Goal: Task Accomplishment & Management: Manage account settings

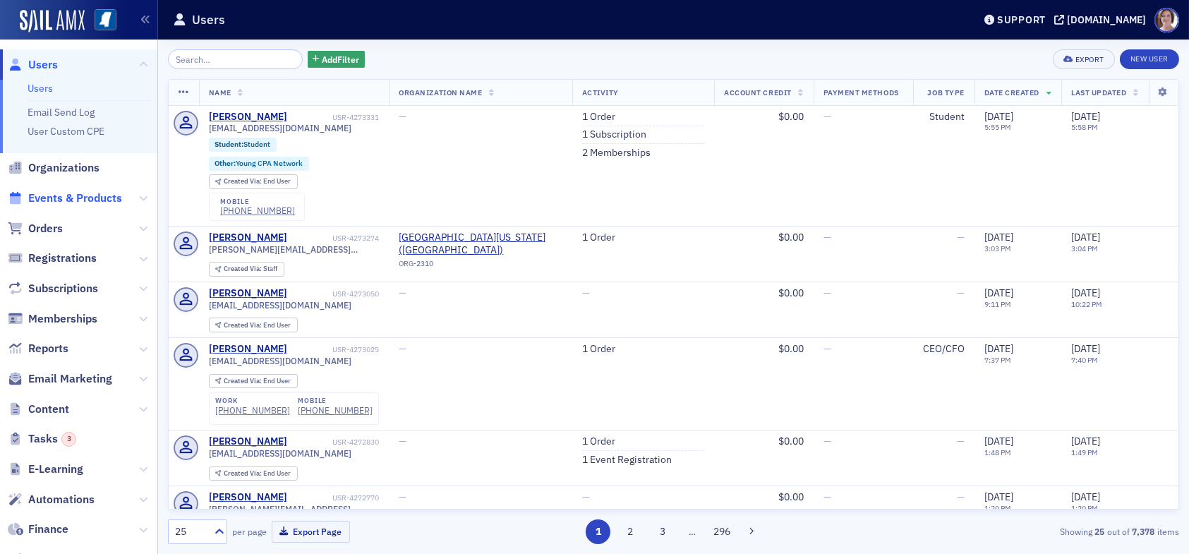
click at [75, 198] on span "Events & Products" at bounding box center [75, 199] width 94 height 16
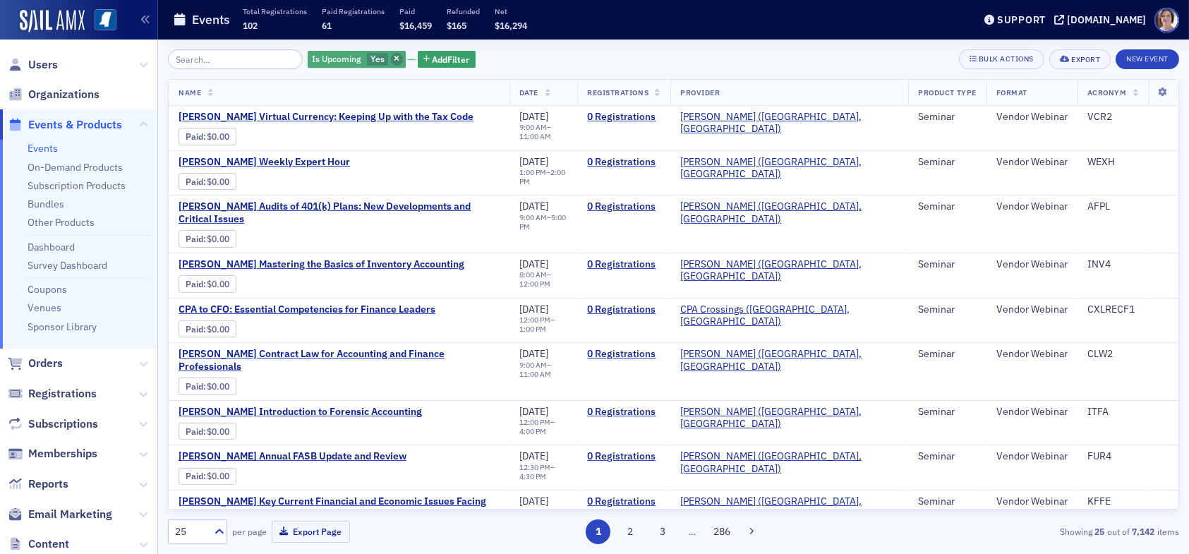
click at [394, 60] on icon "button" at bounding box center [397, 60] width 6 height 8
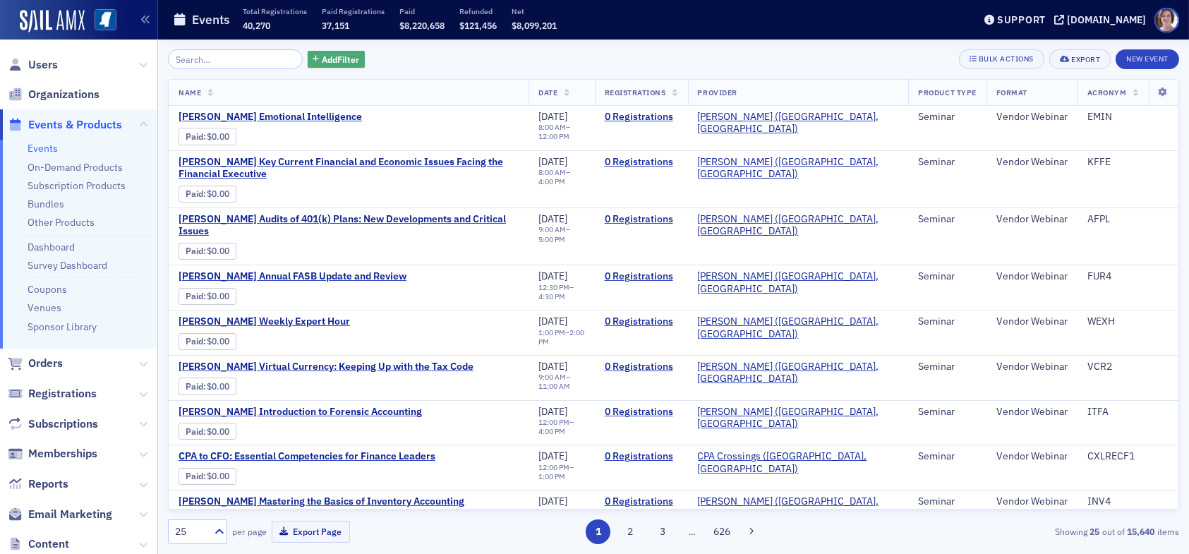
click at [332, 61] on span "Add Filter" at bounding box center [340, 59] width 37 height 13
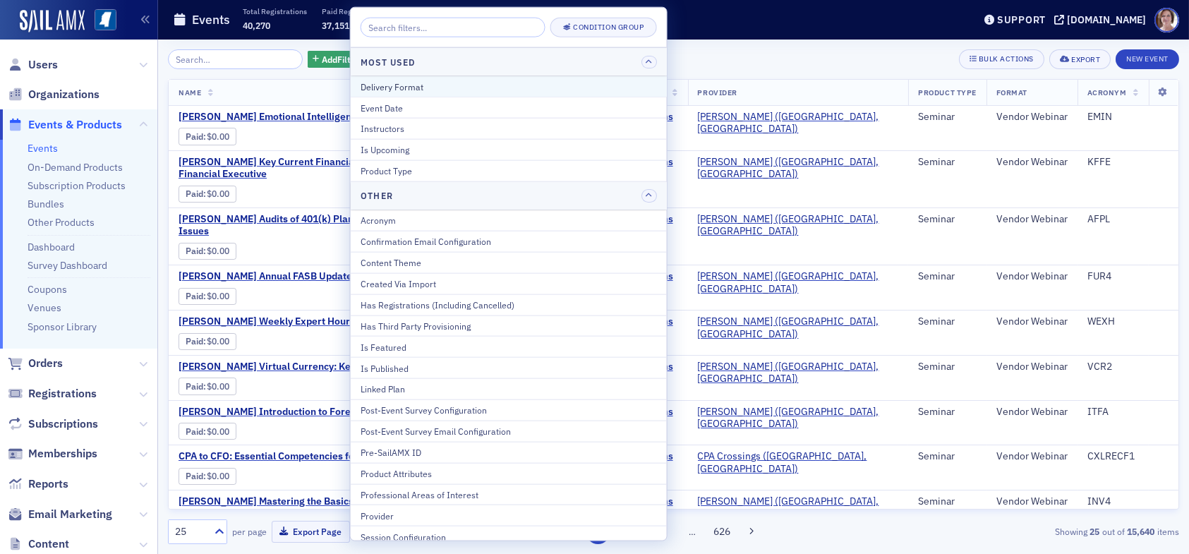
click at [411, 86] on div "Delivery Format" at bounding box center [509, 86] width 296 height 13
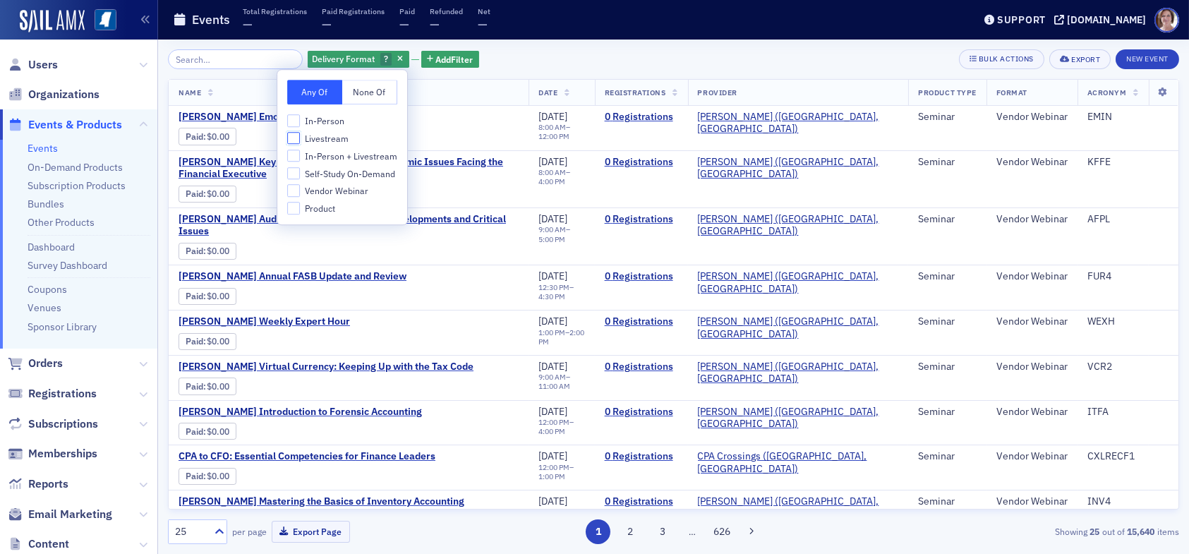
drag, startPoint x: 299, startPoint y: 138, endPoint x: 299, endPoint y: 151, distance: 12.7
click at [299, 141] on input "Livestream" at bounding box center [293, 138] width 13 height 13
checkbox input "true"
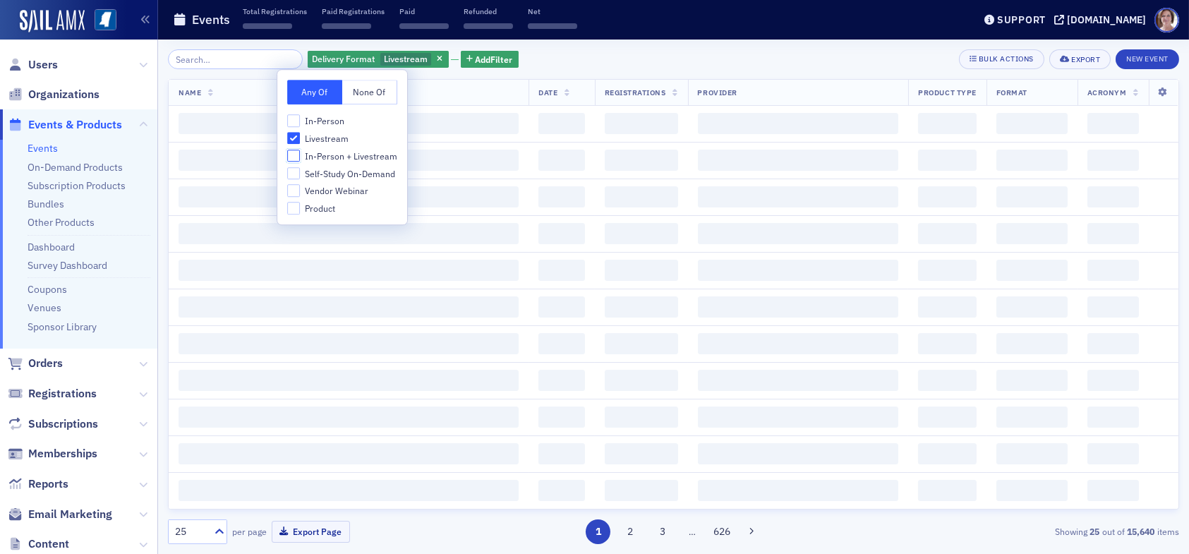
drag, startPoint x: 298, startPoint y: 154, endPoint x: 296, endPoint y: 141, distance: 12.9
click at [297, 152] on input "In-Person + Livestream" at bounding box center [293, 156] width 13 height 13
checkbox input "true"
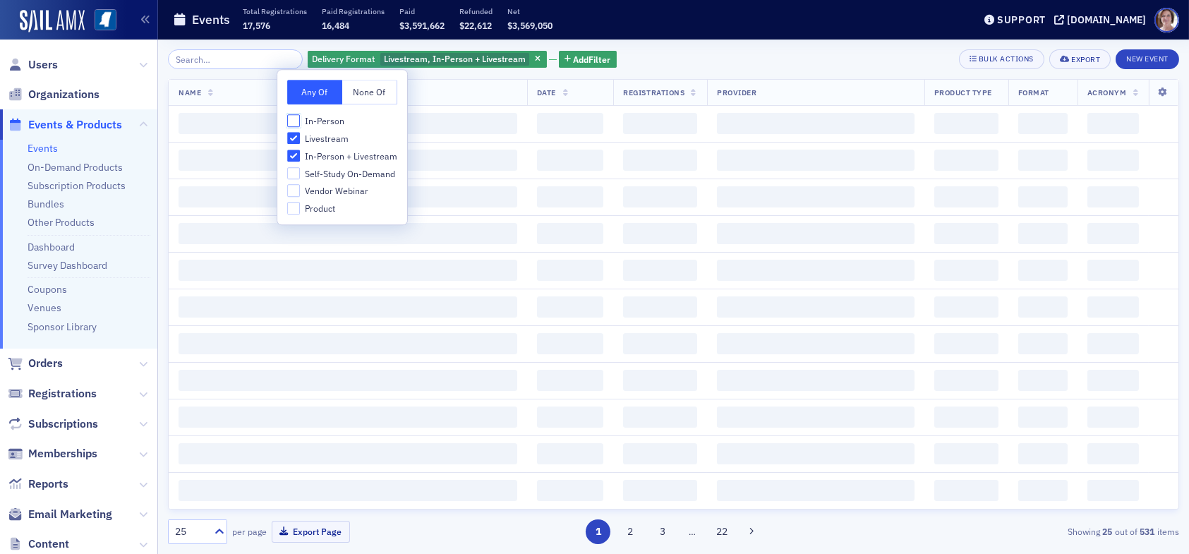
click at [294, 119] on input "In-Person" at bounding box center [293, 120] width 13 height 13
checkbox input "true"
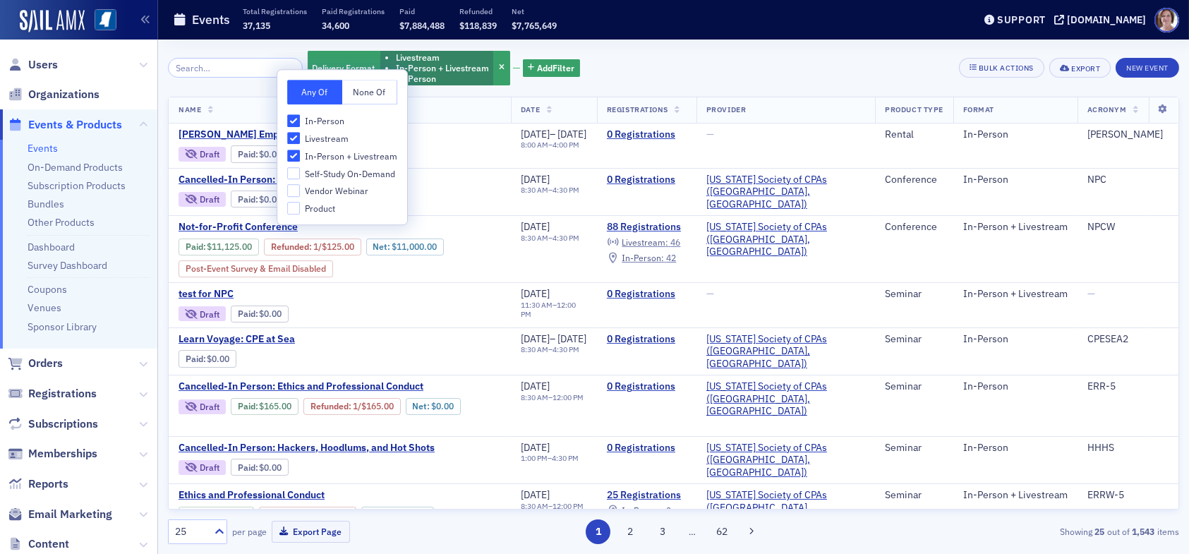
click at [692, 66] on div "Delivery Format Livestream In-Person + Livestream In-Person Add Filter Bulk Act…" at bounding box center [673, 67] width 1011 height 37
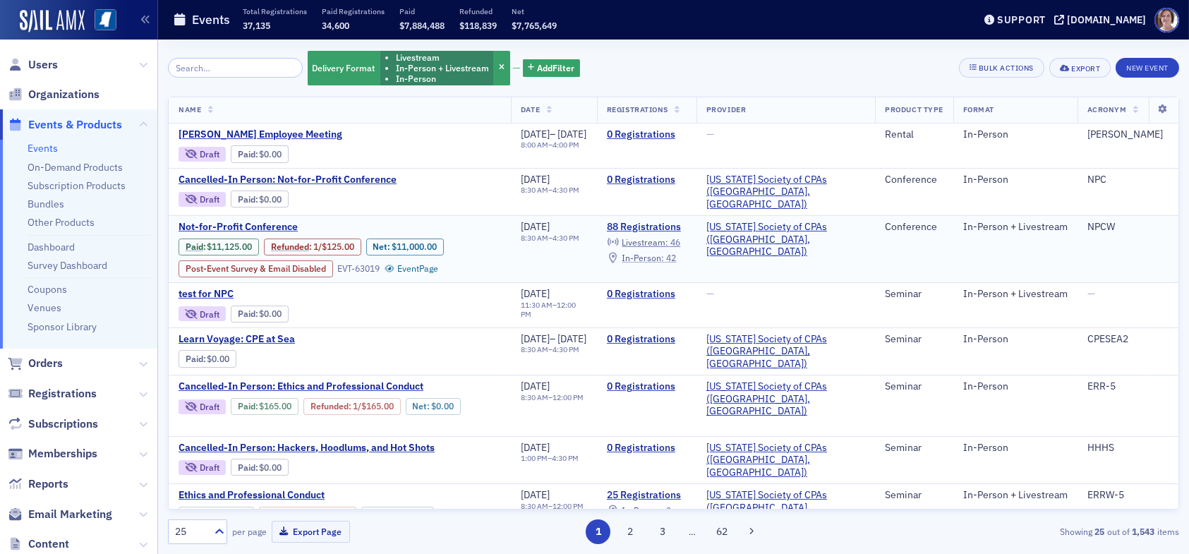
click at [664, 255] on span "In-Person :" at bounding box center [643, 257] width 42 height 11
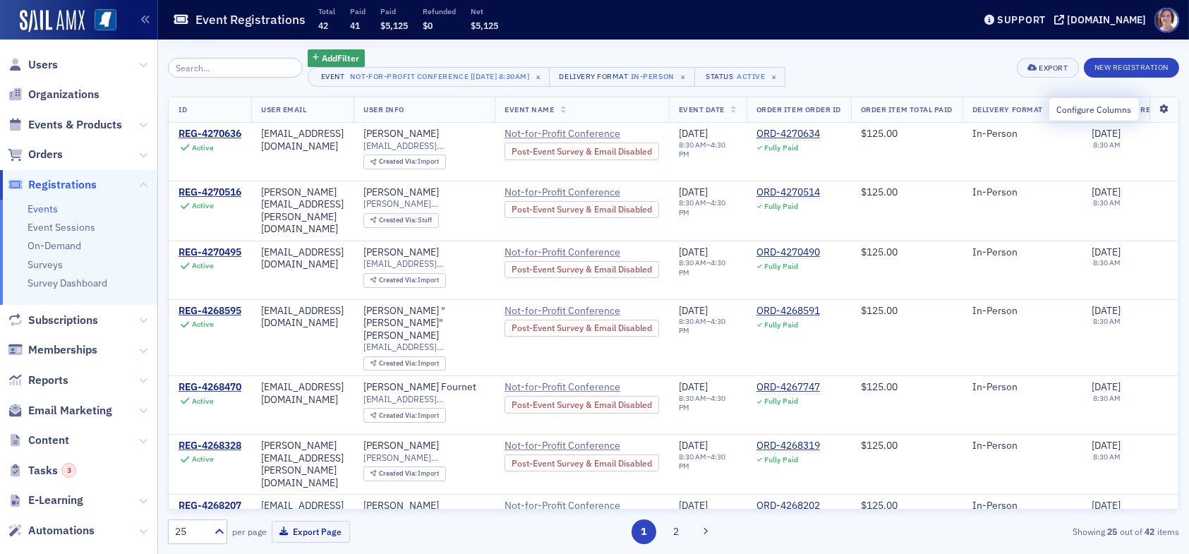
click at [1154, 109] on icon at bounding box center [1164, 109] width 29 height 8
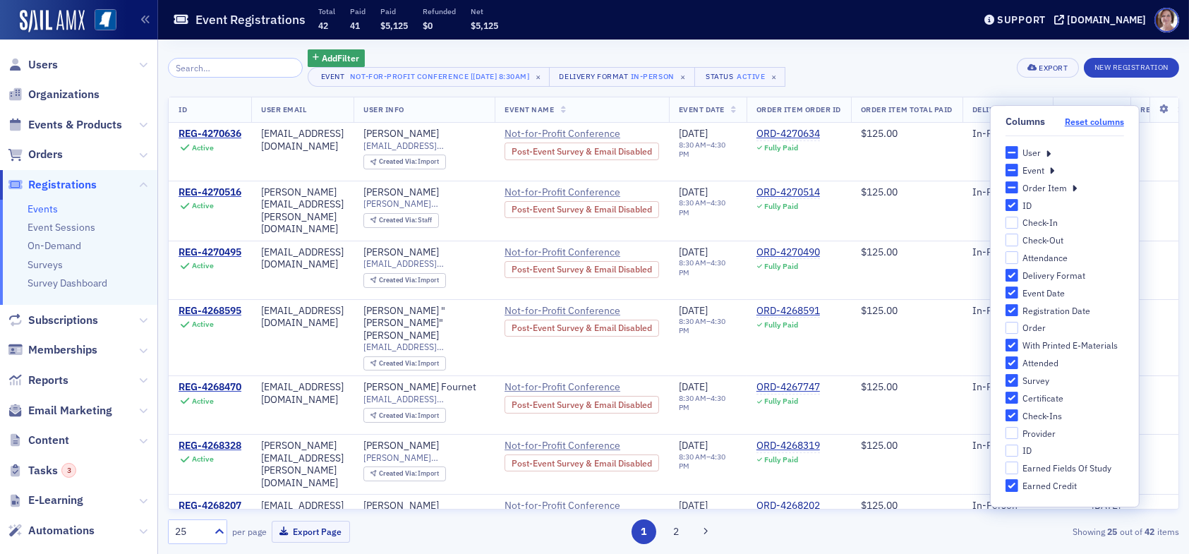
click at [1092, 121] on button "Reset columns" at bounding box center [1094, 121] width 59 height 11
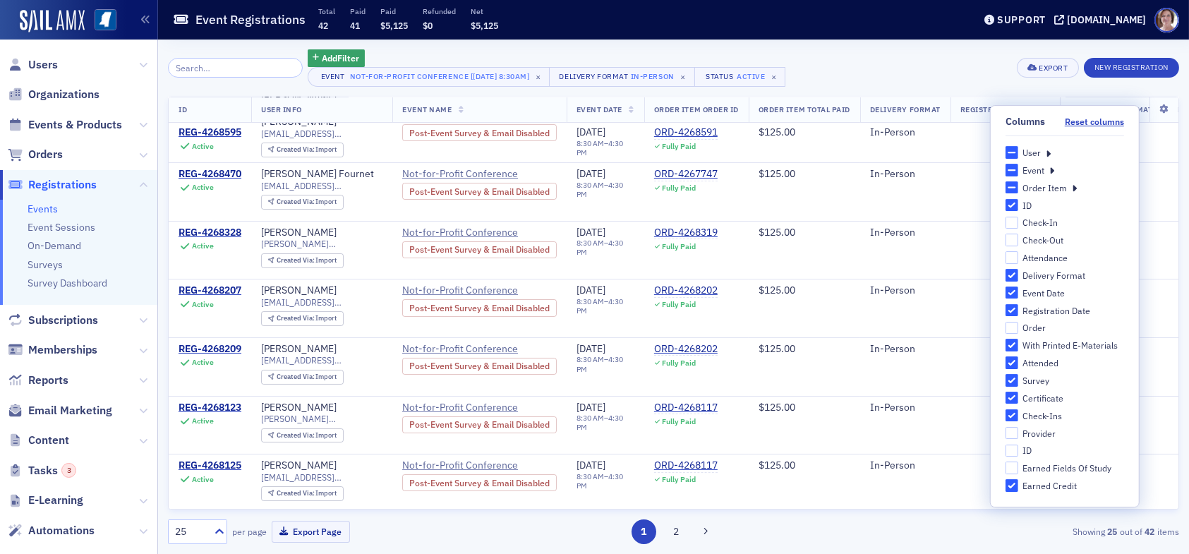
scroll to position [282, 0]
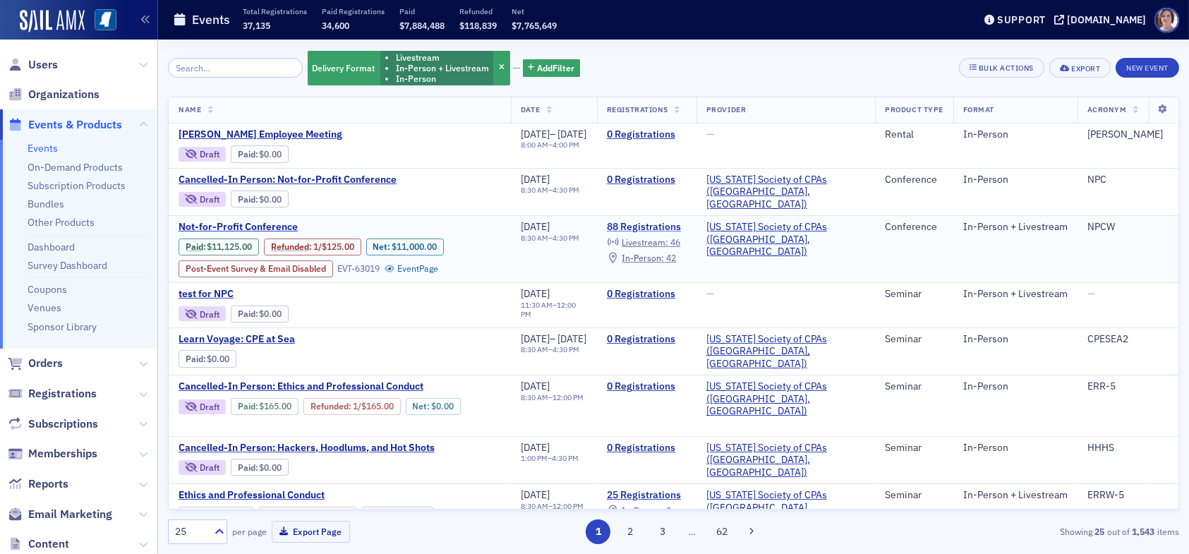
click at [687, 222] on link "88 Registrations" at bounding box center [647, 227] width 80 height 13
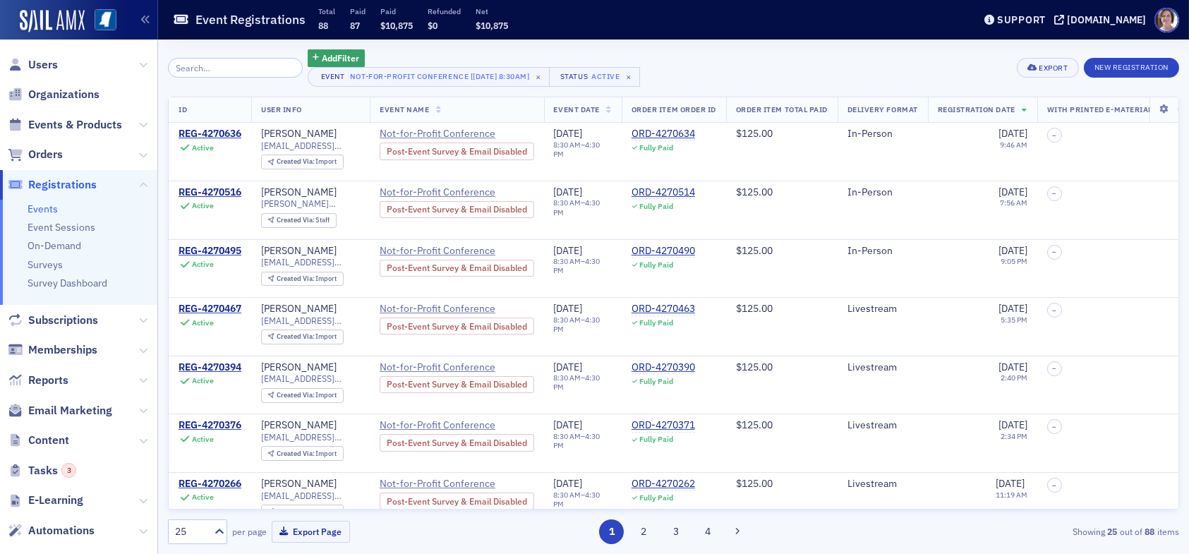
click at [261, 63] on input "search" at bounding box center [235, 68] width 135 height 20
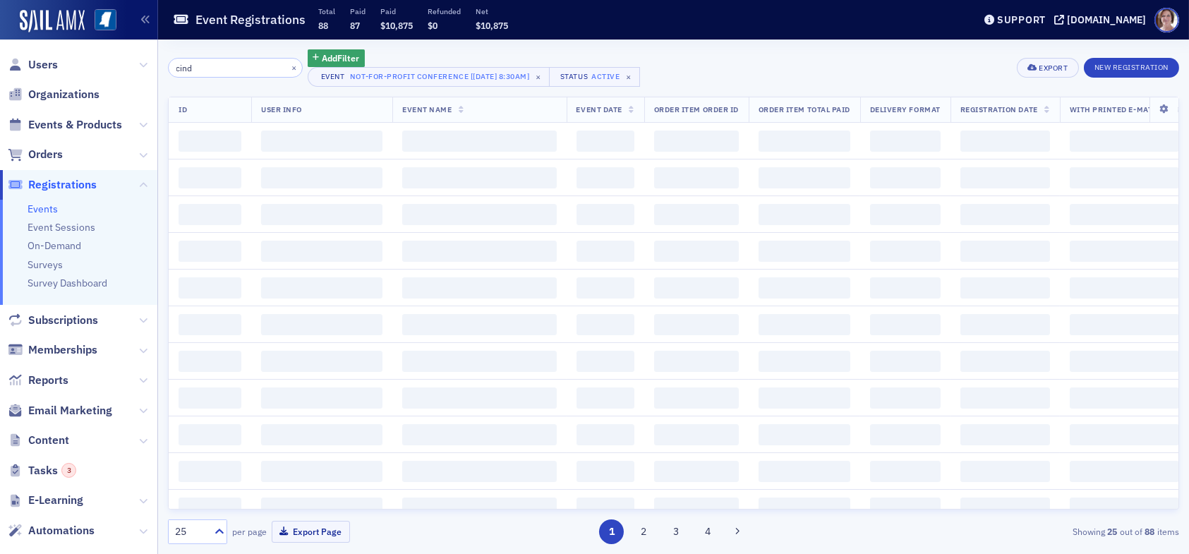
type input "cindy"
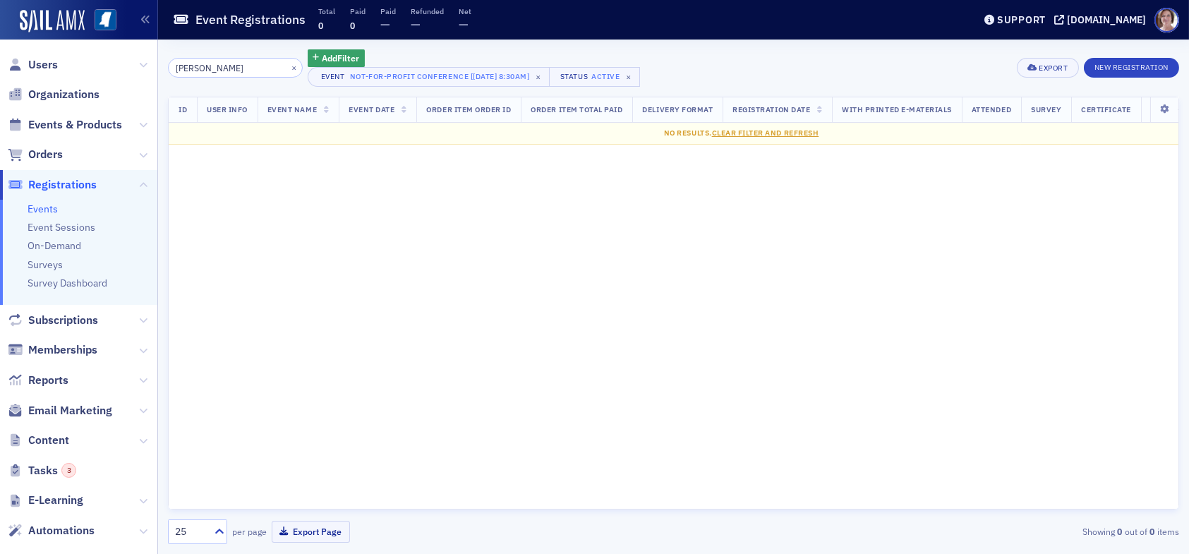
drag, startPoint x: 249, startPoint y: 68, endPoint x: 140, endPoint y: 71, distance: 108.7
click at [140, 71] on div "Users Organizations Events & Products Orders Registrations Events Event Session…" at bounding box center [594, 277] width 1189 height 554
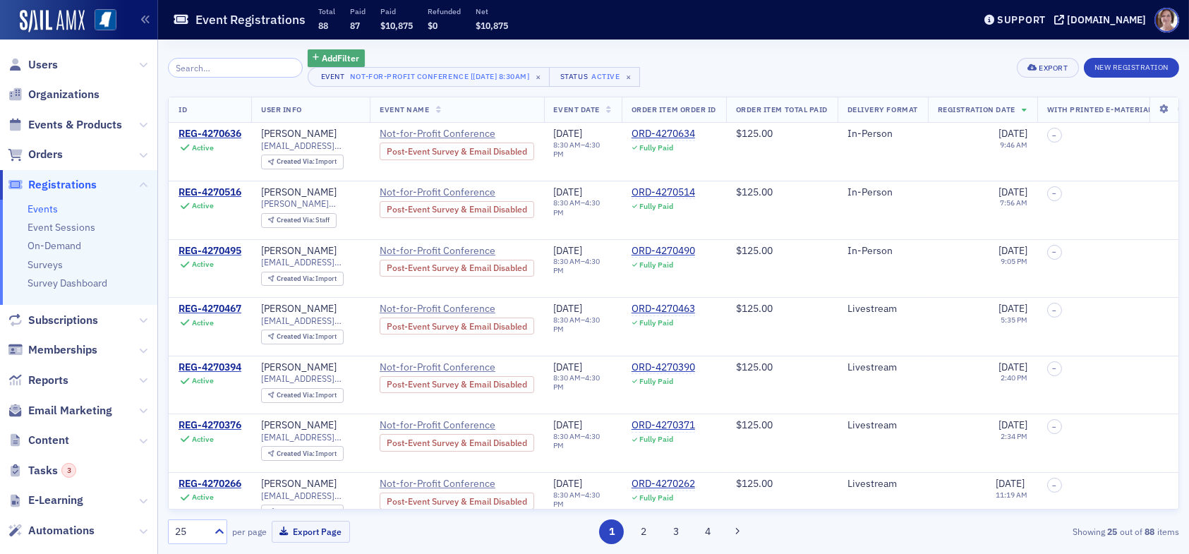
click at [322, 56] on span "Add Filter" at bounding box center [340, 58] width 37 height 13
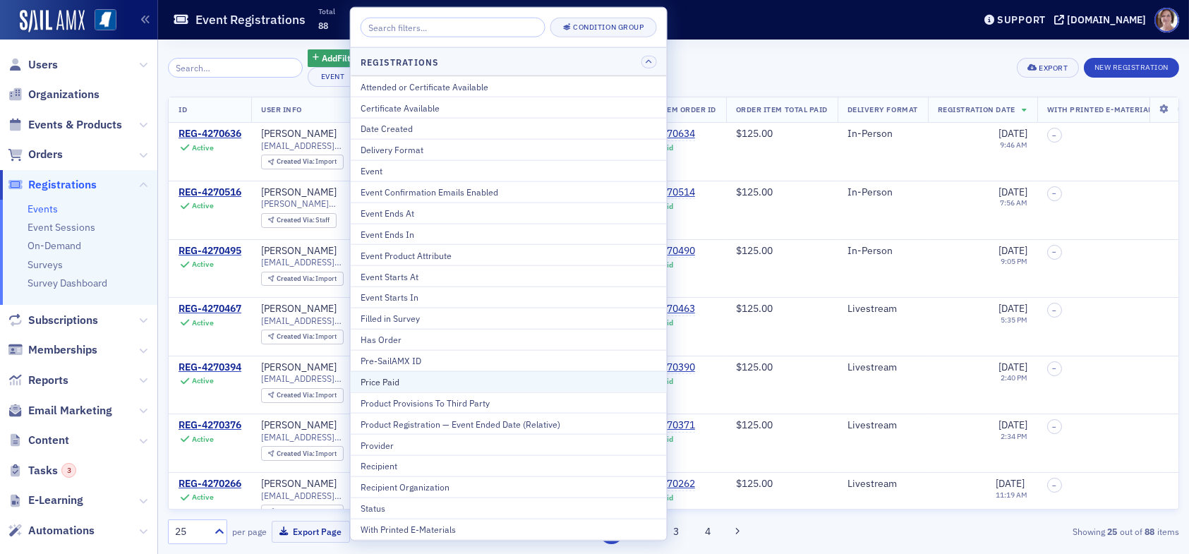
click at [413, 383] on div "Price Paid" at bounding box center [509, 381] width 296 height 13
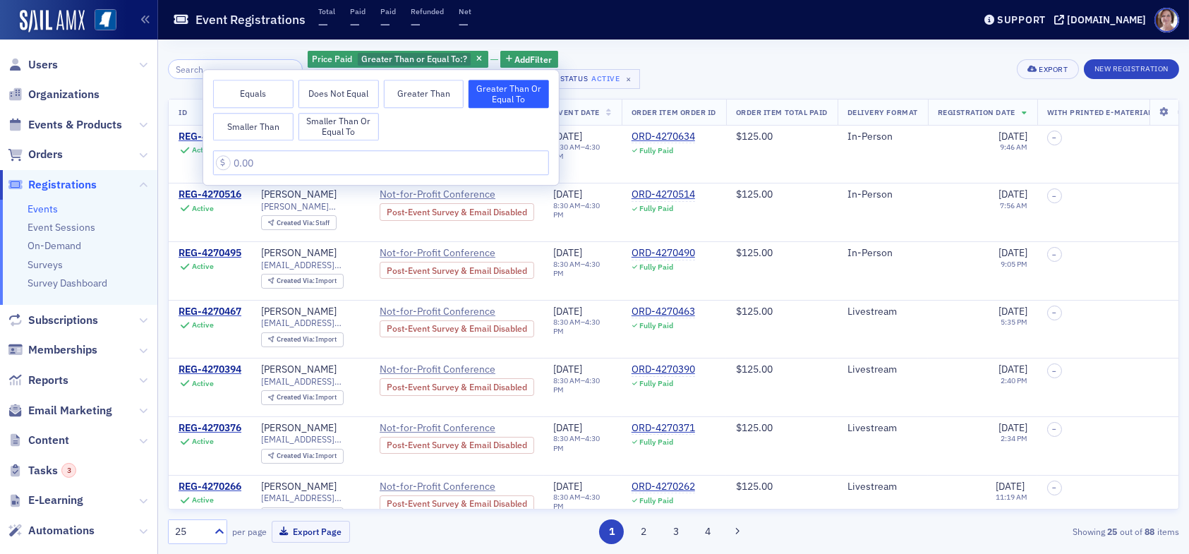
click at [262, 126] on button "Smaller Than" at bounding box center [253, 127] width 80 height 28
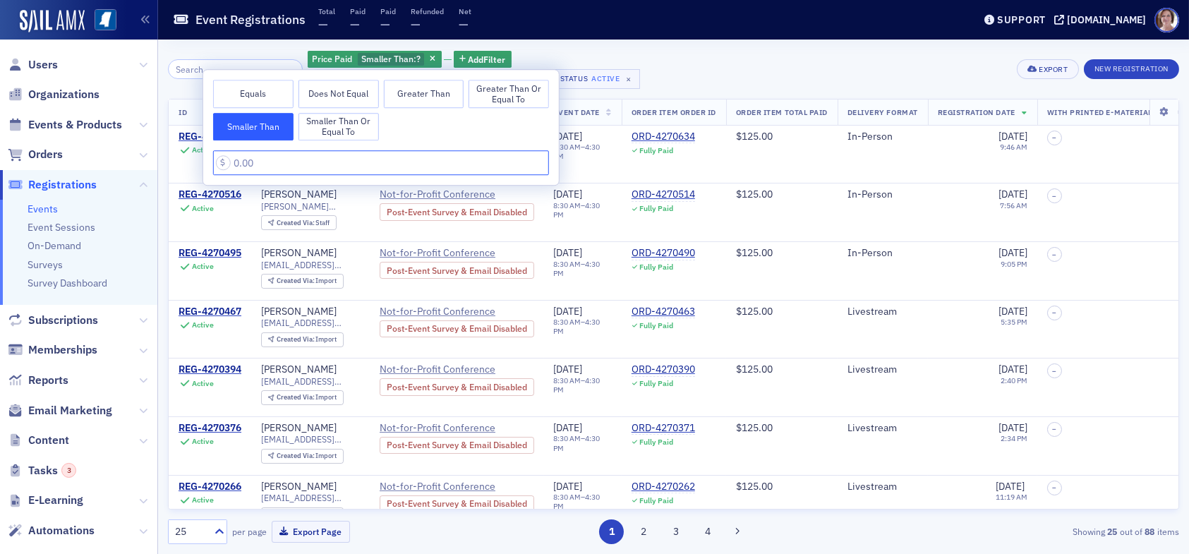
drag, startPoint x: 262, startPoint y: 164, endPoint x: 229, endPoint y: 164, distance: 32.5
click at [229, 164] on input "text" at bounding box center [381, 162] width 336 height 25
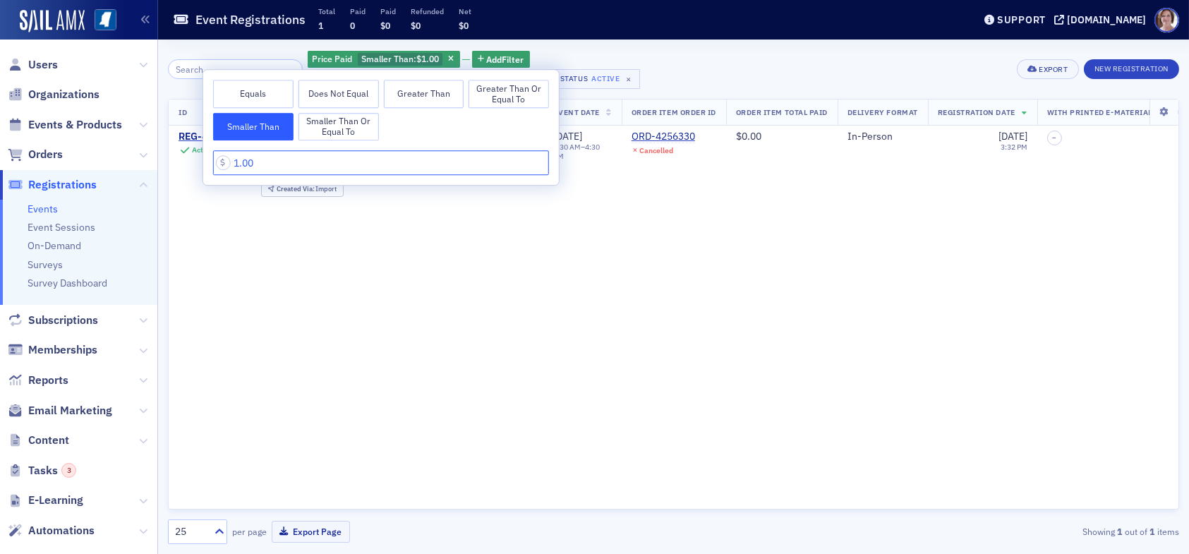
type input "1.00"
click at [766, 68] on div "Price Paid Smaller Than : $1.00 Add Filter Event Not-for-Profit Conference [9/2…" at bounding box center [673, 69] width 1011 height 40
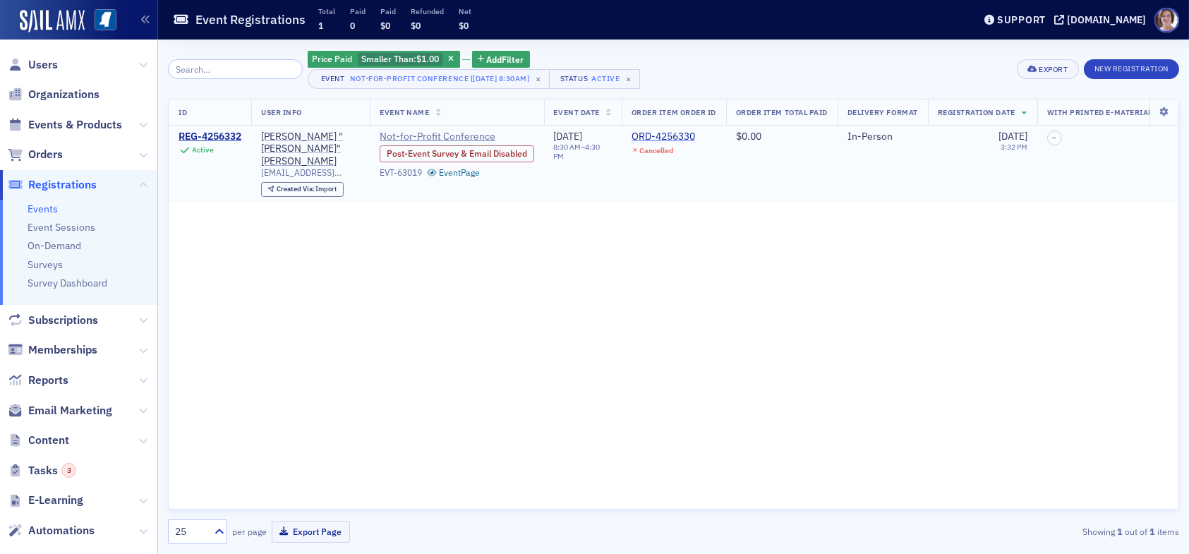
click at [666, 136] on div "ORD-4256330" at bounding box center [664, 137] width 64 height 13
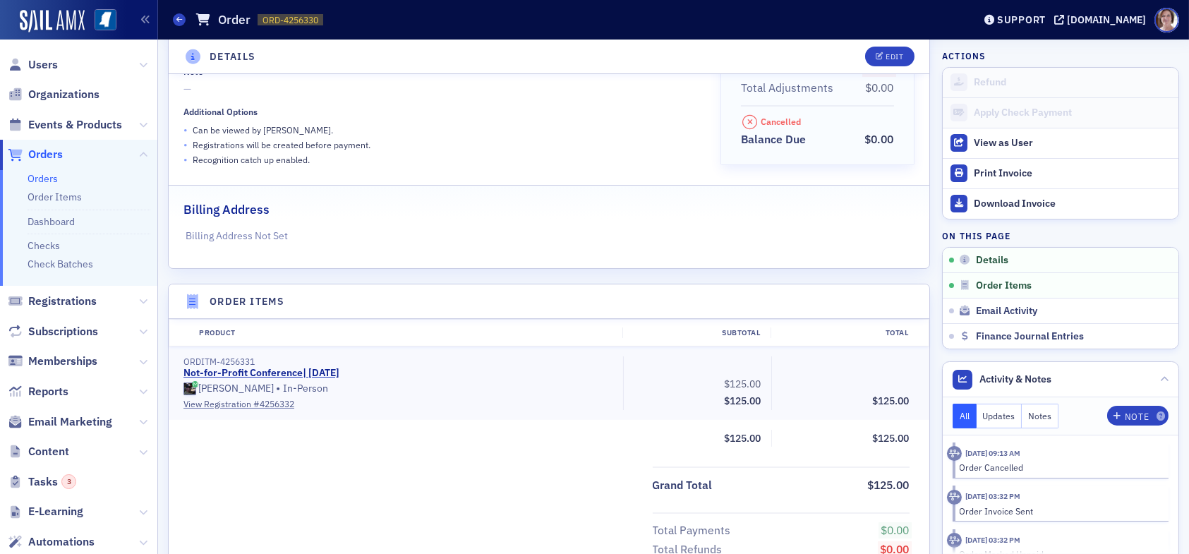
scroll to position [282, 0]
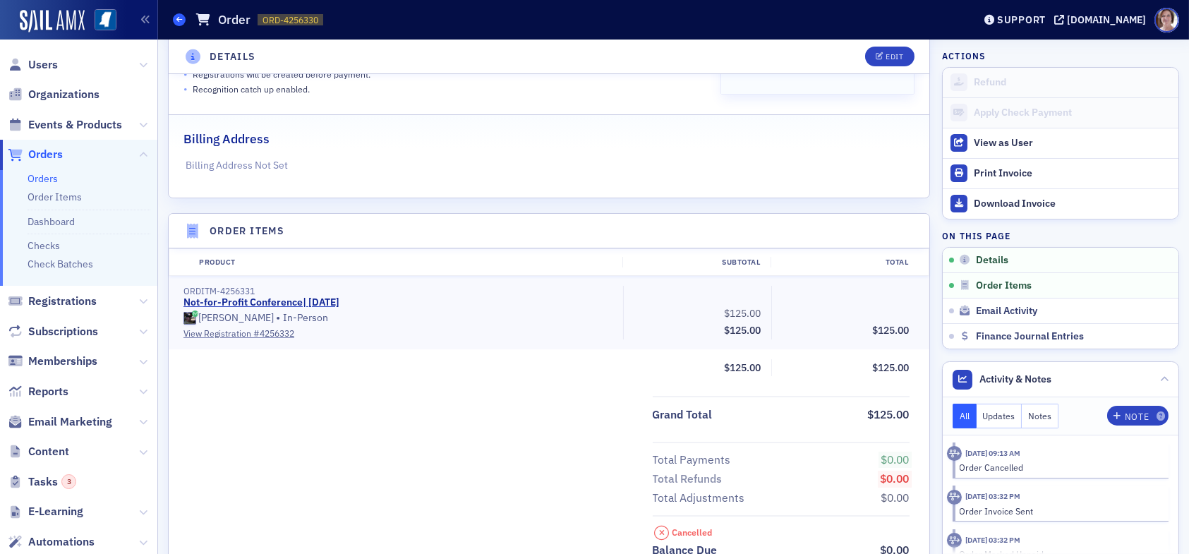
click at [178, 20] on icon at bounding box center [179, 19] width 6 height 6
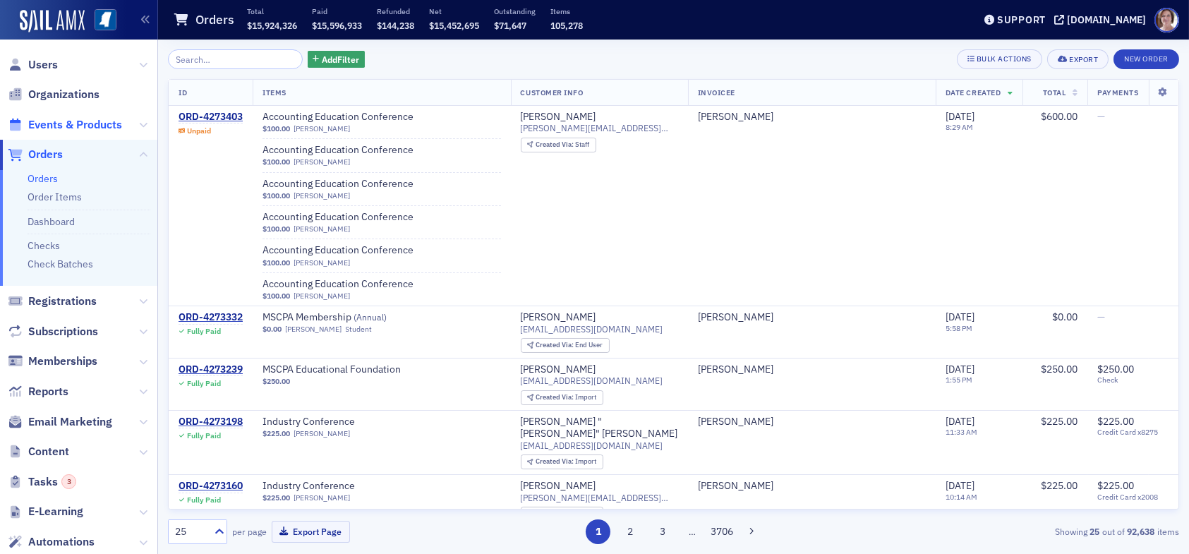
click at [80, 124] on span "Events & Products" at bounding box center [75, 125] width 94 height 16
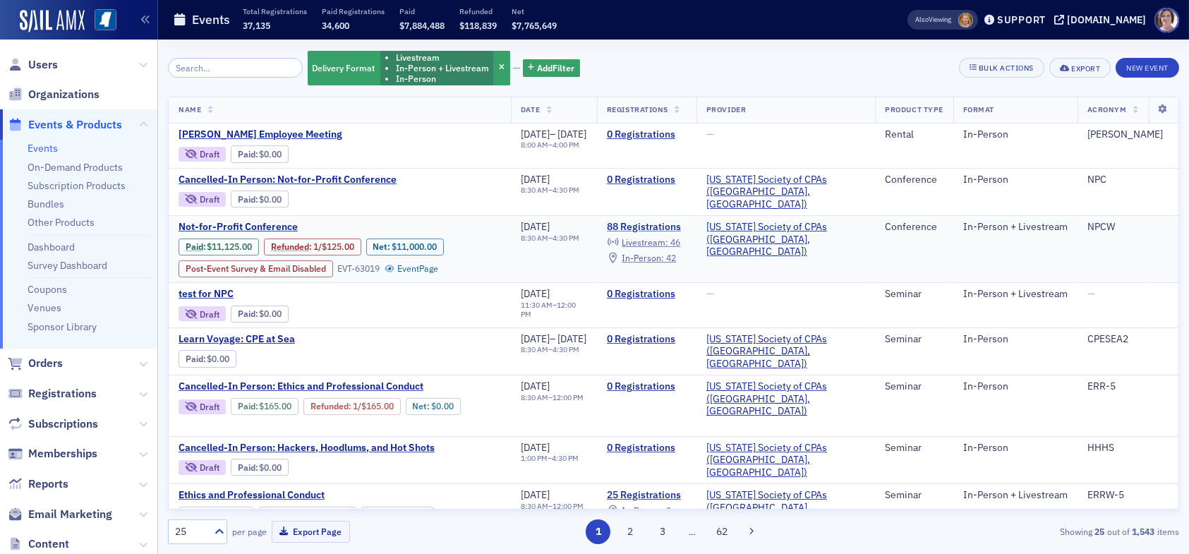
click at [678, 221] on link "88 Registrations" at bounding box center [647, 227] width 80 height 13
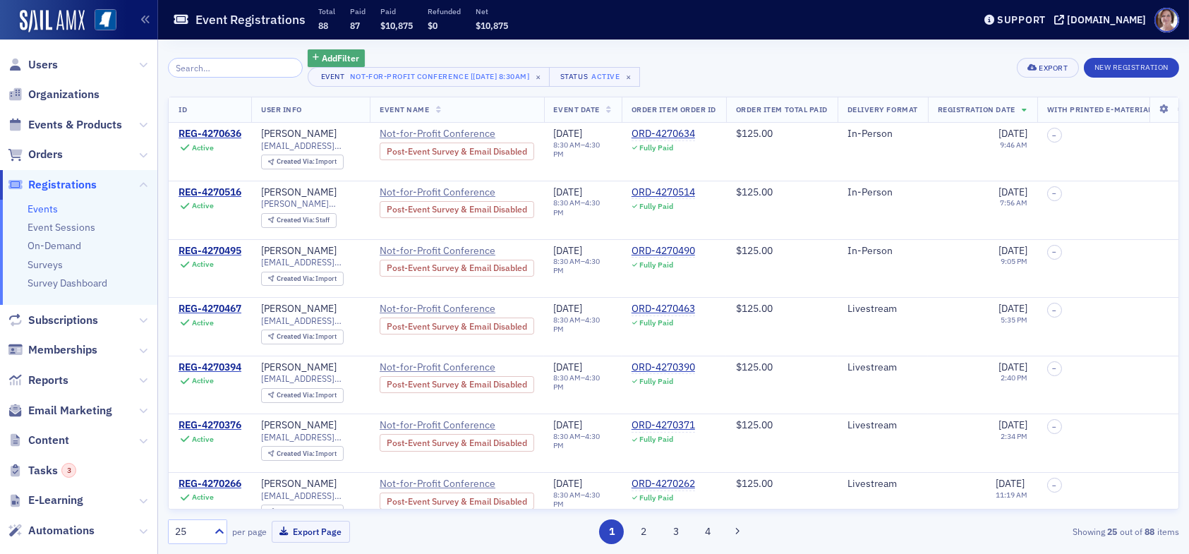
click at [330, 54] on span "Add Filter" at bounding box center [340, 58] width 37 height 13
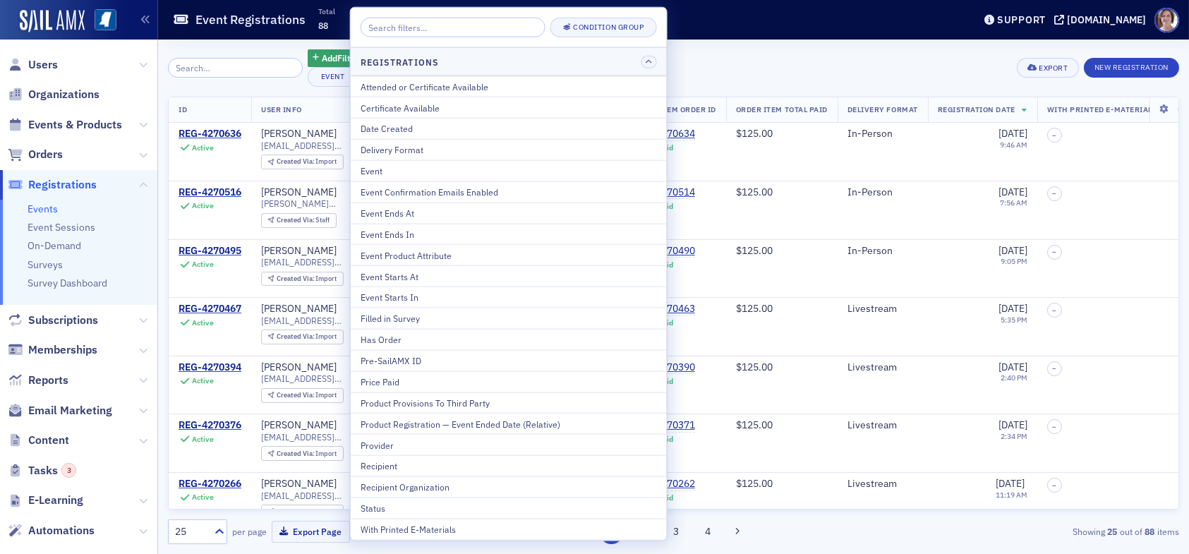
click at [715, 52] on div "Add Filter Event Not-for-Profit Conference [9/25/2025 8:30am] × Status Active ×…" at bounding box center [673, 67] width 1011 height 37
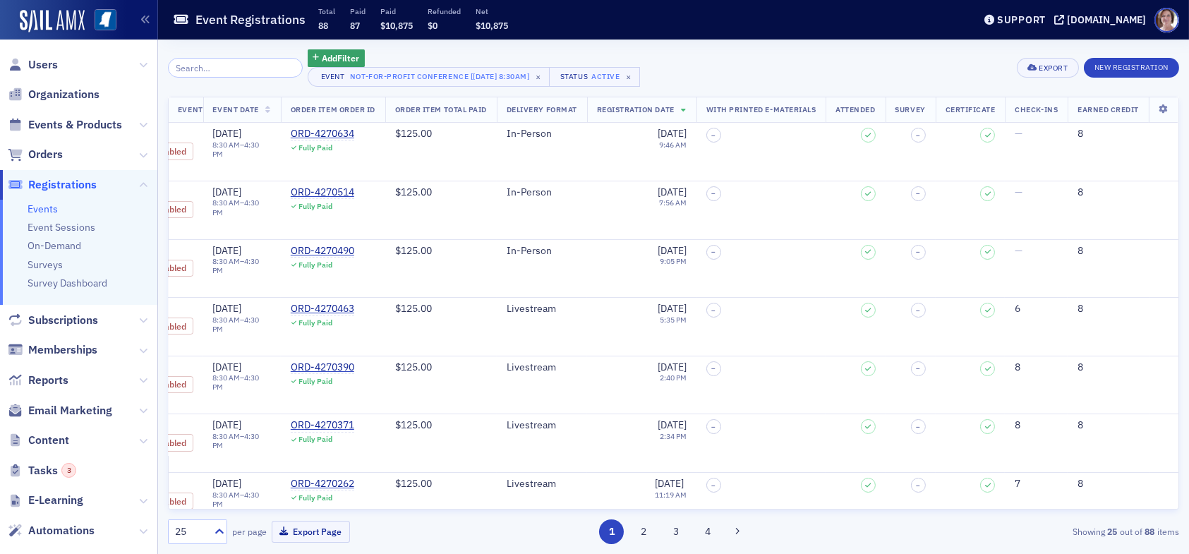
scroll to position [0, 370]
click at [1153, 108] on icon at bounding box center [1163, 109] width 29 height 8
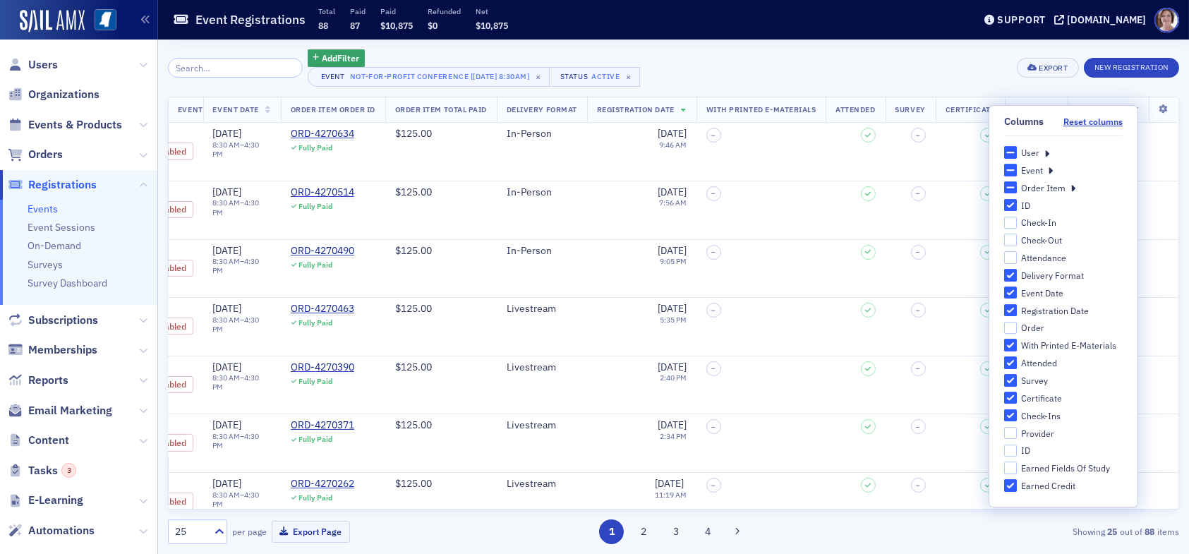
click at [1048, 153] on icon at bounding box center [1047, 152] width 5 height 13
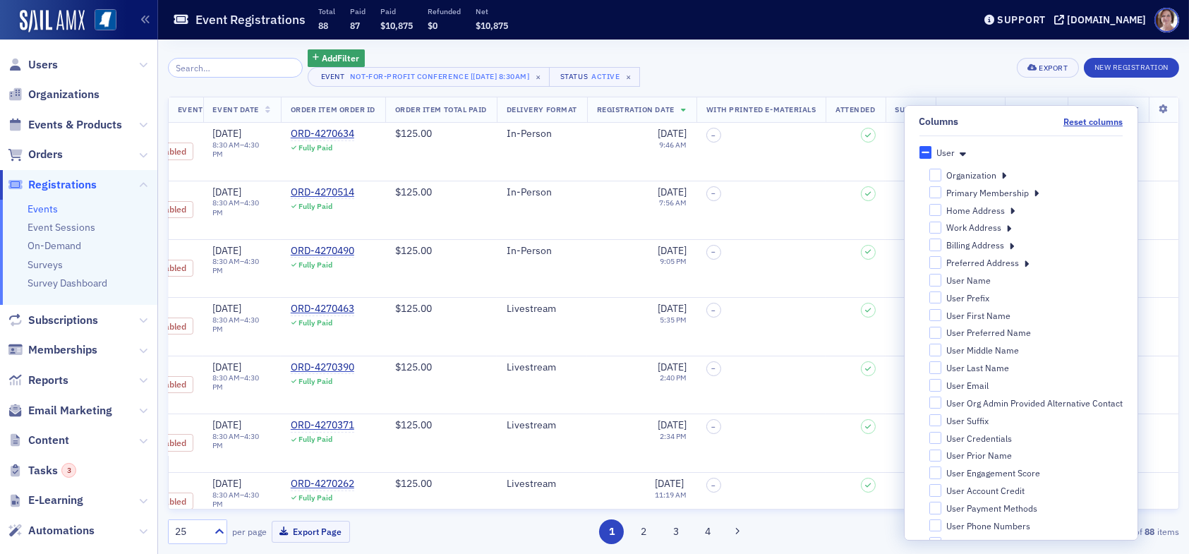
scroll to position [0, 0]
click at [932, 78] on div "Add Filter Event Not-for-Profit Conference [9/25/2025 8:30am] × Status Active ×…" at bounding box center [673, 67] width 1011 height 37
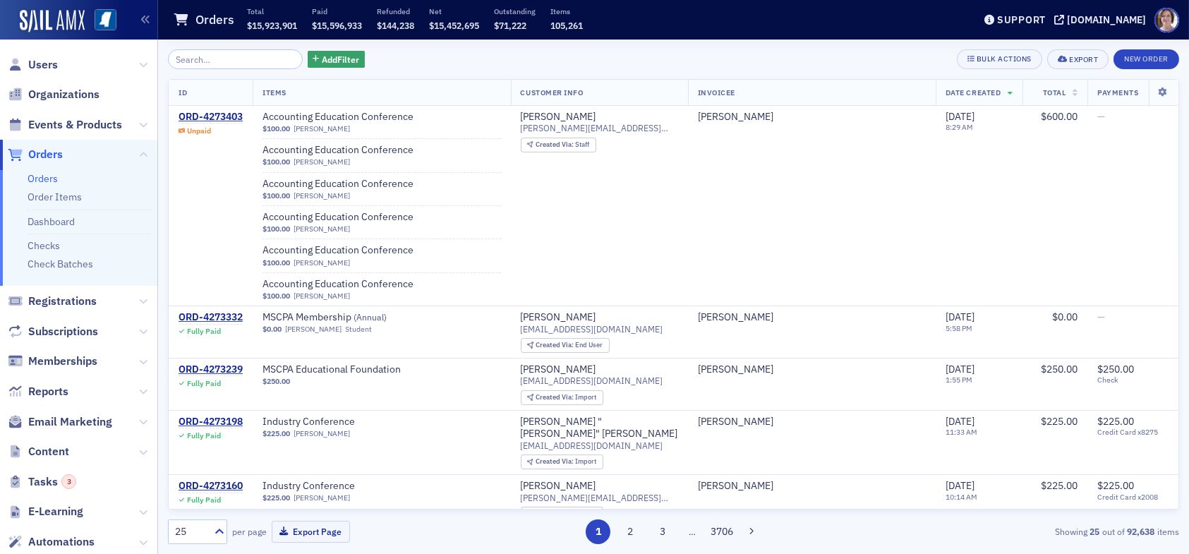
click at [61, 61] on span "Users" at bounding box center [78, 64] width 157 height 30
click at [38, 63] on span "Users" at bounding box center [43, 65] width 30 height 16
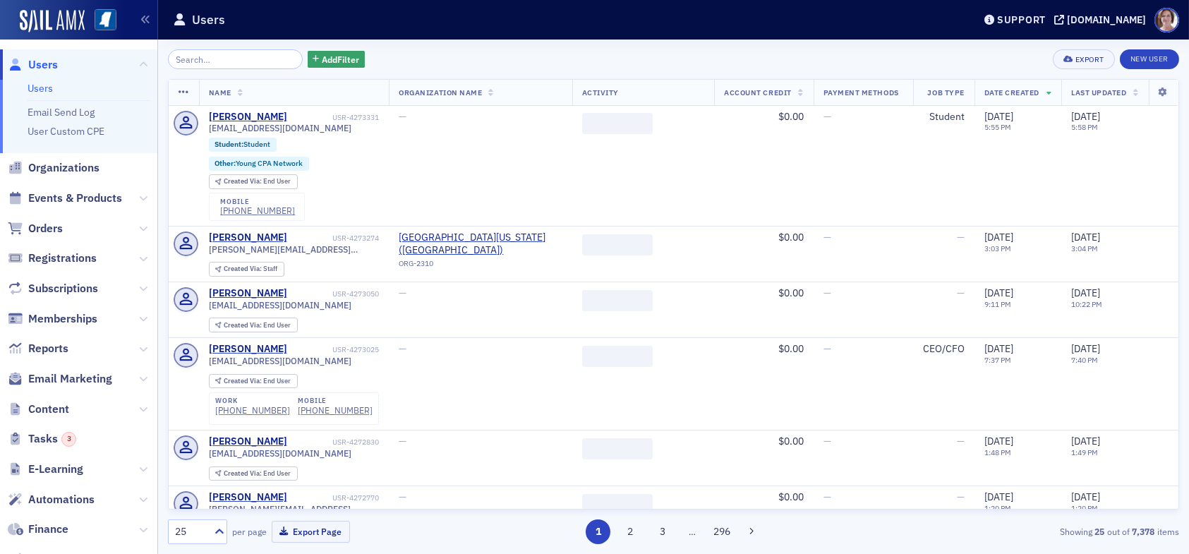
click at [236, 63] on input "search" at bounding box center [235, 59] width 135 height 20
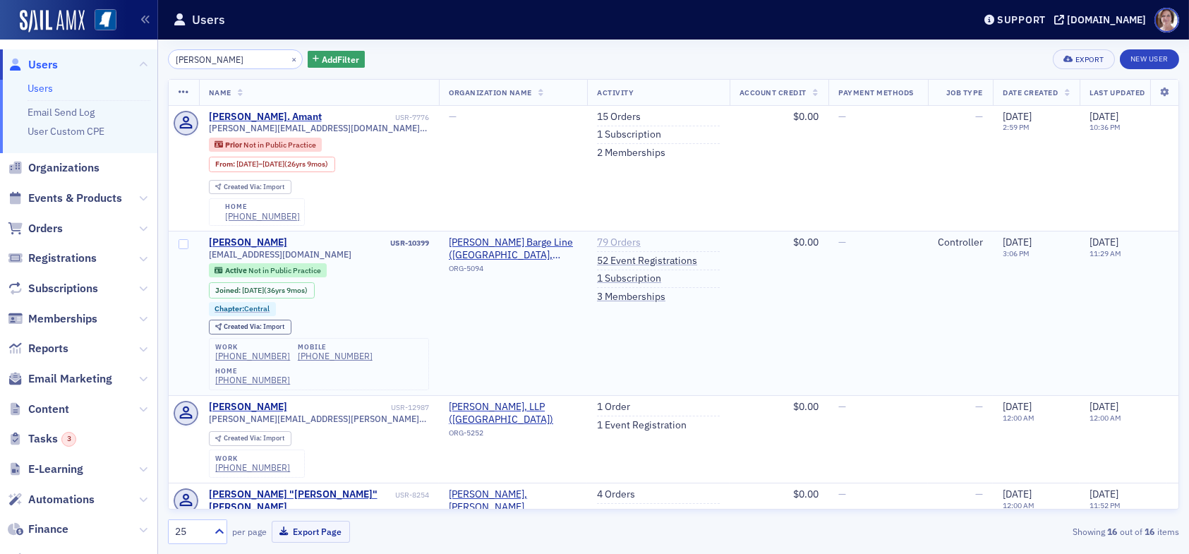
type input "cindy"
click at [625, 242] on link "79 Orders" at bounding box center [619, 242] width 44 height 13
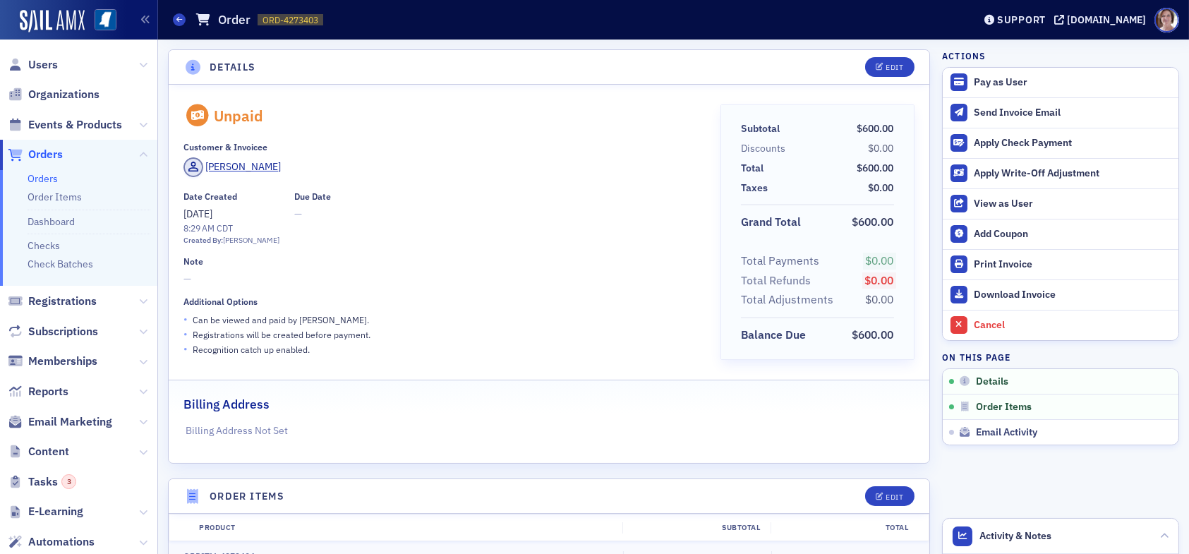
scroll to position [241, 0]
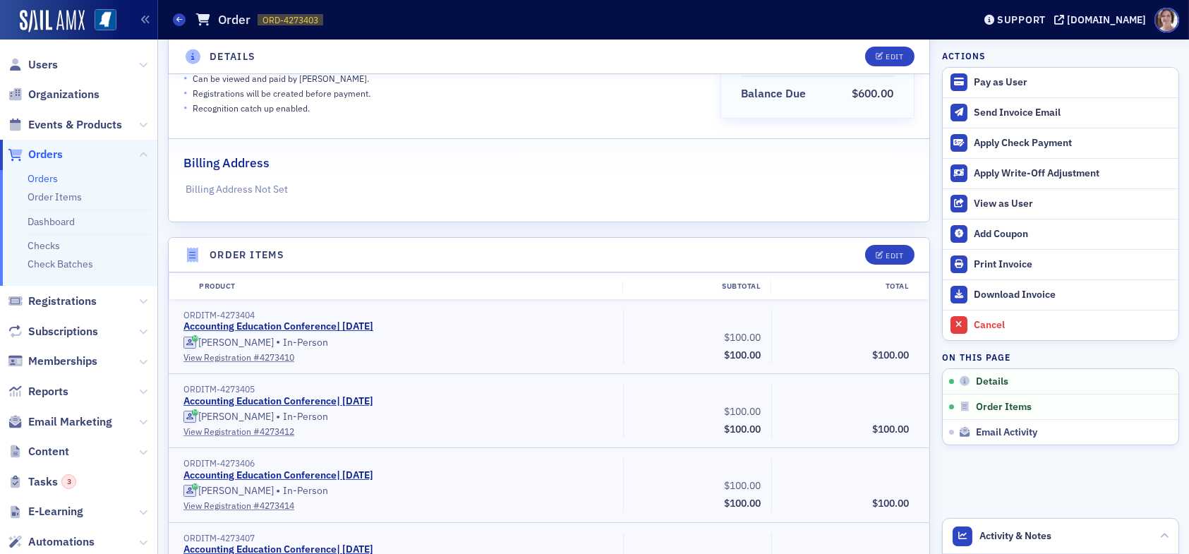
click at [52, 157] on span "Orders" at bounding box center [45, 155] width 35 height 16
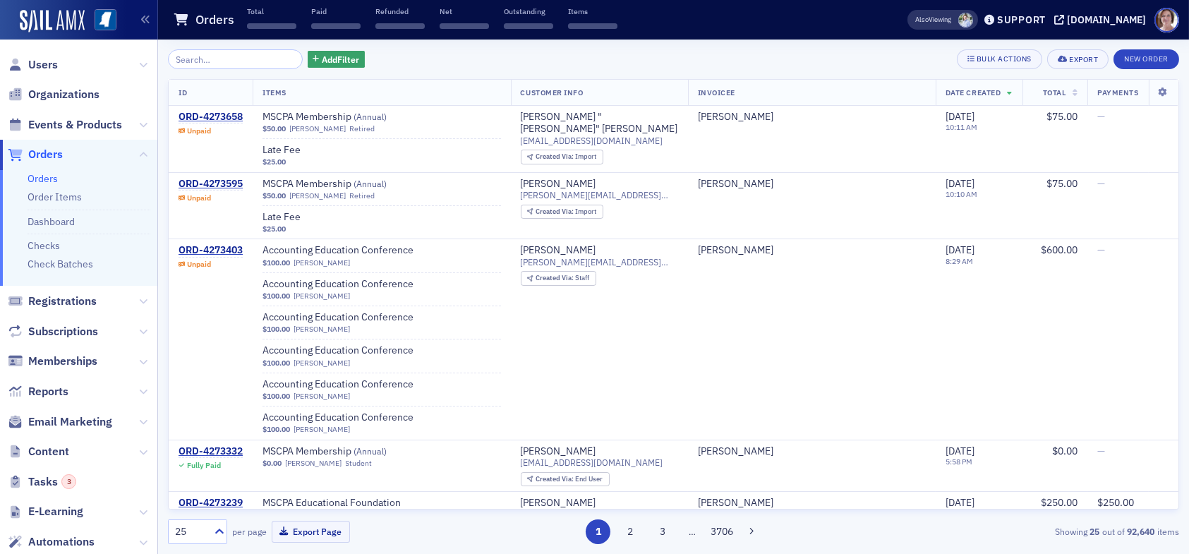
click at [223, 56] on input "search" at bounding box center [235, 59] width 135 height 20
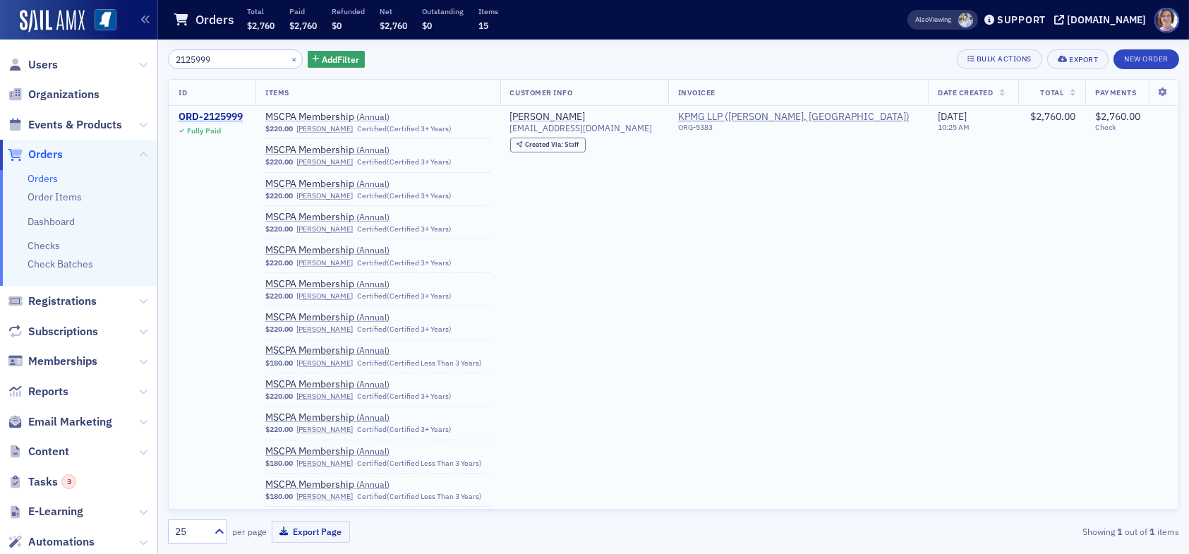
type input "2125999"
click at [215, 116] on div "ORD-2125999" at bounding box center [211, 117] width 64 height 13
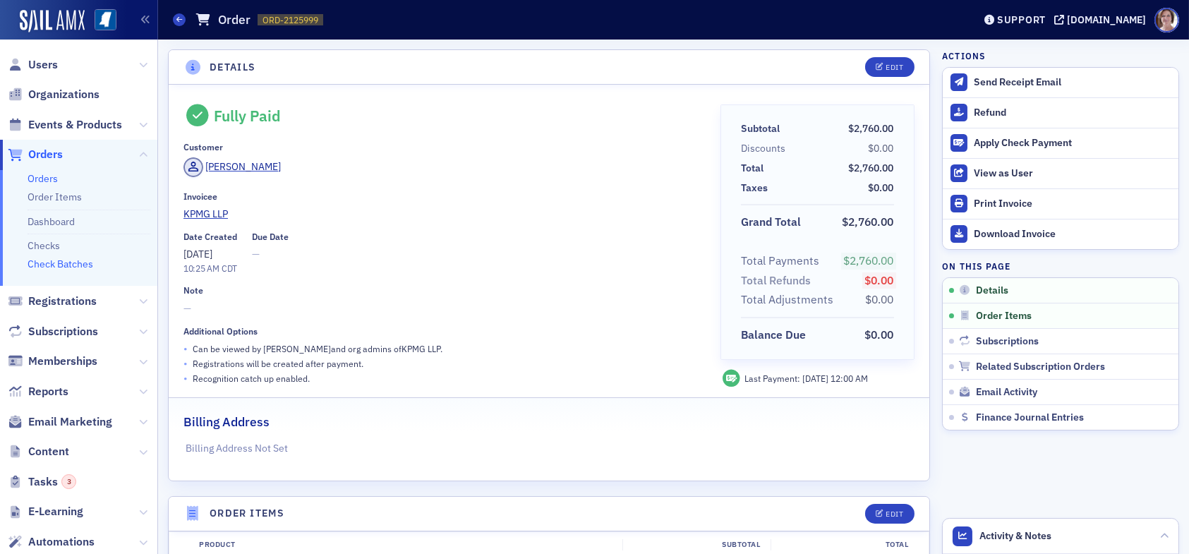
click at [71, 266] on link "Check Batches" at bounding box center [61, 264] width 66 height 13
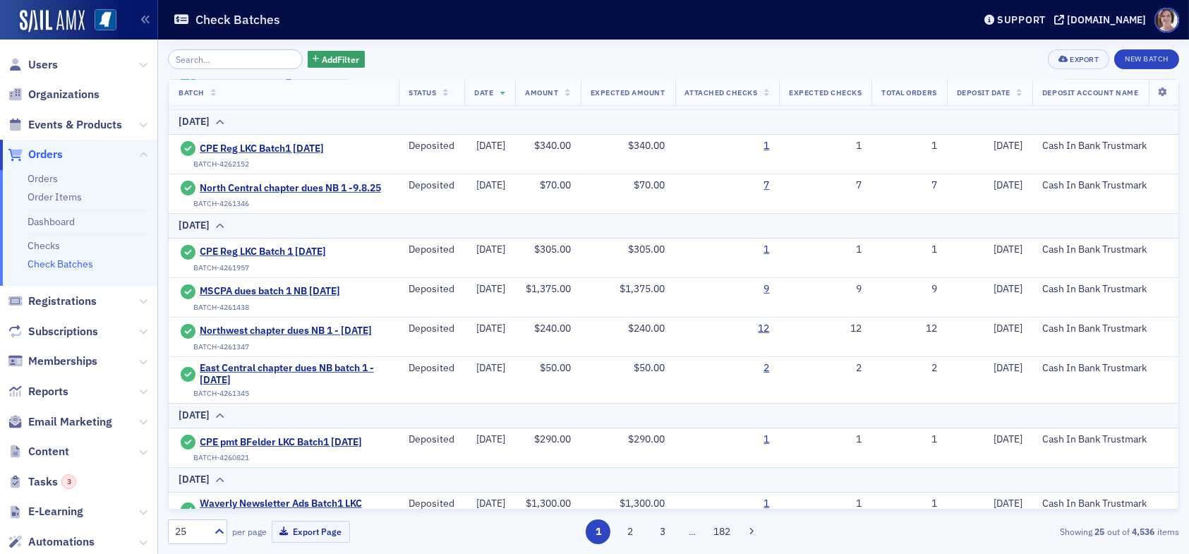
scroll to position [1026, 0]
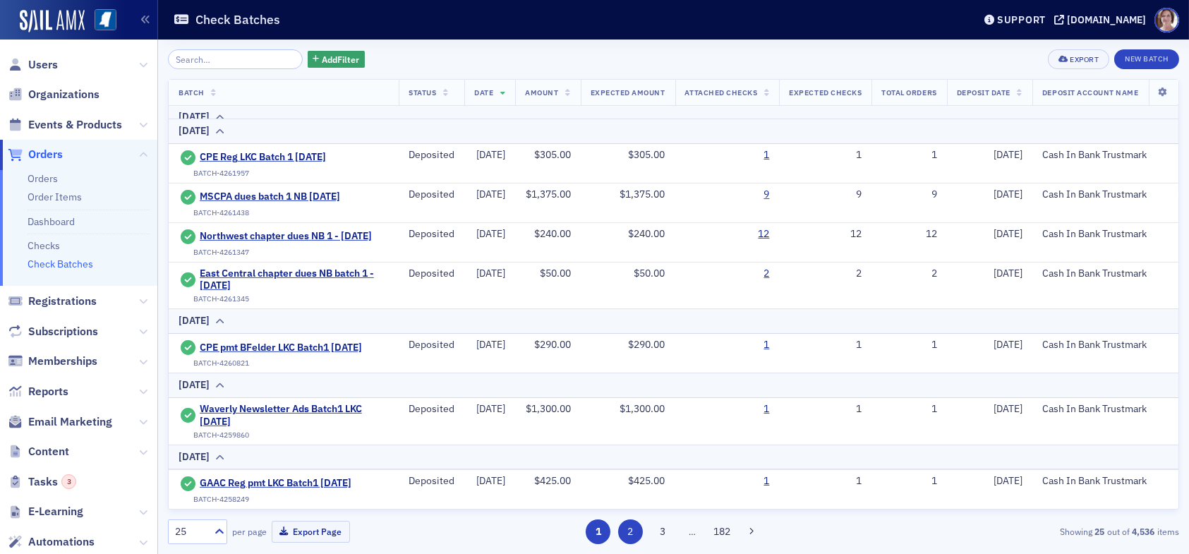
click at [633, 529] on button "2" at bounding box center [630, 531] width 25 height 25
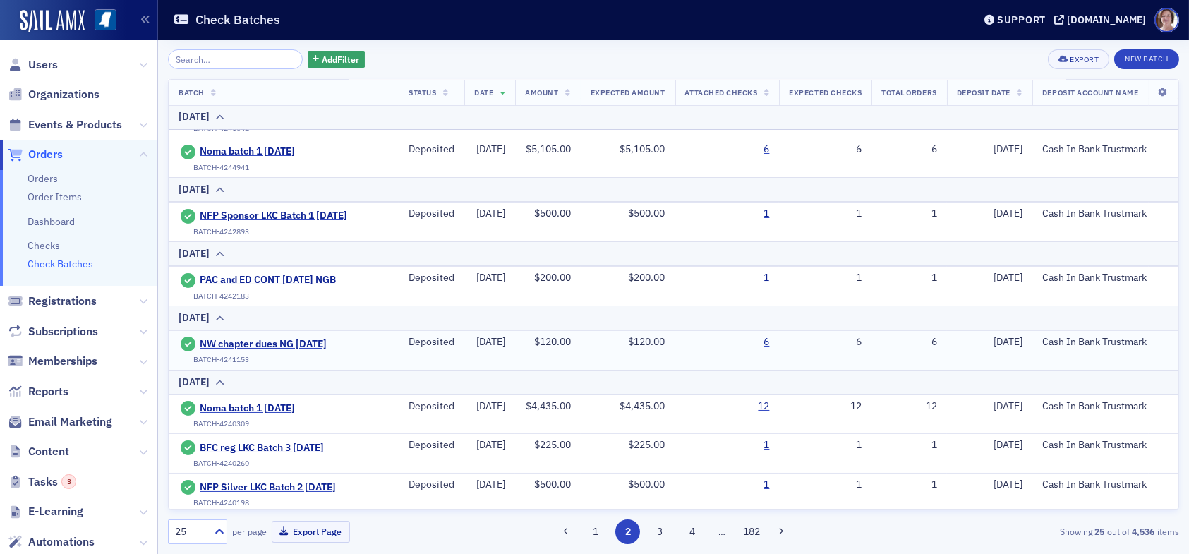
scroll to position [353, 0]
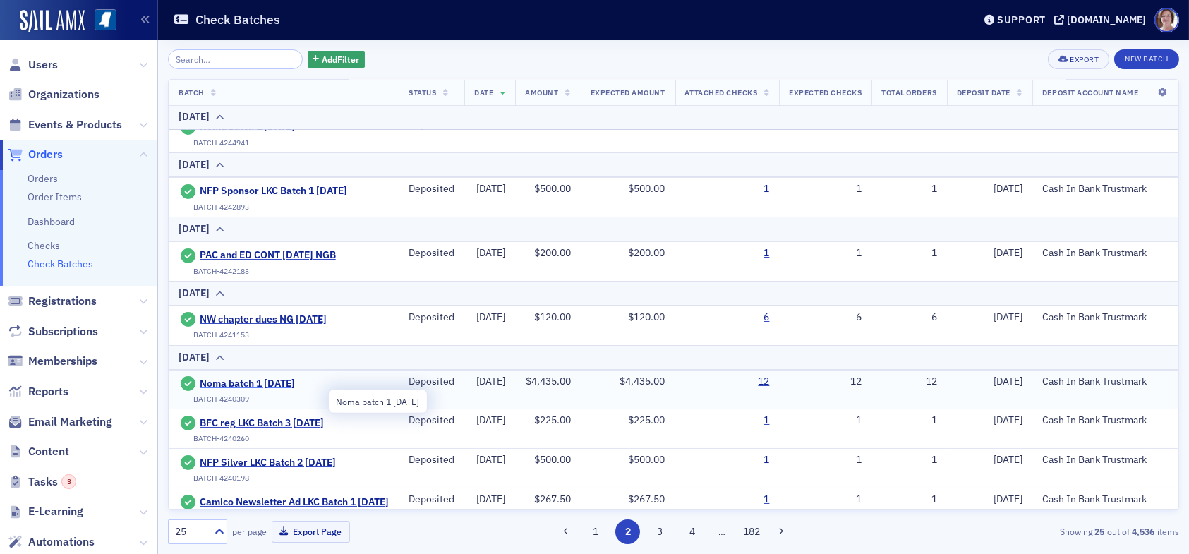
click at [287, 390] on span "Noma batch 1 8.12.25" at bounding box center [264, 384] width 128 height 13
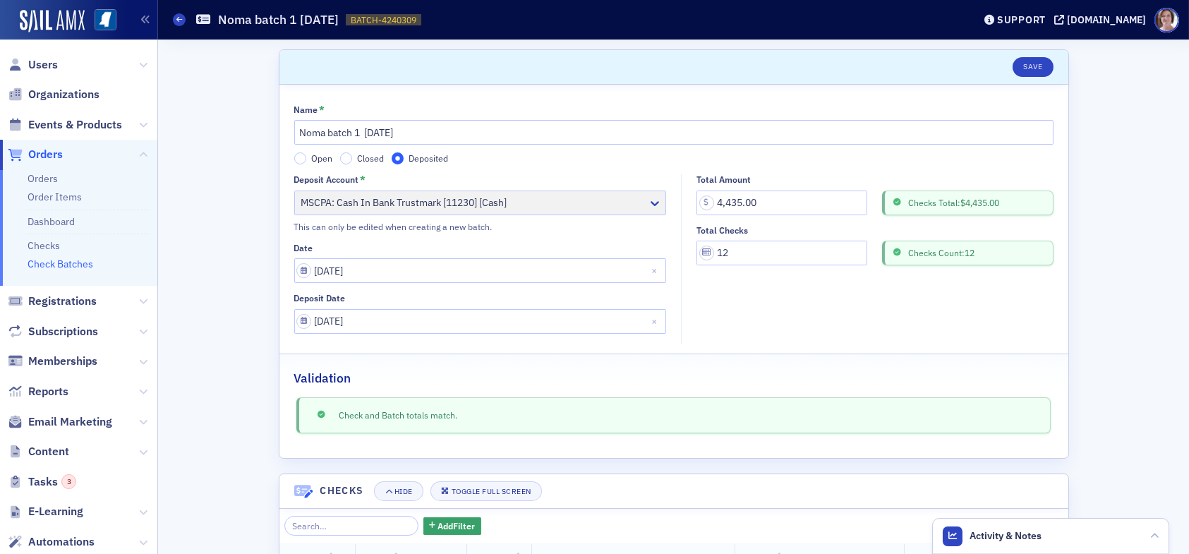
click at [79, 265] on link "Check Batches" at bounding box center [61, 264] width 66 height 13
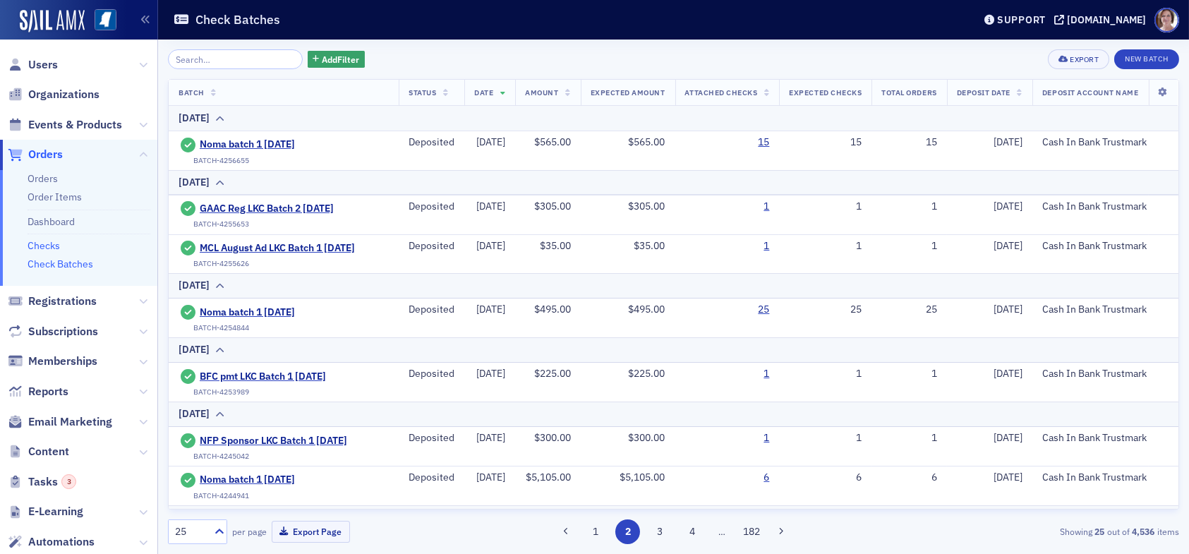
click at [42, 243] on link "Checks" at bounding box center [44, 245] width 32 height 13
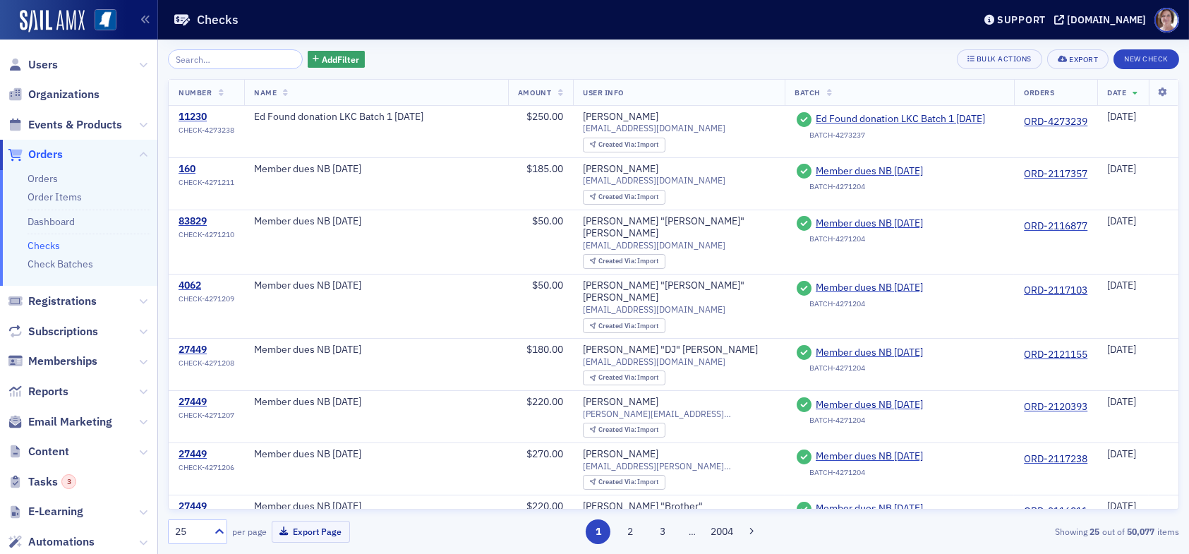
click at [255, 59] on input "search" at bounding box center [235, 59] width 135 height 20
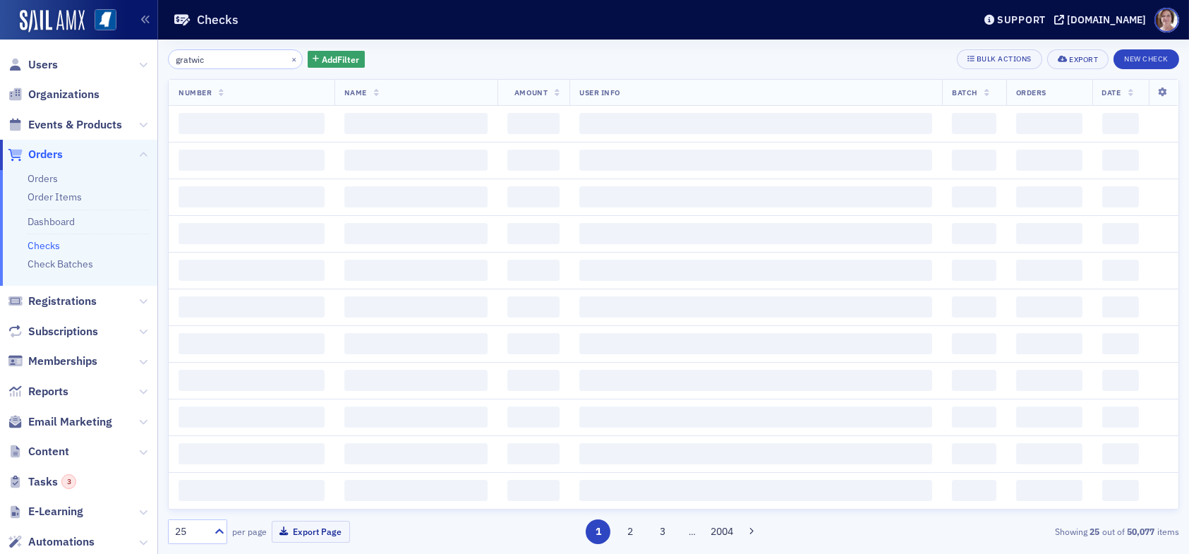
type input "gratwick"
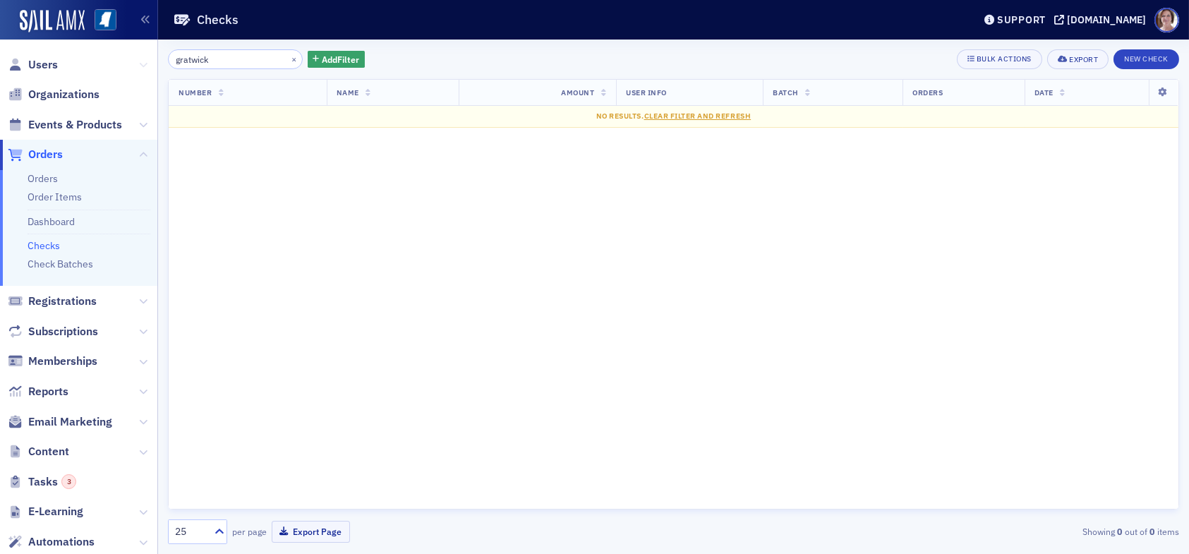
drag, startPoint x: 217, startPoint y: 61, endPoint x: 133, endPoint y: 56, distance: 84.1
click at [142, 56] on div "Users Organizations Events & Products Orders Orders Order Items Dashboard Check…" at bounding box center [594, 277] width 1189 height 554
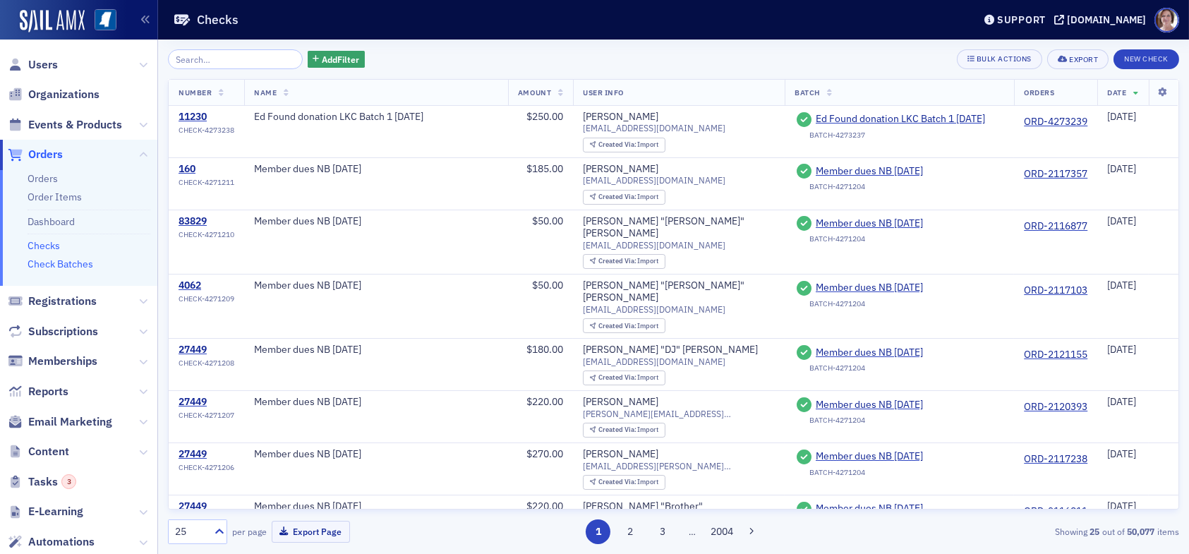
click at [71, 265] on link "Check Batches" at bounding box center [61, 264] width 66 height 13
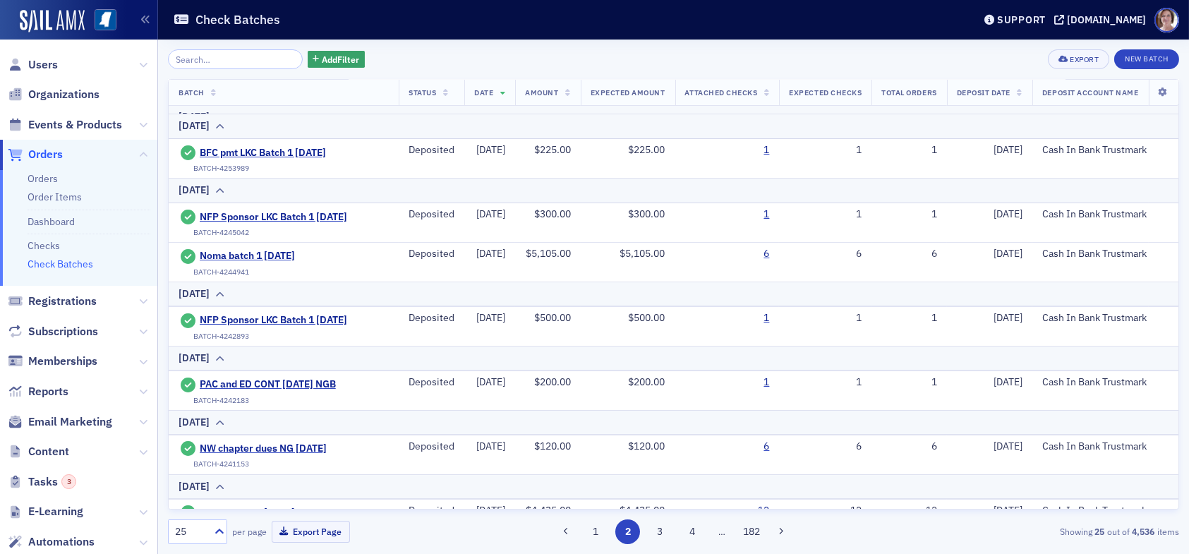
scroll to position [212, 0]
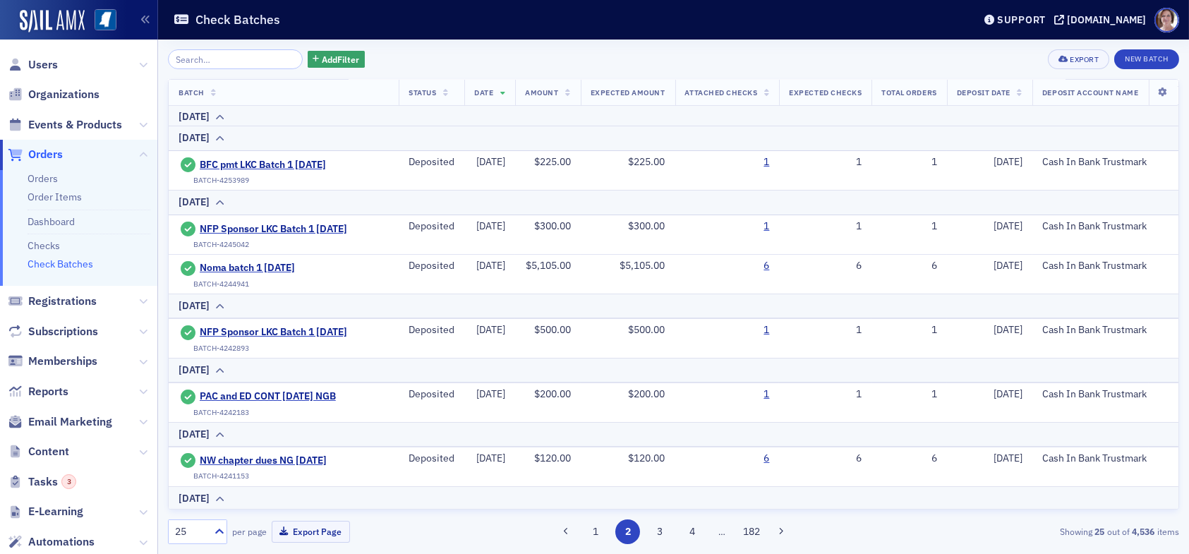
click at [41, 155] on span "Orders" at bounding box center [45, 155] width 35 height 16
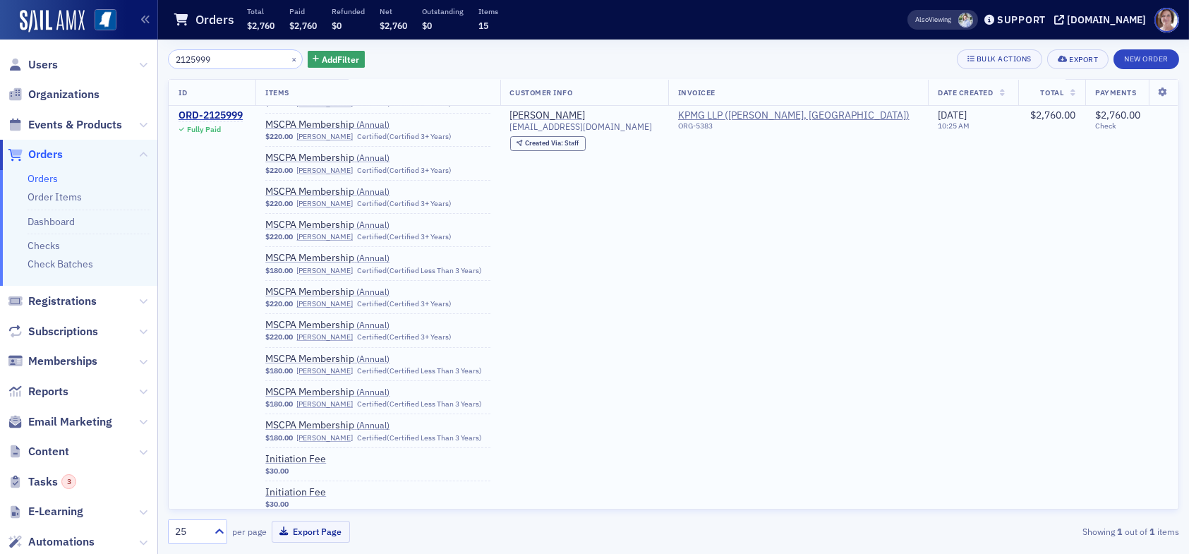
scroll to position [95, 0]
click at [227, 116] on div "ORD-2125999" at bounding box center [211, 115] width 64 height 13
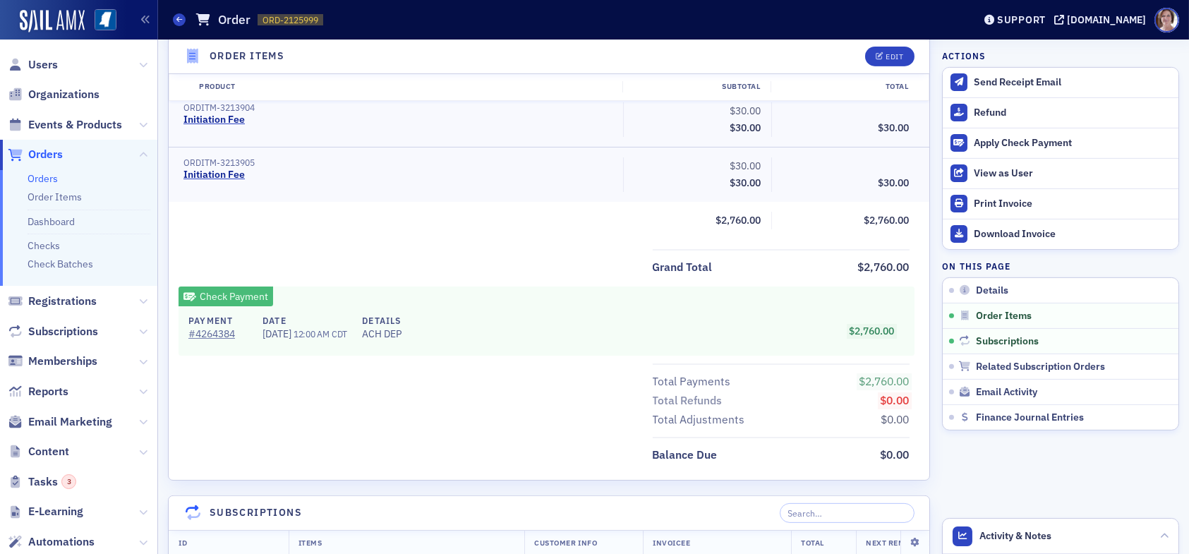
scroll to position [1412, 0]
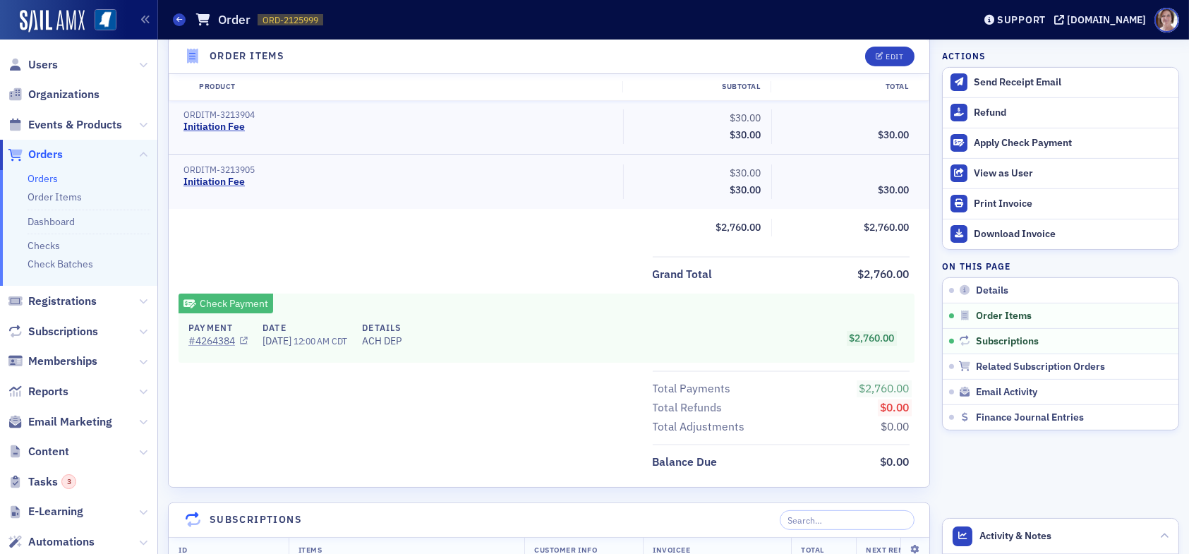
click at [215, 339] on link "# 4264384" at bounding box center [217, 341] width 59 height 15
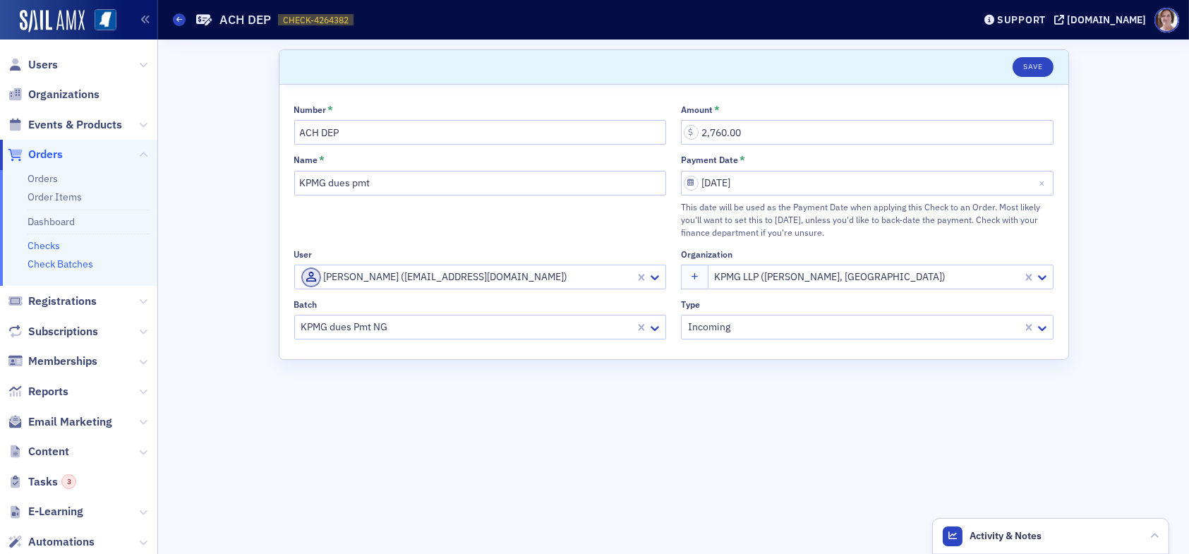
click at [73, 267] on link "Check Batches" at bounding box center [61, 264] width 66 height 13
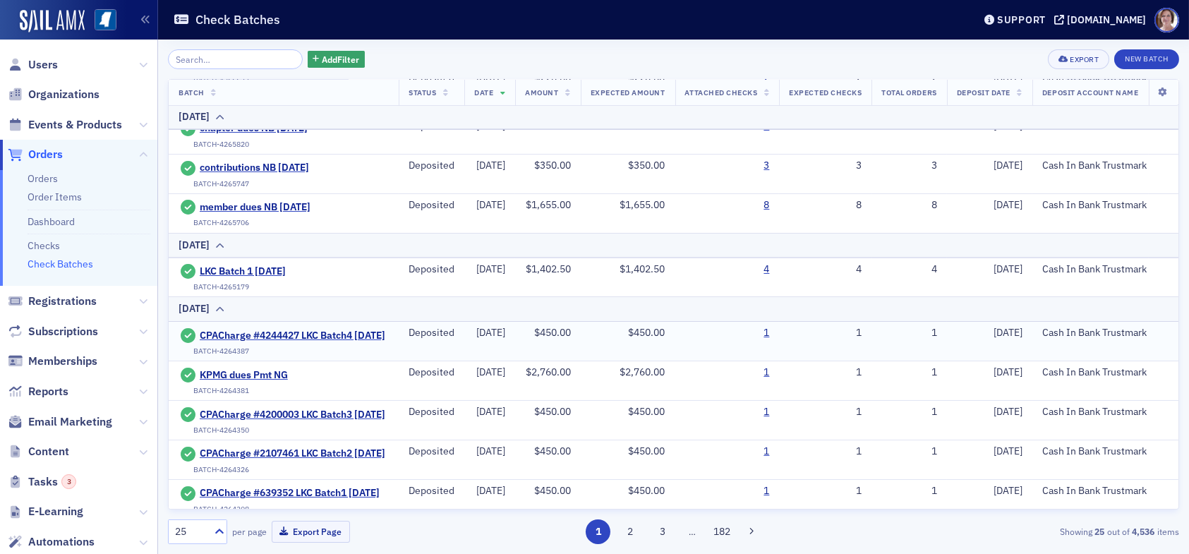
scroll to position [353, 0]
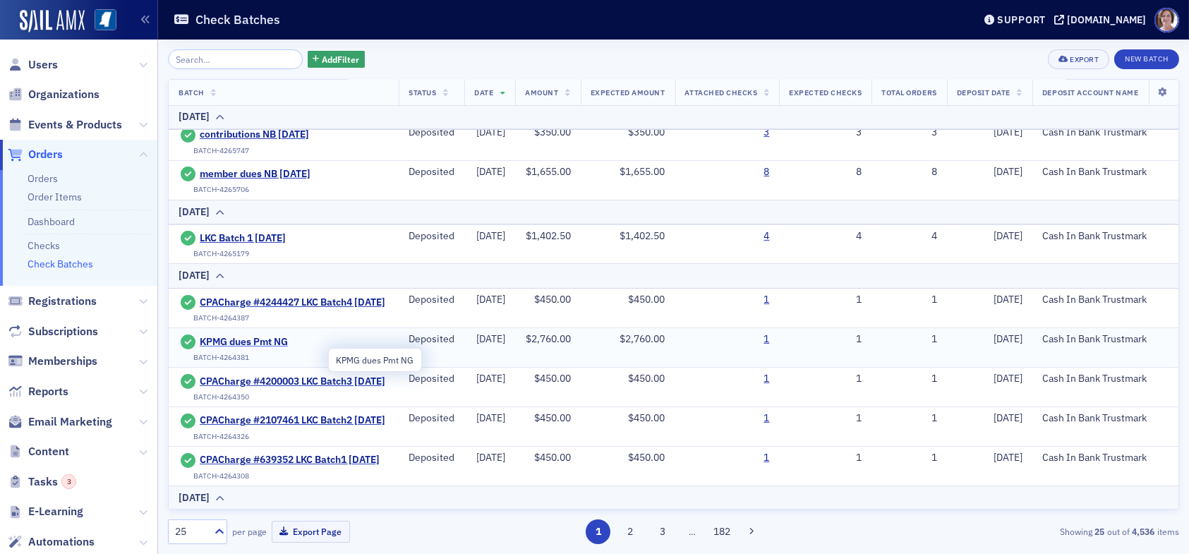
click at [271, 349] on span "KPMG dues Pmt NG" at bounding box center [264, 342] width 128 height 13
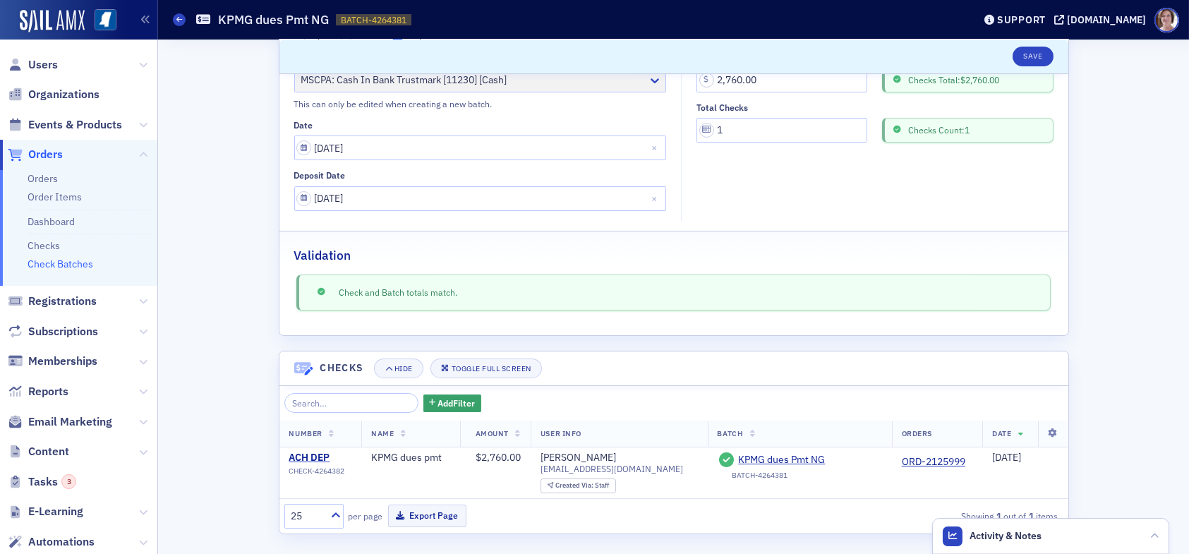
scroll to position [126, 0]
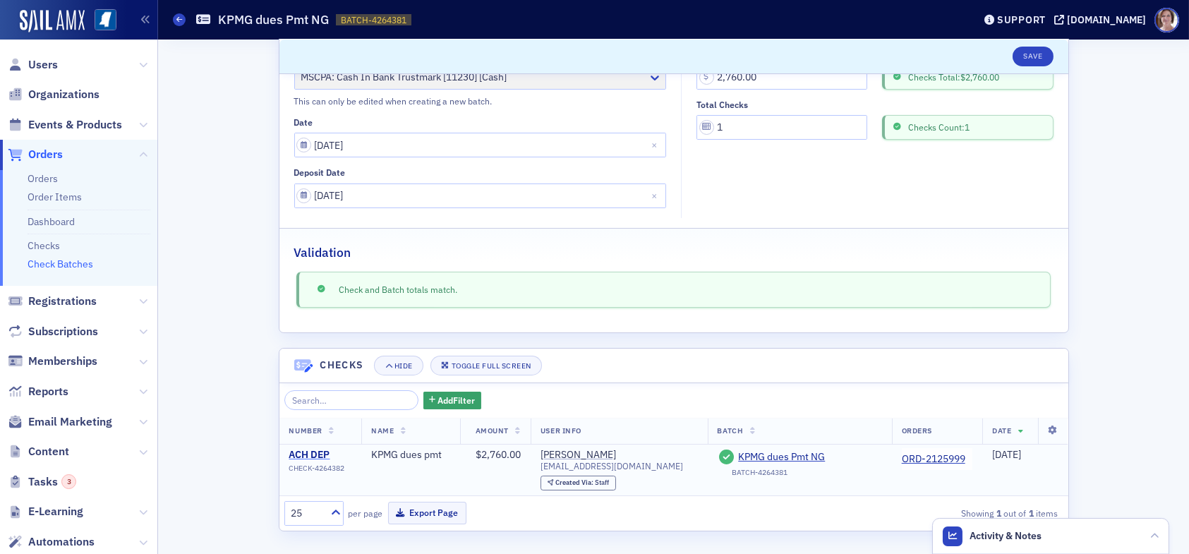
click at [315, 455] on div "ACH DEP" at bounding box center [317, 455] width 56 height 13
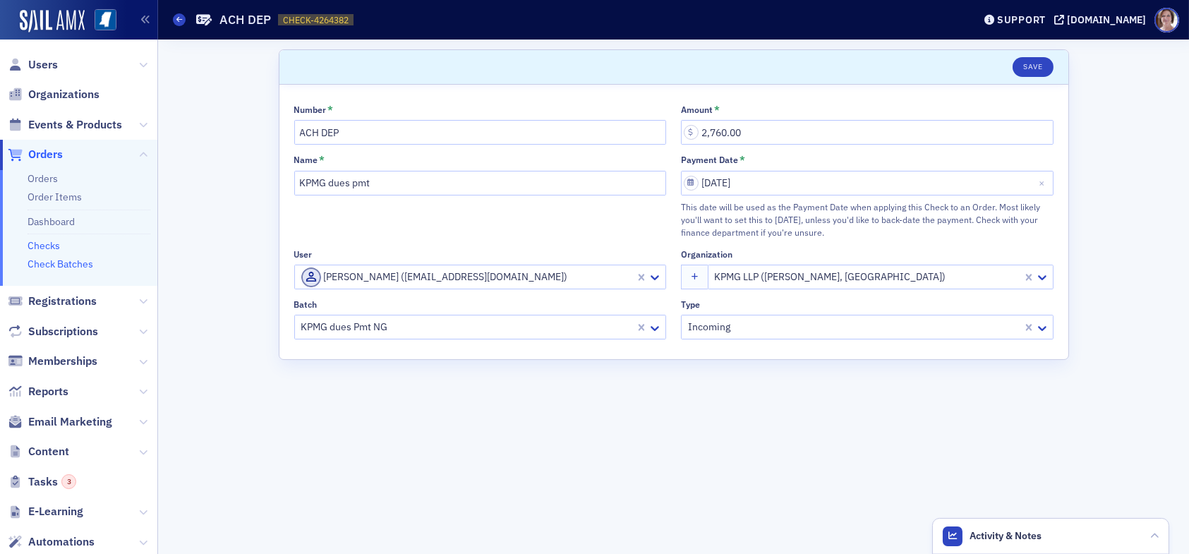
click at [71, 262] on link "Check Batches" at bounding box center [61, 264] width 66 height 13
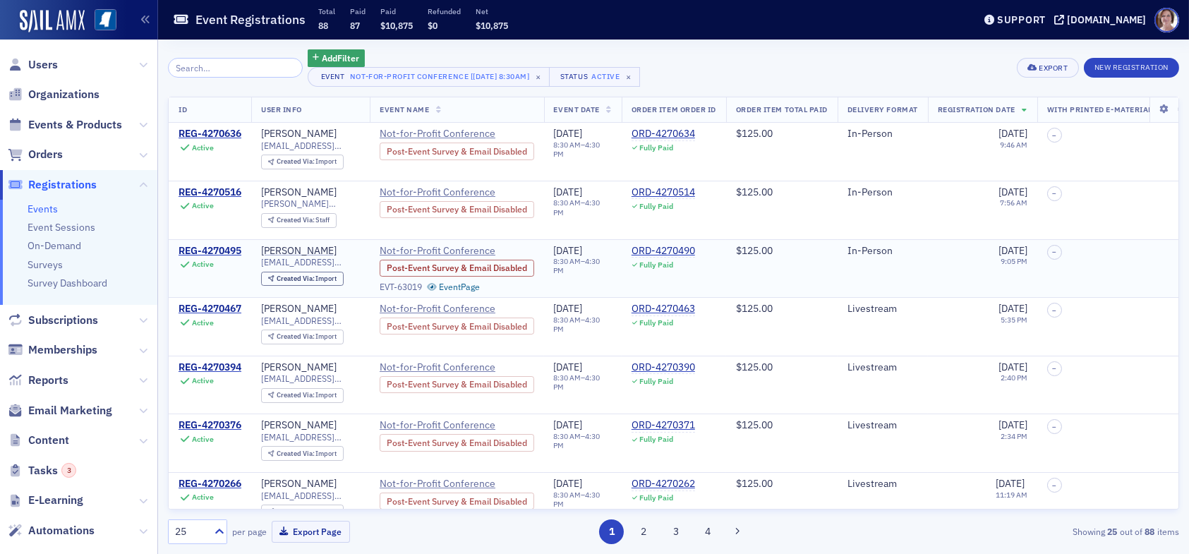
scroll to position [0, 370]
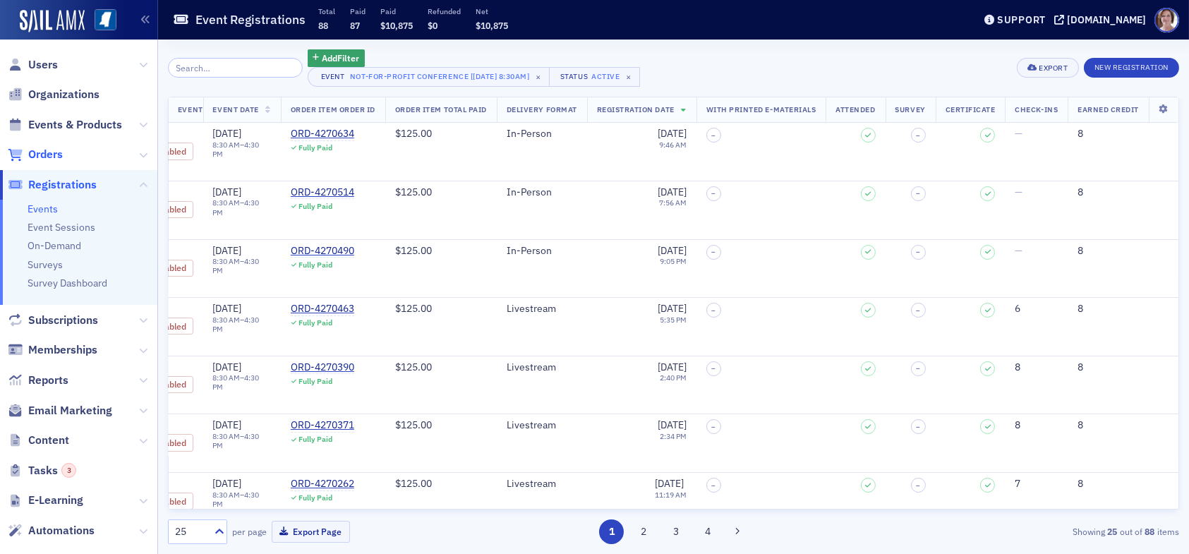
click at [54, 156] on span "Orders" at bounding box center [45, 155] width 35 height 16
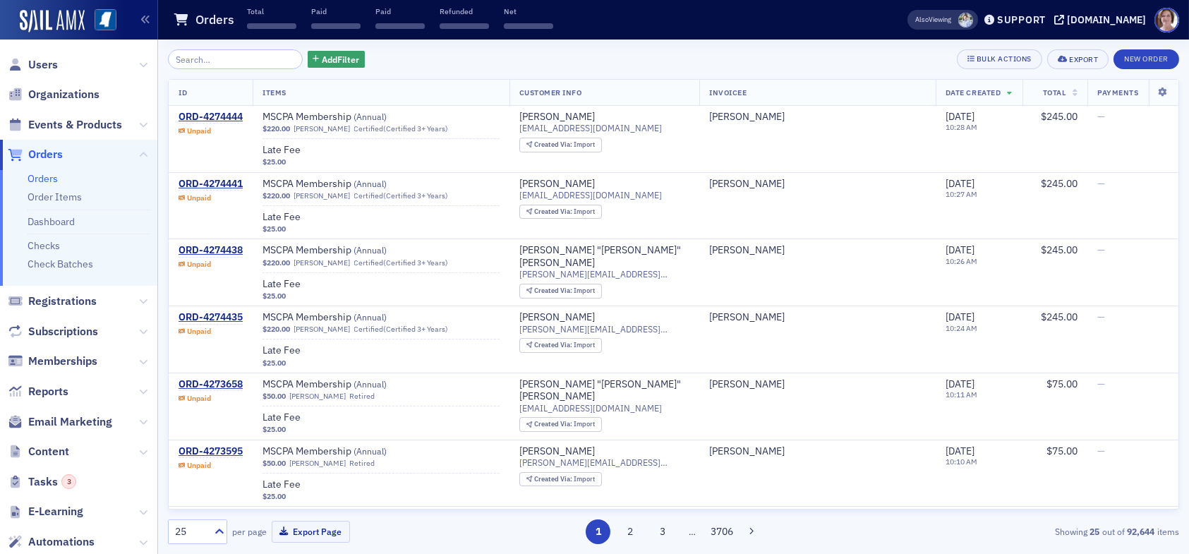
click at [223, 65] on input "search" at bounding box center [235, 59] width 135 height 20
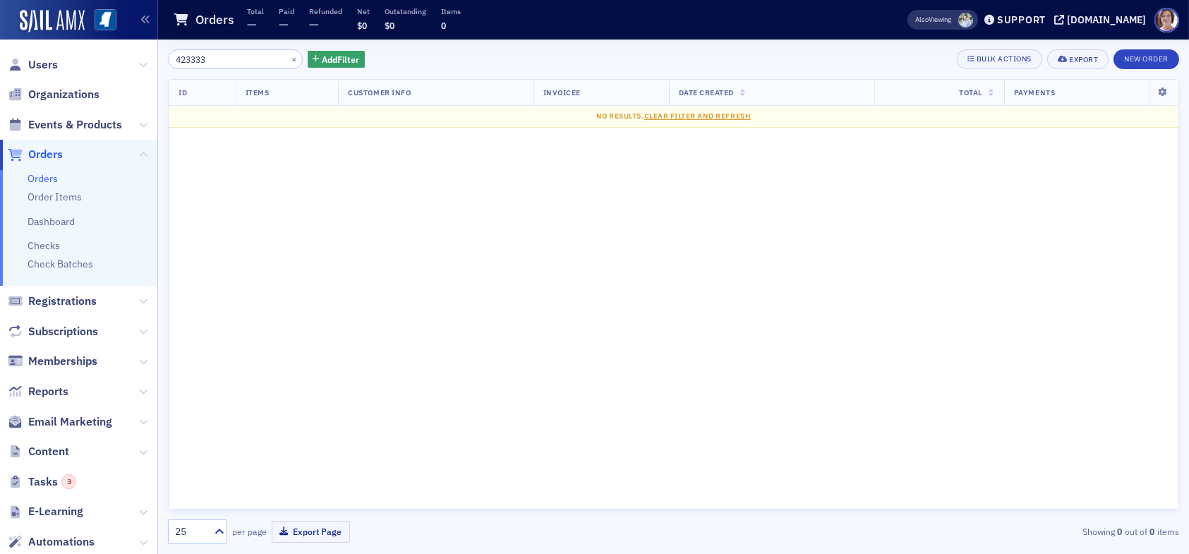
type input "4233336"
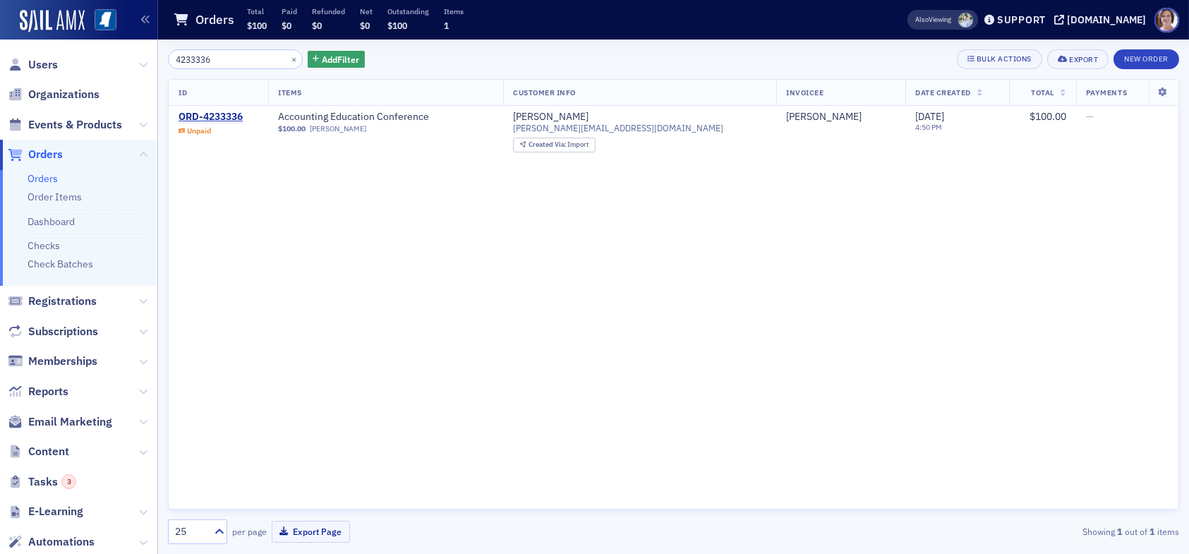
drag, startPoint x: 222, startPoint y: 59, endPoint x: 103, endPoint y: 56, distance: 118.6
click at [106, 56] on div "Users Organizations Events & Products Orders Orders Order Items Dashboard Check…" at bounding box center [594, 277] width 1189 height 554
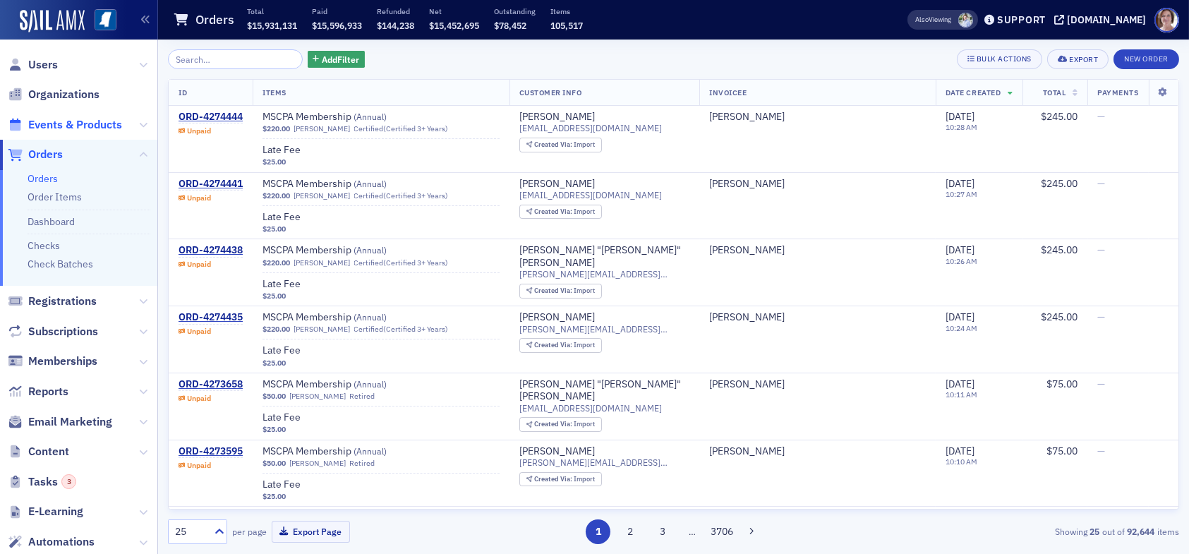
drag, startPoint x: 54, startPoint y: 154, endPoint x: 95, endPoint y: 126, distance: 49.9
click at [54, 154] on span "Orders" at bounding box center [45, 155] width 35 height 16
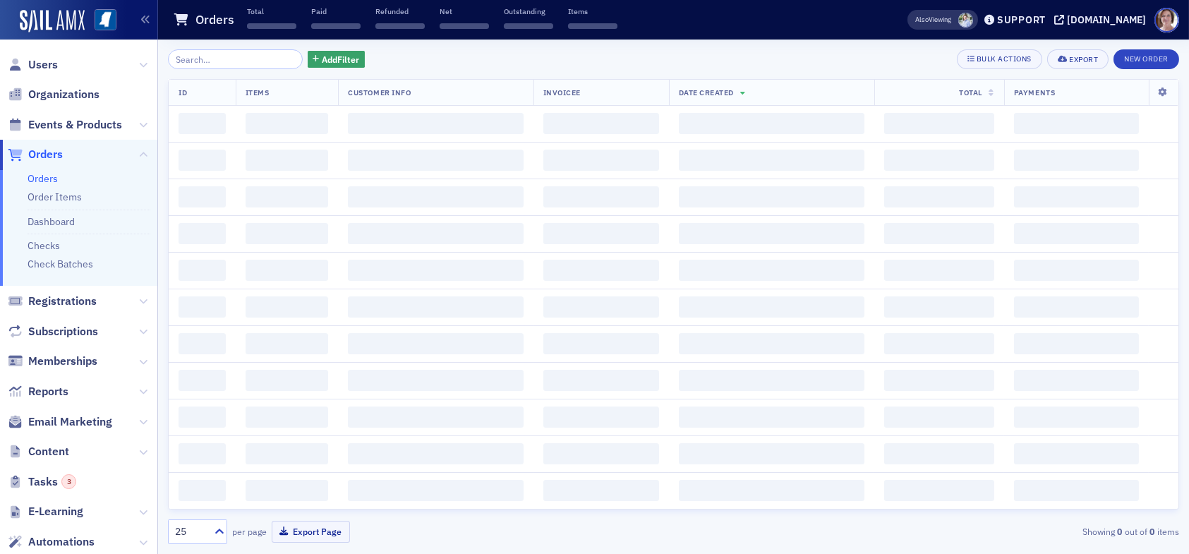
click at [224, 61] on input "search" at bounding box center [235, 59] width 135 height 20
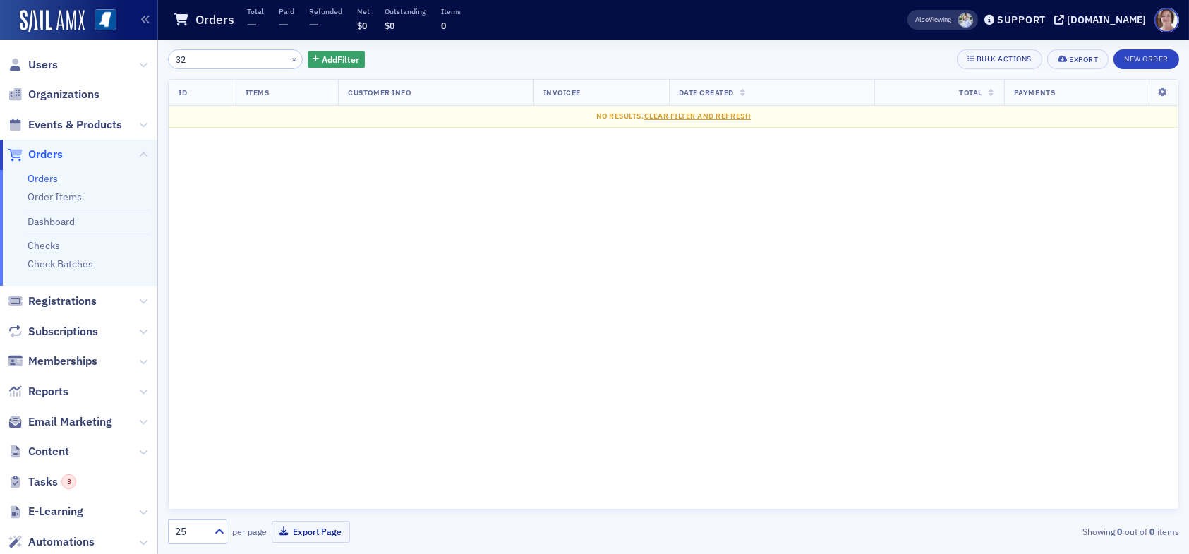
type input "3"
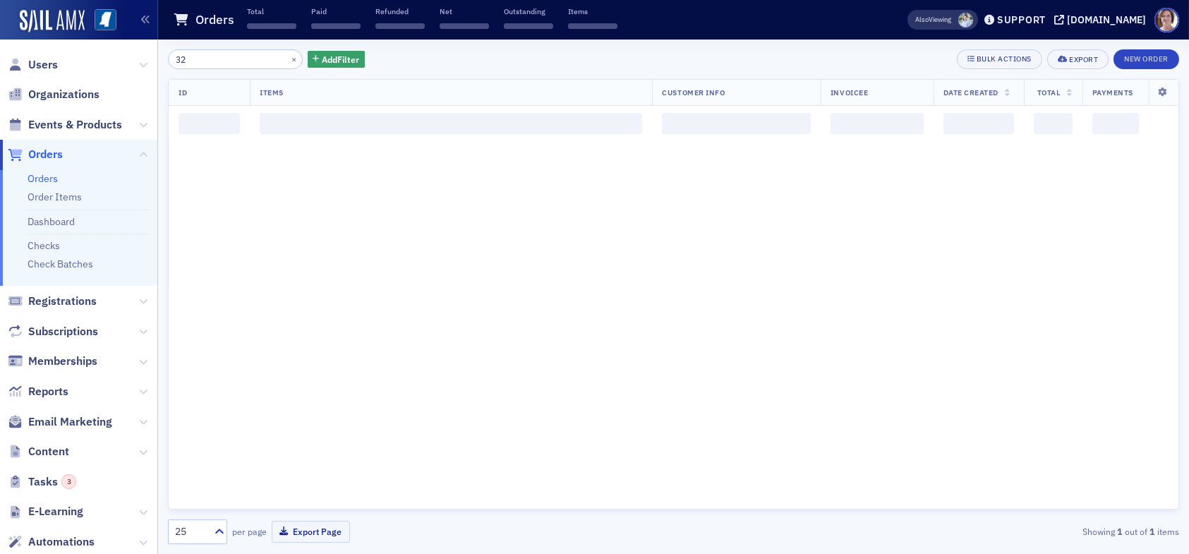
type input "3"
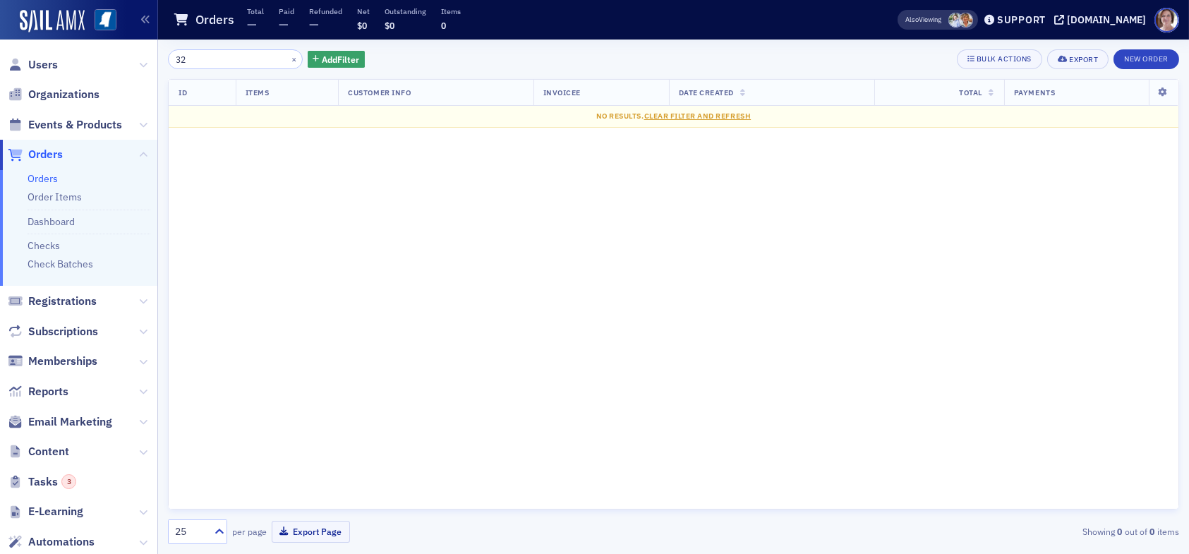
type input "3"
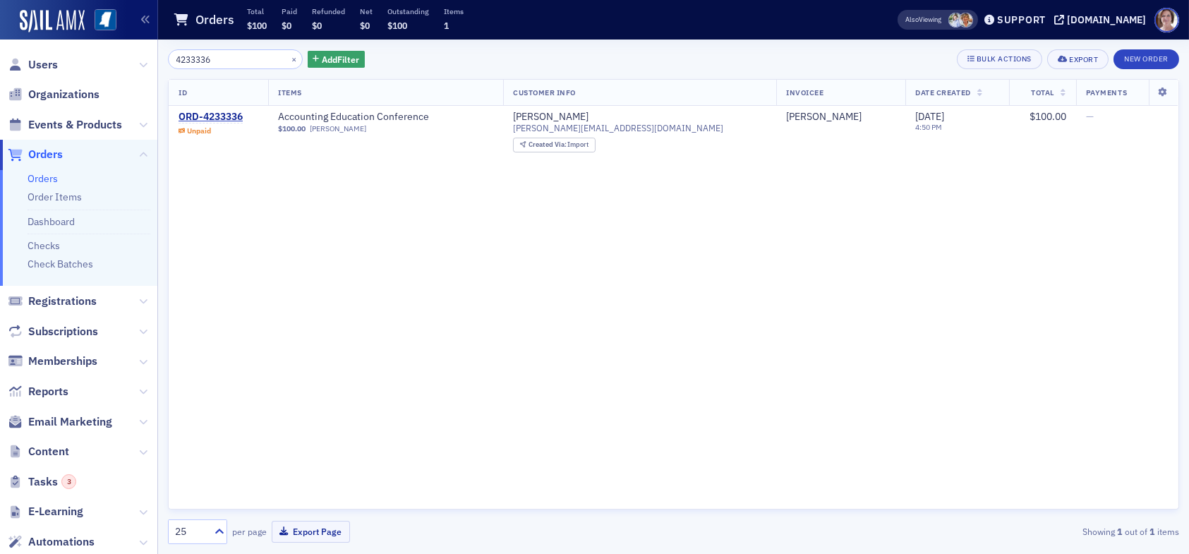
type input "4233336"
drag, startPoint x: 218, startPoint y: 58, endPoint x: 131, endPoint y: 61, distance: 86.9
click at [136, 60] on div "Users Organizations Events & Products Orders Orders Order Items Dashboard Check…" at bounding box center [594, 277] width 1189 height 554
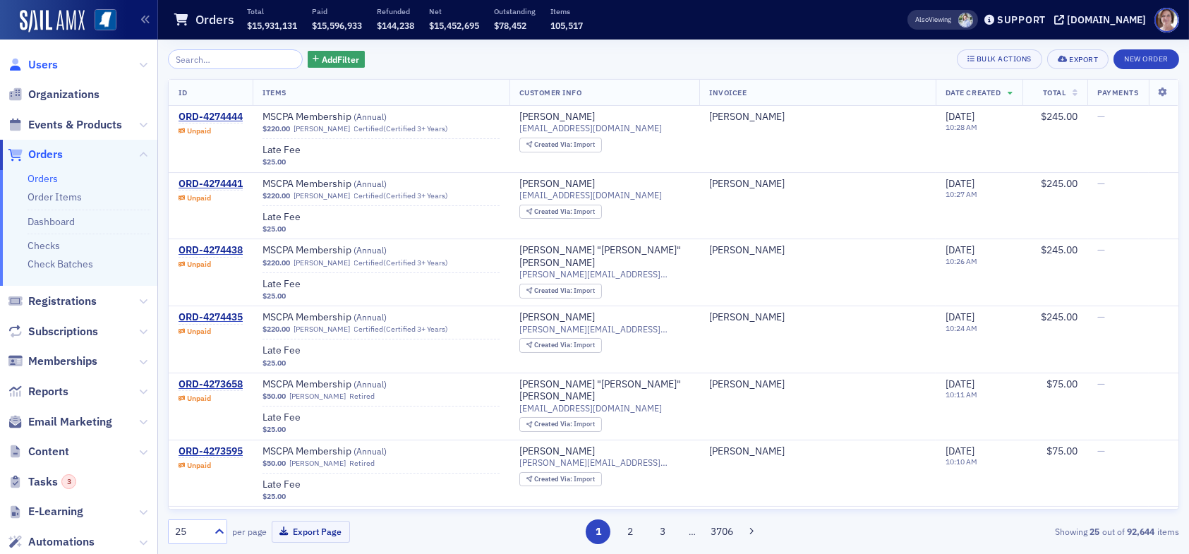
click at [46, 61] on span "Users" at bounding box center [43, 65] width 30 height 16
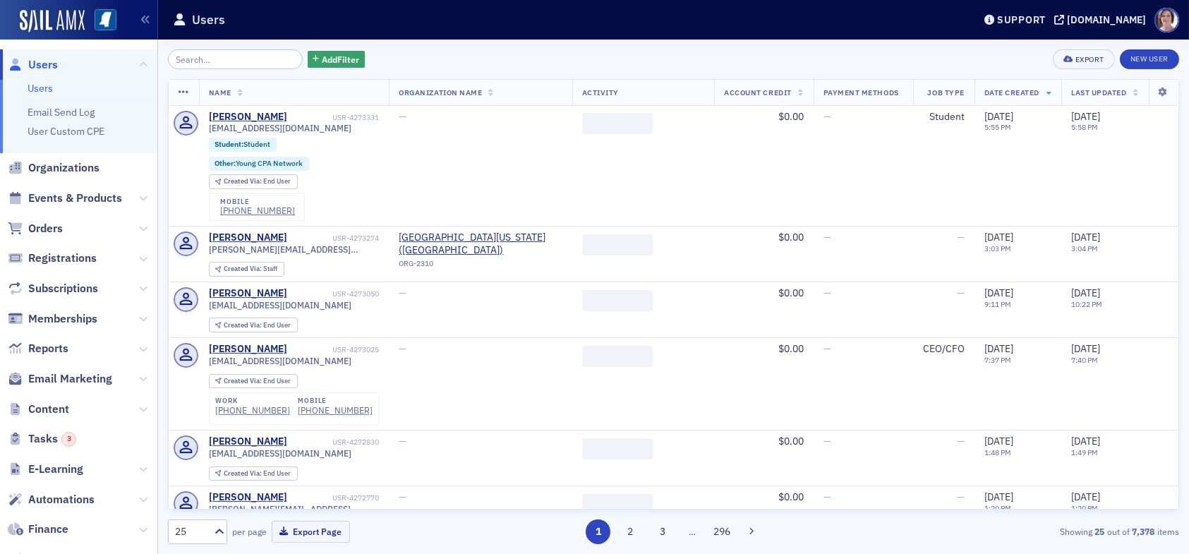
click at [220, 61] on input "search" at bounding box center [235, 59] width 135 height 20
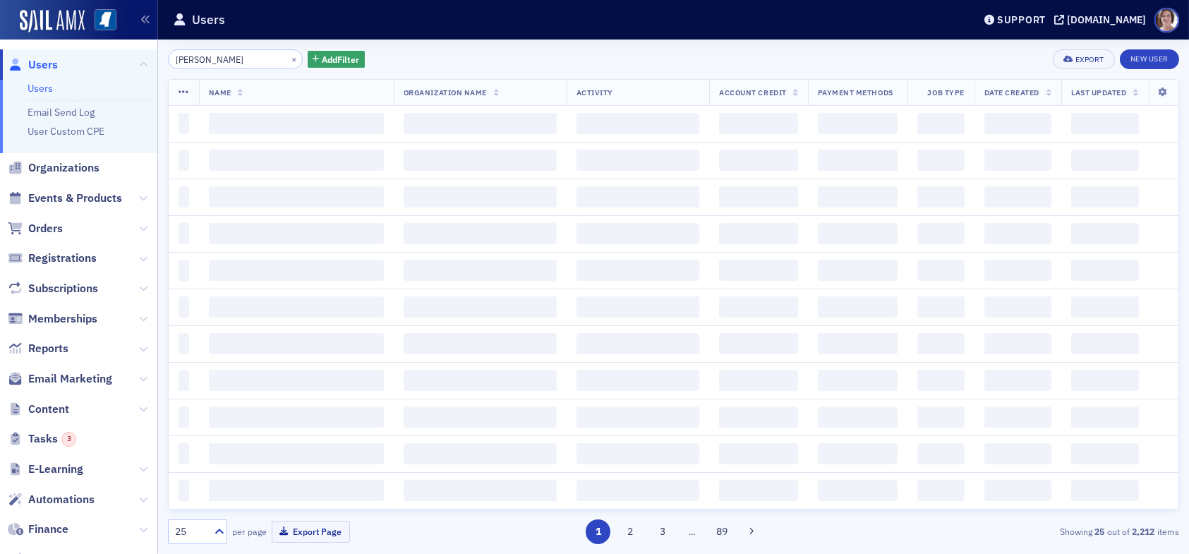
type input "[PERSON_NAME]"
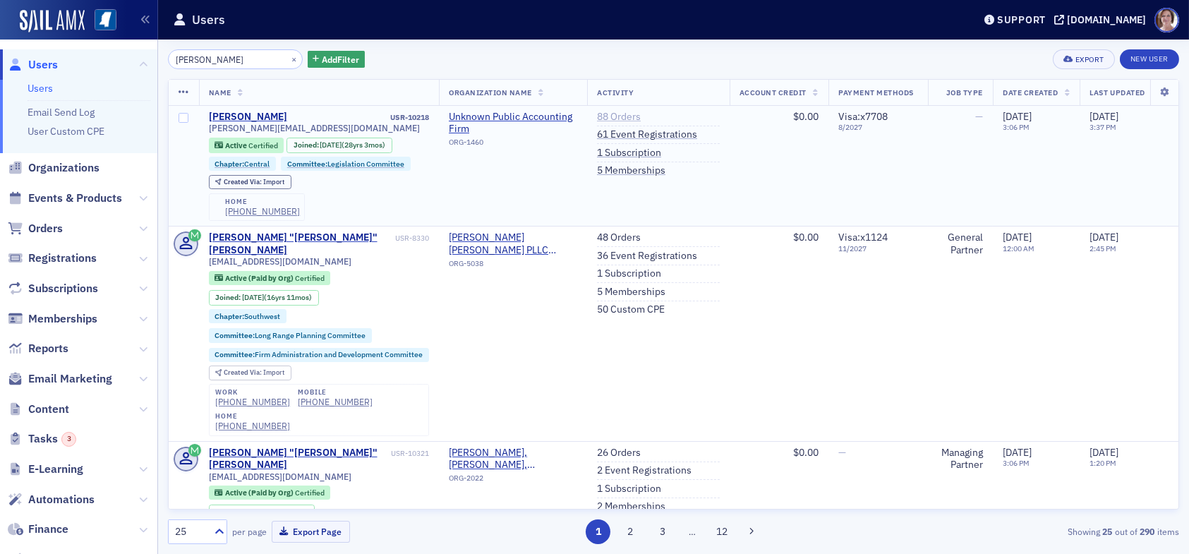
click at [621, 112] on link "88 Orders" at bounding box center [619, 117] width 44 height 13
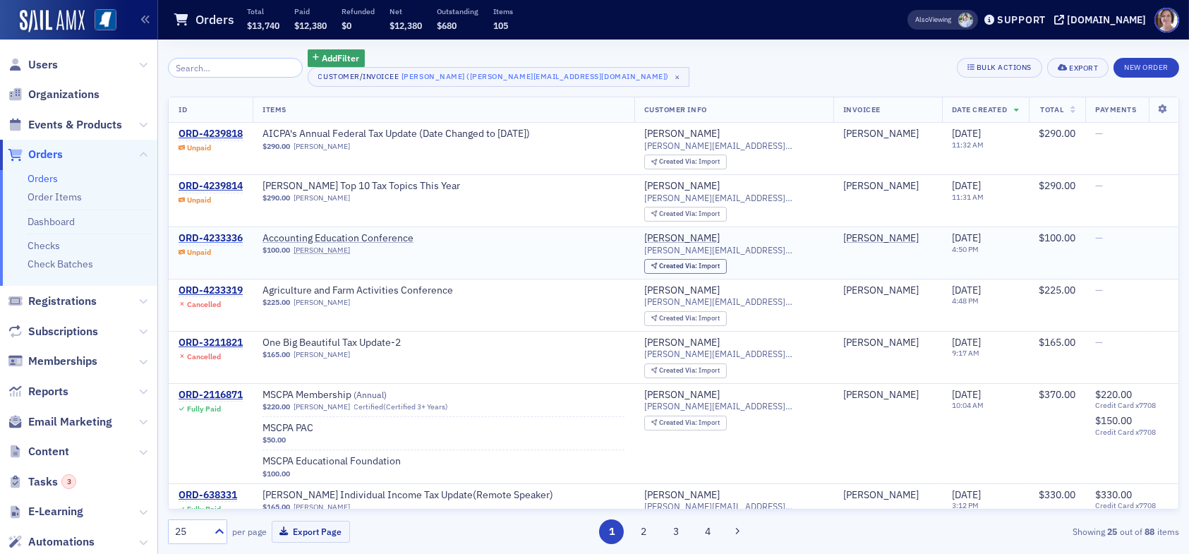
click at [212, 239] on div "ORD-4233336" at bounding box center [211, 238] width 64 height 13
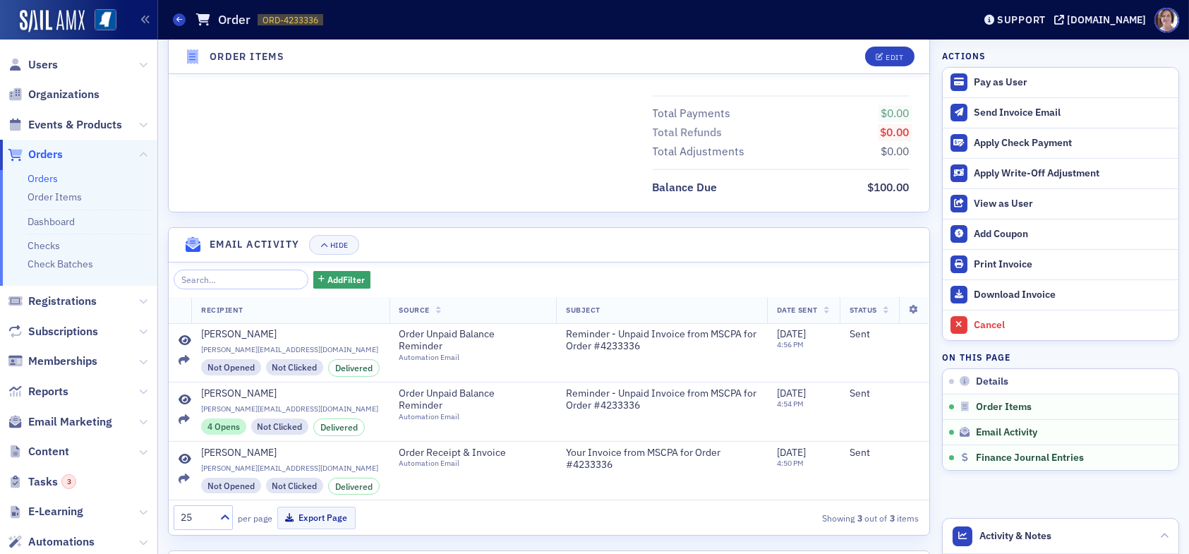
scroll to position [665, 0]
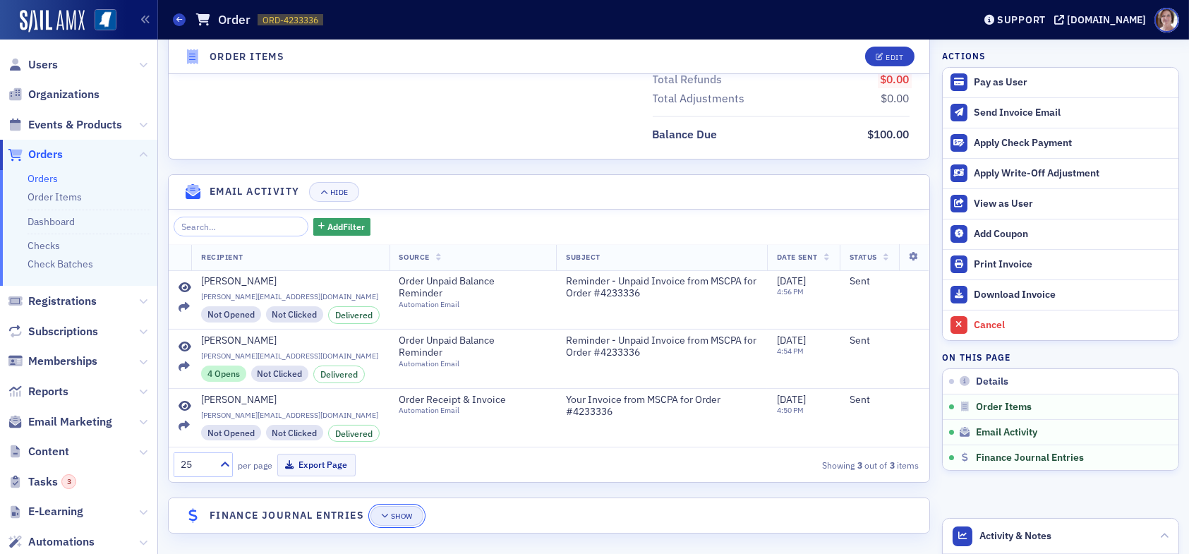
click at [393, 515] on div "Show" at bounding box center [402, 516] width 22 height 8
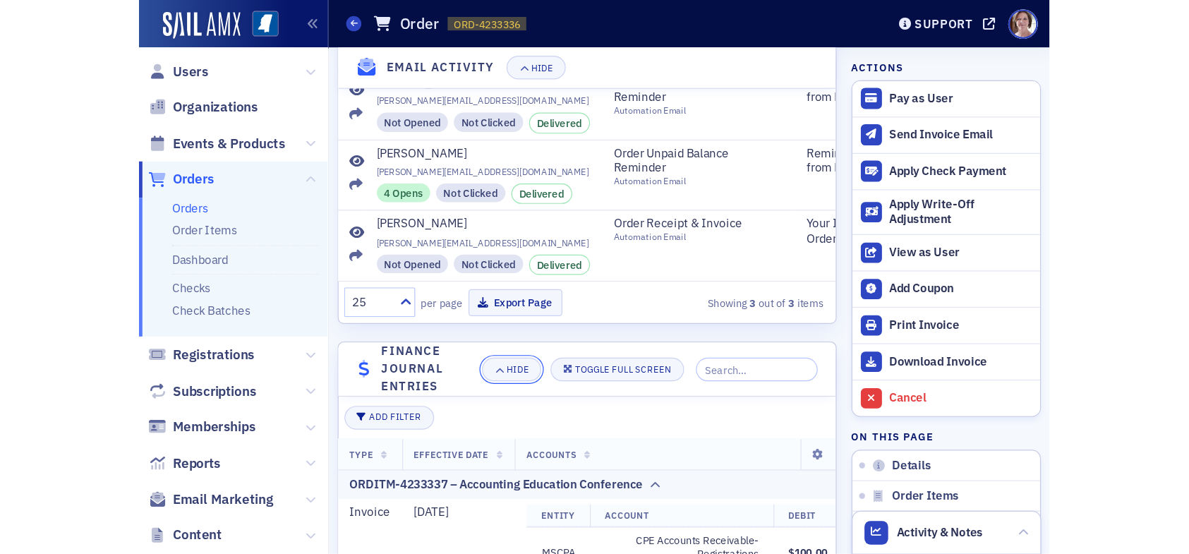
scroll to position [887, 0]
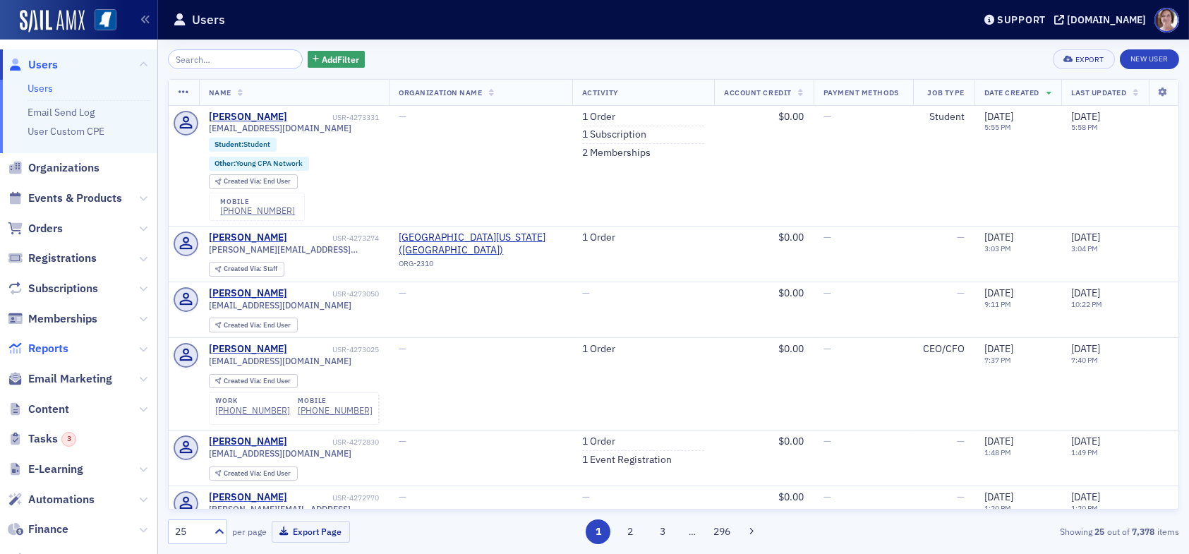
click at [48, 346] on span "Reports" at bounding box center [48, 349] width 40 height 16
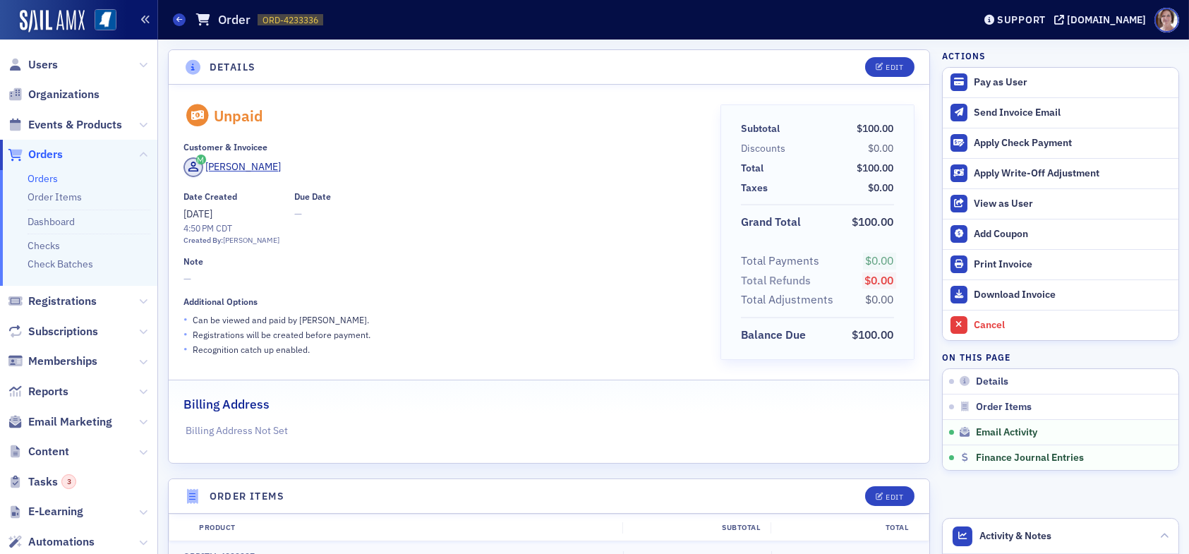
scroll to position [887, 0]
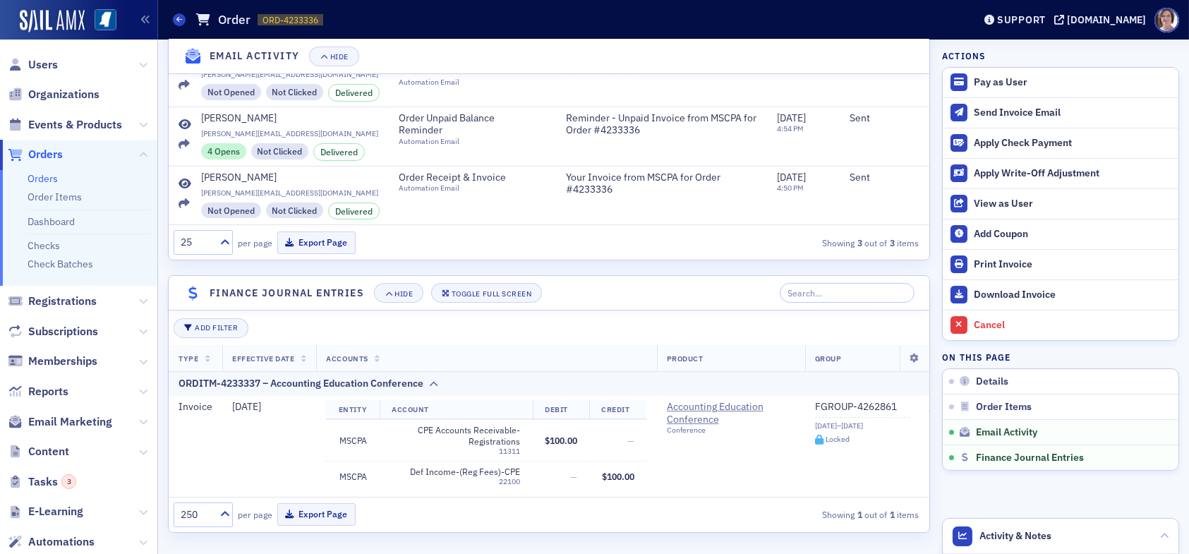
click at [45, 153] on span "Orders" at bounding box center [45, 155] width 35 height 16
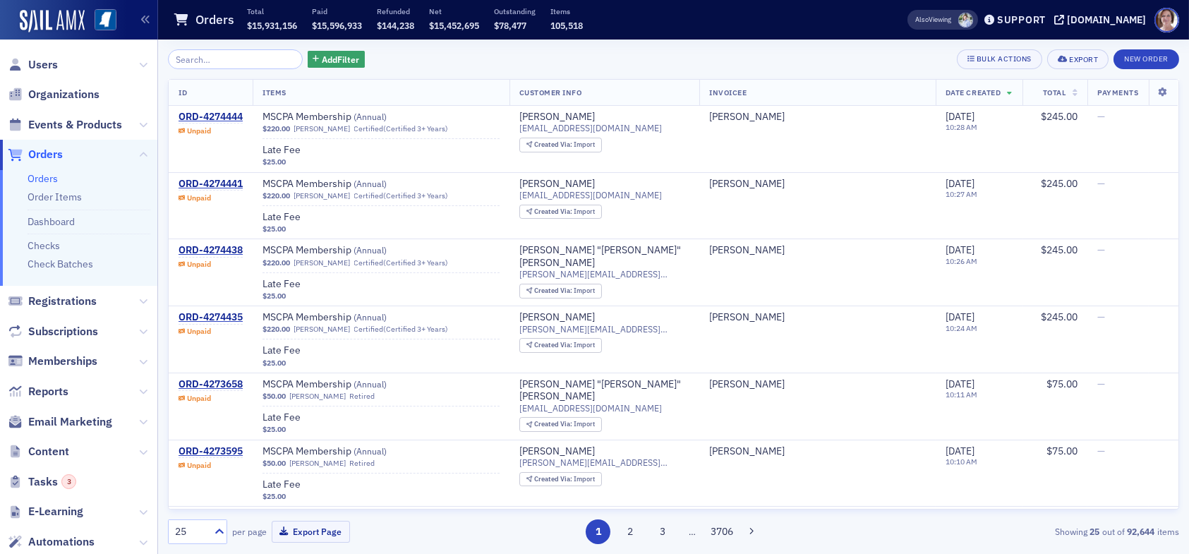
click at [215, 57] on input "search" at bounding box center [235, 59] width 135 height 20
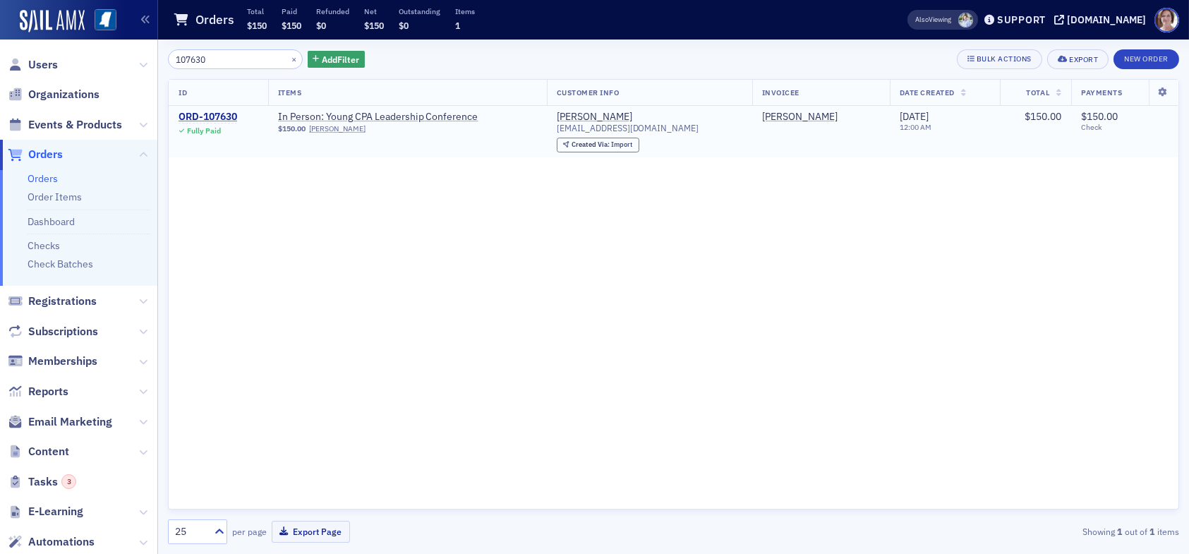
type input "107630"
click at [205, 113] on div "ORD-107630" at bounding box center [208, 117] width 59 height 13
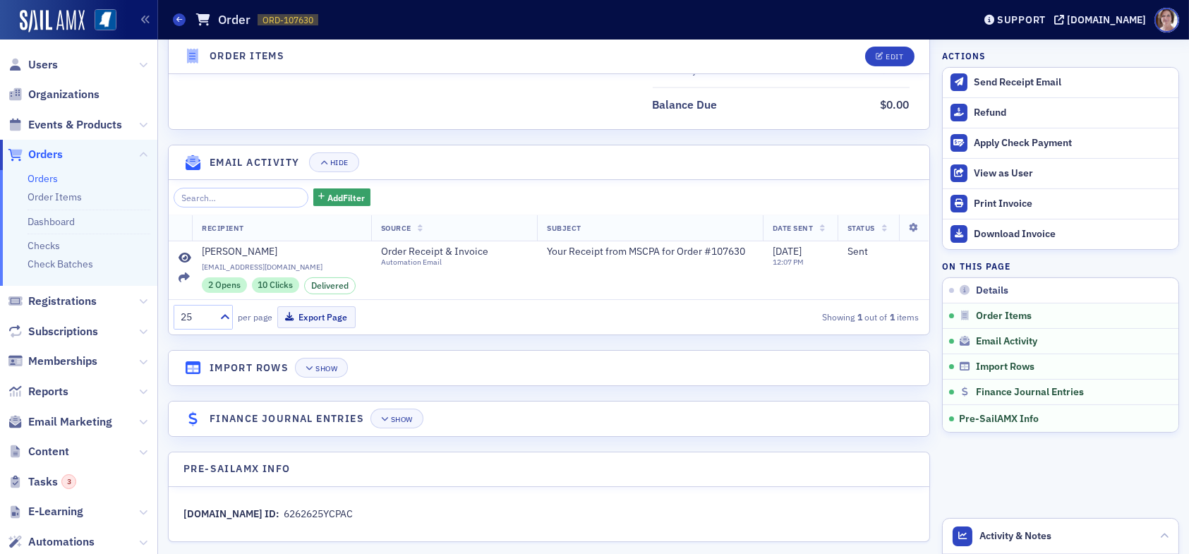
scroll to position [788, 0]
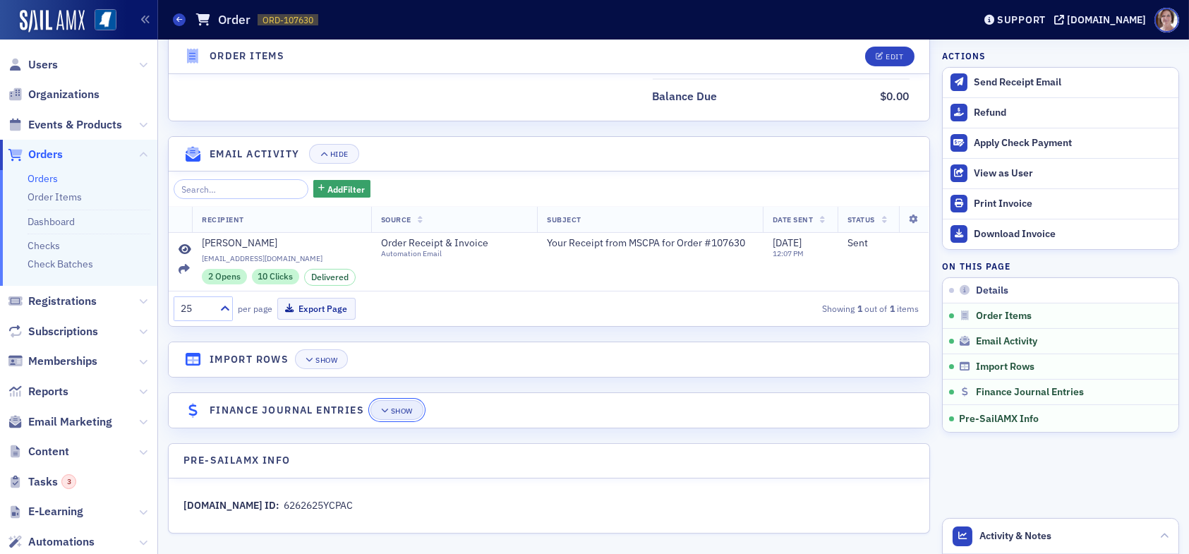
click at [395, 407] on div "Show" at bounding box center [402, 411] width 22 height 8
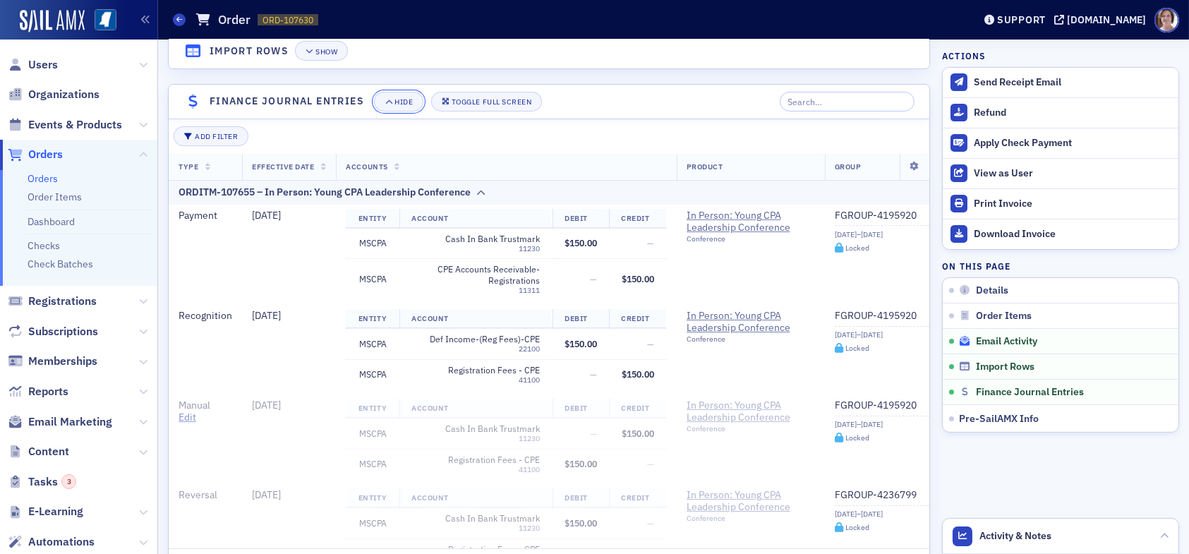
scroll to position [1112, 0]
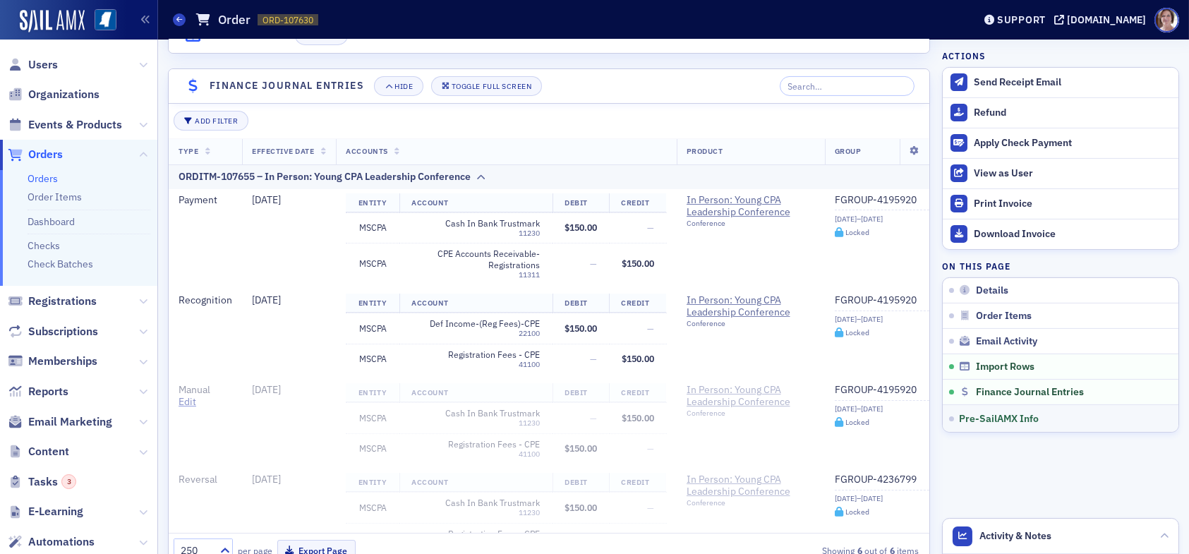
click at [1011, 414] on span "Pre-SailAMX Info" at bounding box center [999, 418] width 80 height 13
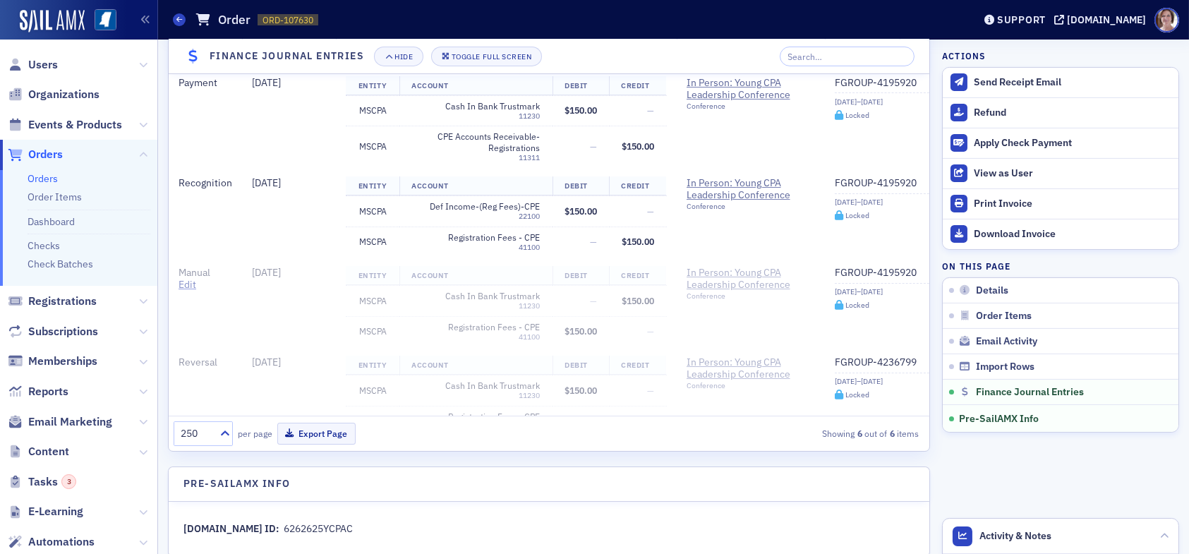
scroll to position [1253, 0]
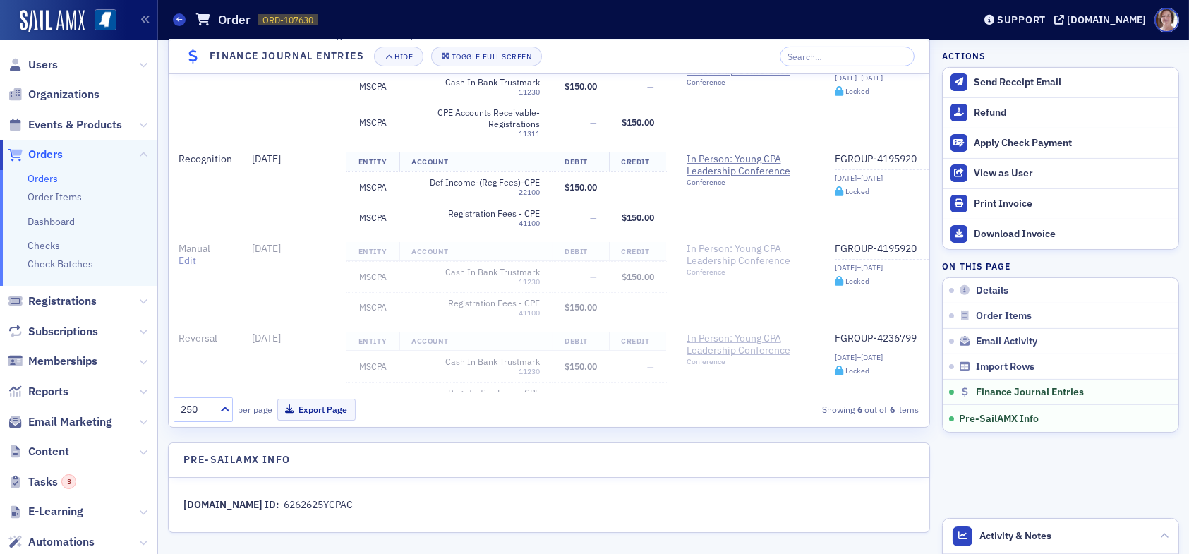
click at [342, 499] on div "[DOMAIN_NAME] ID: 6262625YCPAC" at bounding box center [549, 505] width 731 height 15
click at [55, 155] on span "Orders" at bounding box center [45, 155] width 35 height 16
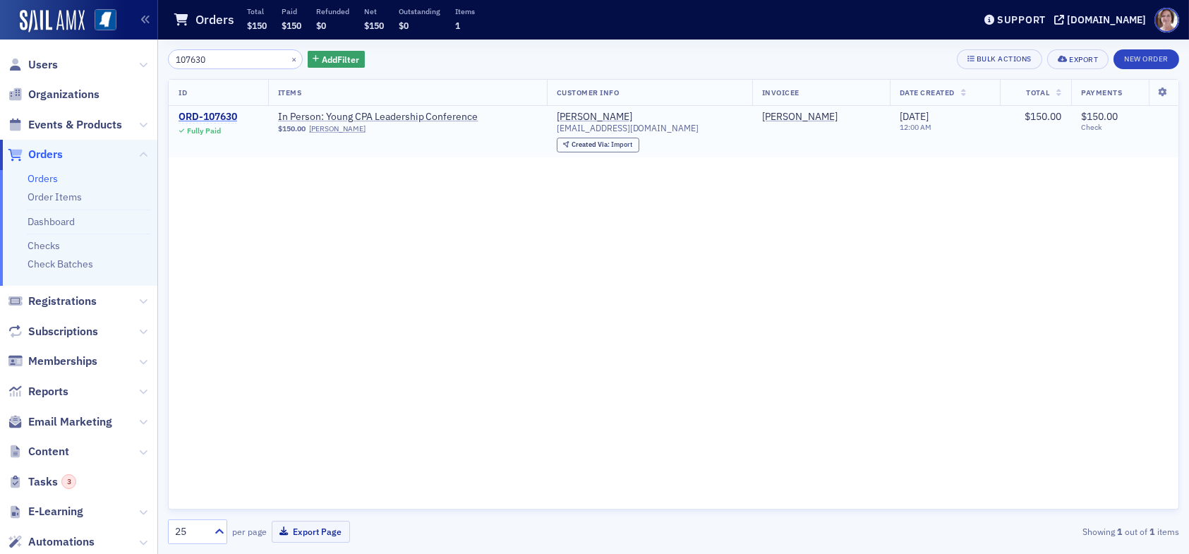
click at [224, 116] on div "ORD-107630" at bounding box center [208, 117] width 59 height 13
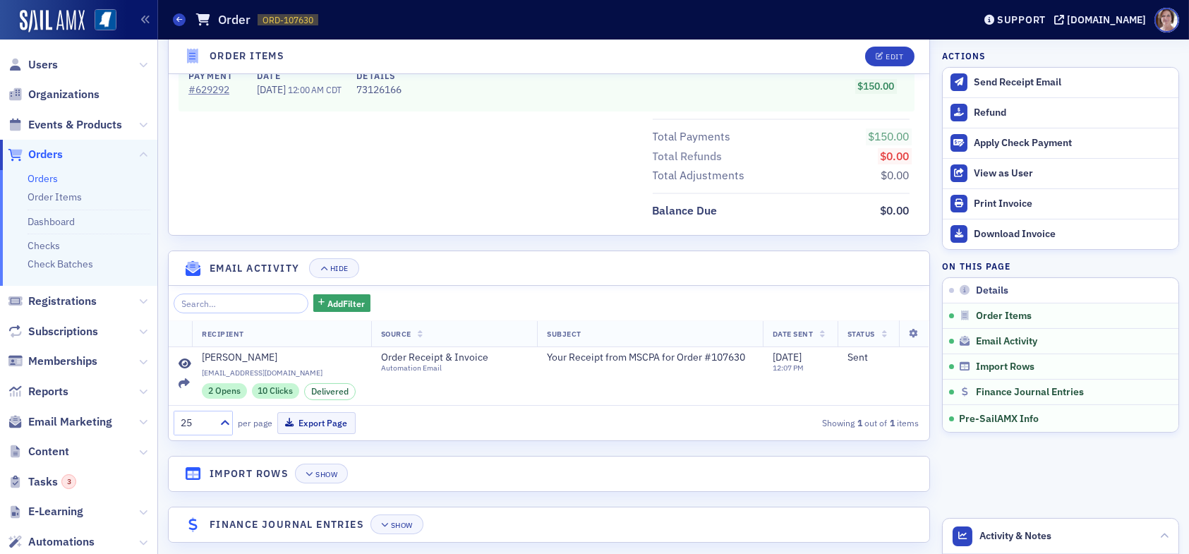
scroll to position [788, 0]
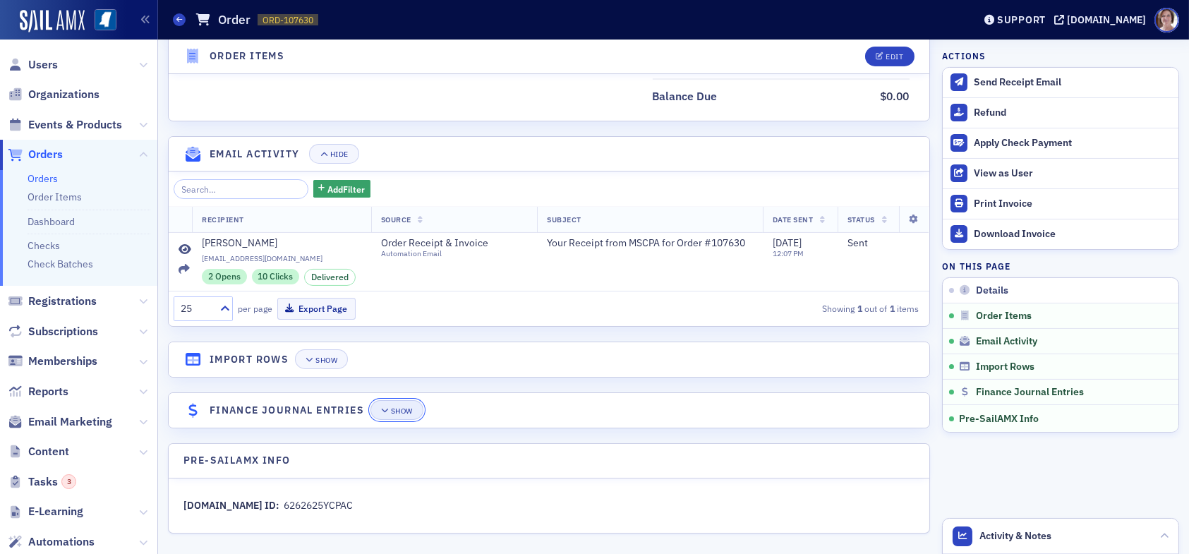
click at [407, 409] on div "Show" at bounding box center [402, 411] width 22 height 8
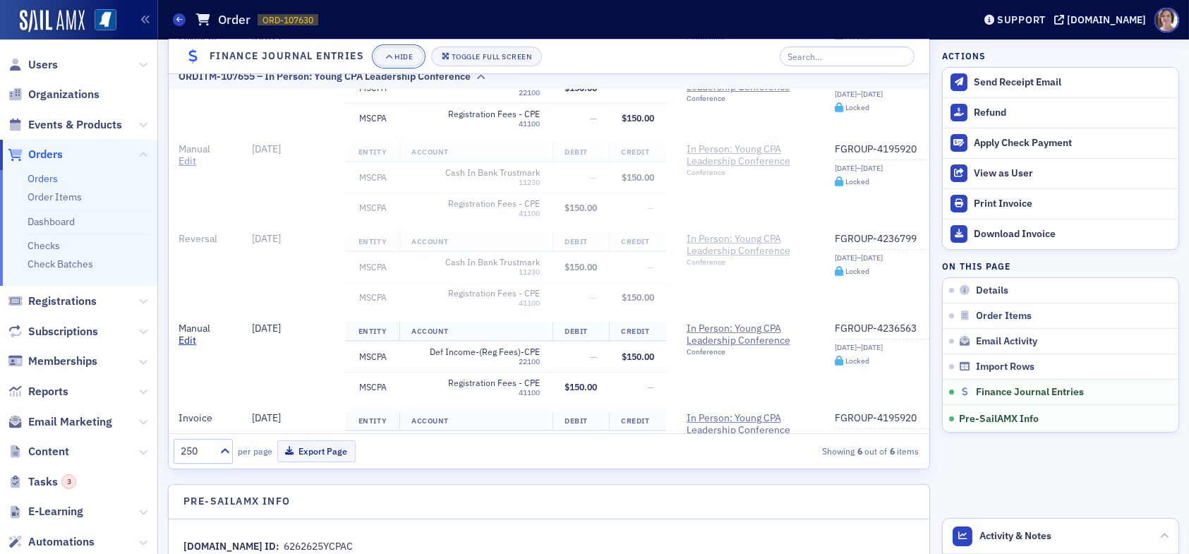
scroll to position [1253, 0]
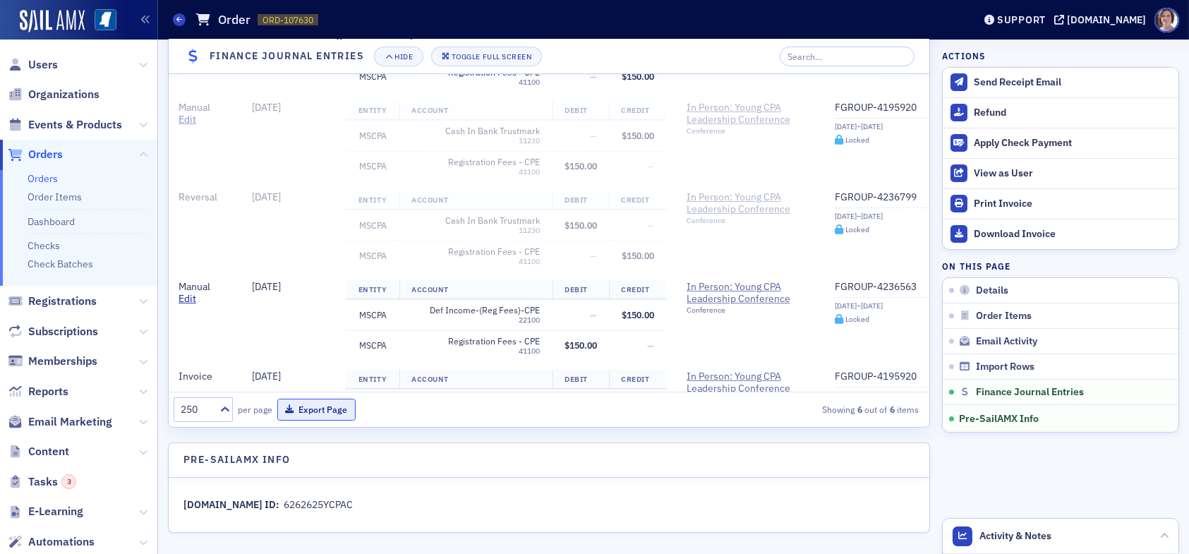
click at [321, 404] on button "Export Page" at bounding box center [316, 410] width 78 height 22
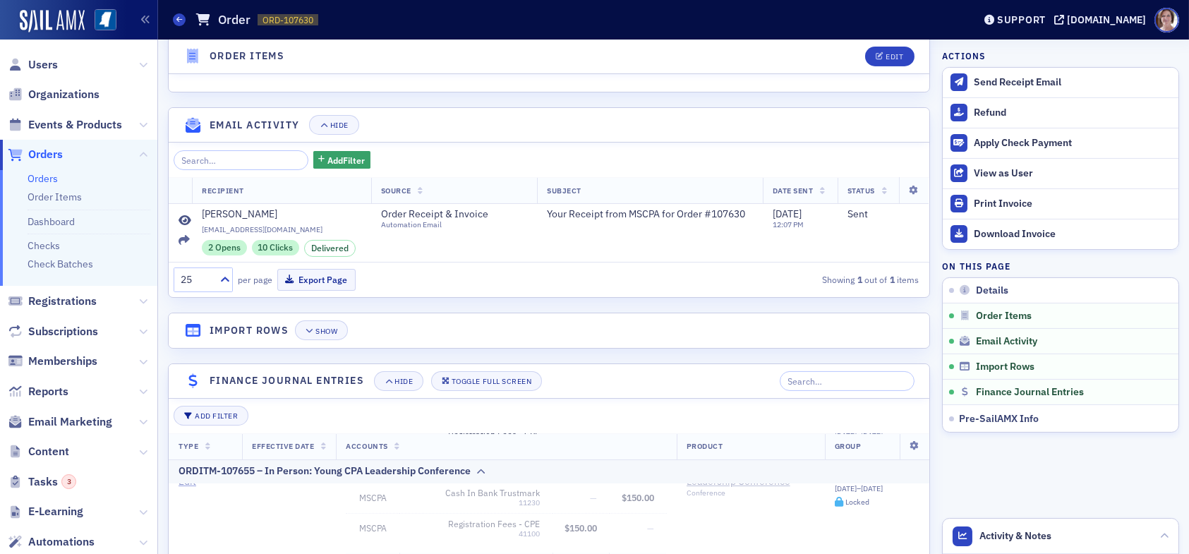
scroll to position [829, 0]
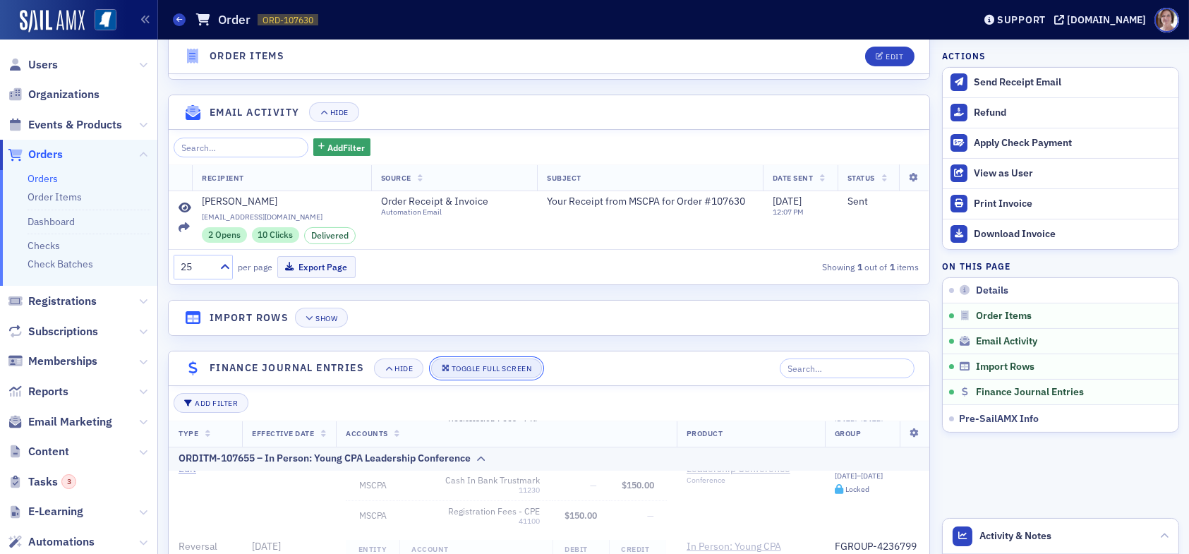
click at [489, 366] on div "Toggle Full Screen" at bounding box center [492, 369] width 80 height 8
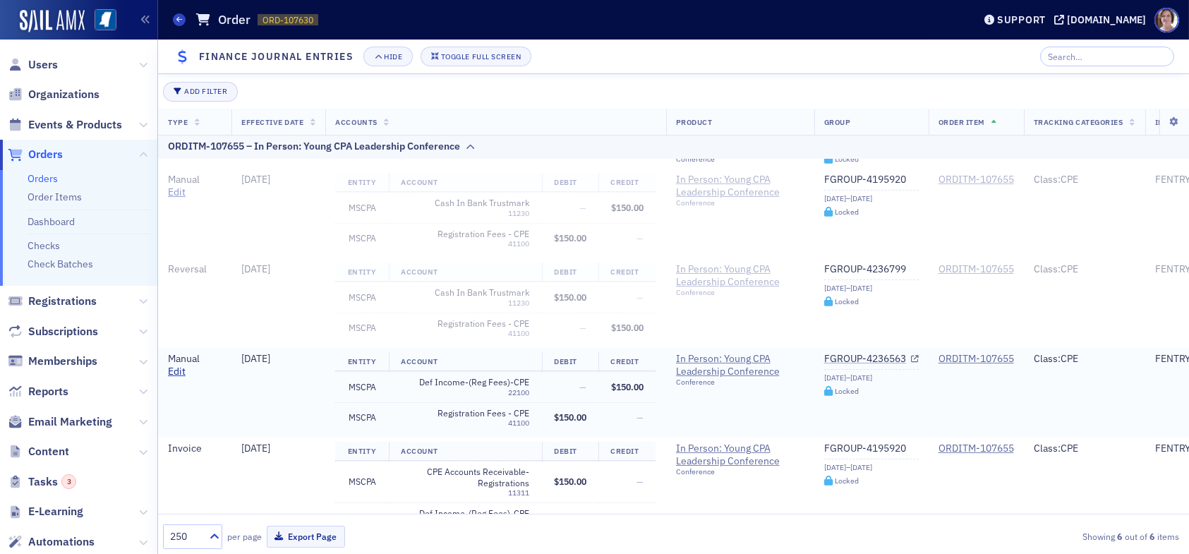
scroll to position [213, 0]
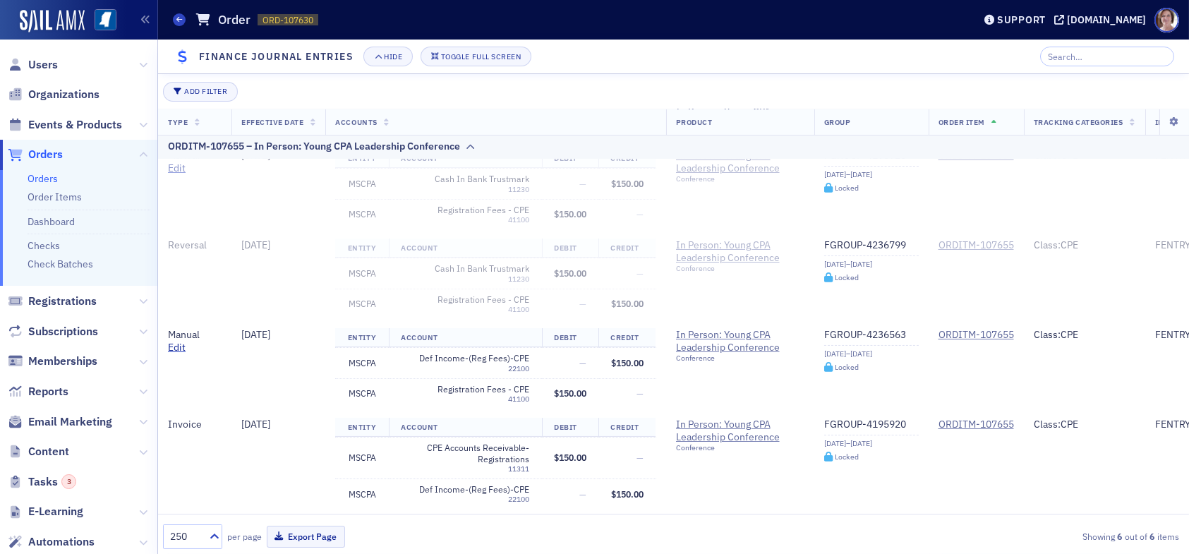
click at [54, 157] on span "Orders" at bounding box center [45, 155] width 35 height 16
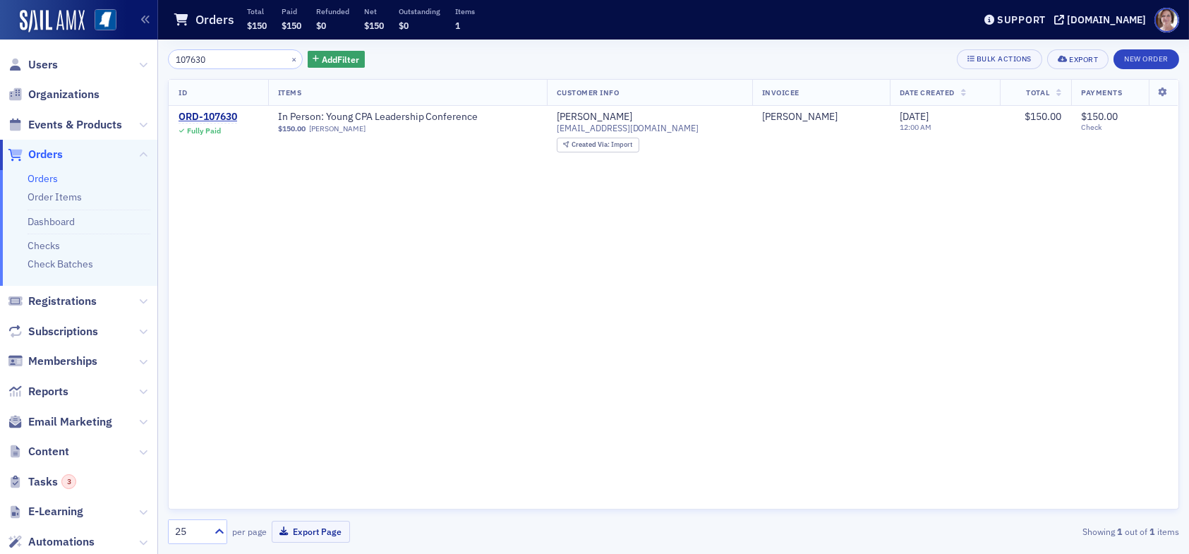
drag, startPoint x: 216, startPoint y: 60, endPoint x: 116, endPoint y: 56, distance: 100.3
click at [119, 58] on div "Users Organizations Events & Products Orders Orders Order Items Dashboard Check…" at bounding box center [594, 277] width 1189 height 554
drag, startPoint x: 47, startPoint y: 62, endPoint x: 55, endPoint y: 62, distance: 8.5
click at [47, 61] on span "Users" at bounding box center [43, 65] width 30 height 16
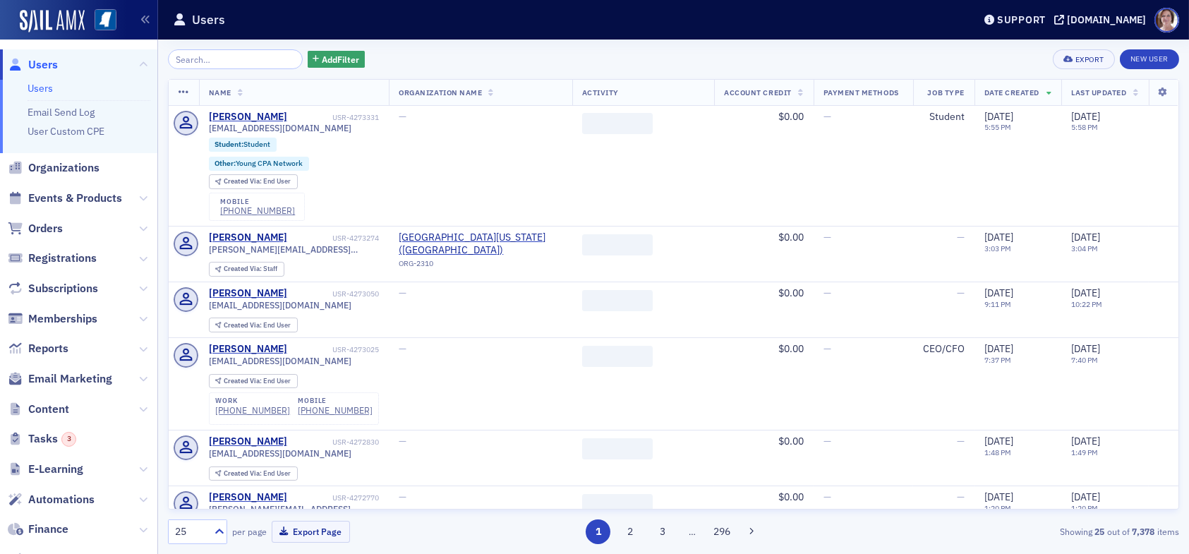
click at [213, 61] on input "search" at bounding box center [235, 59] width 135 height 20
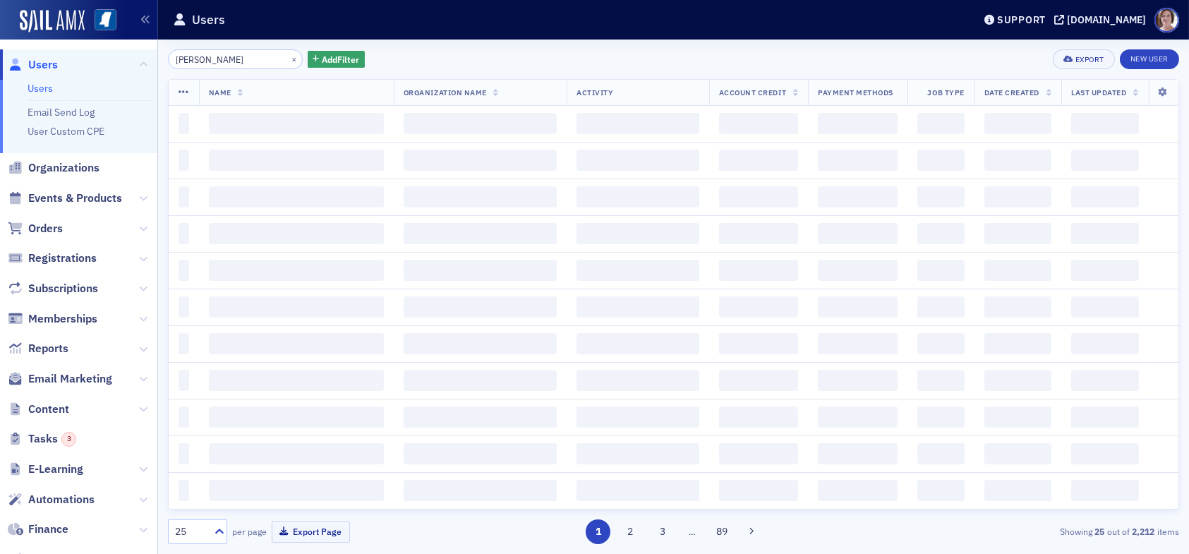
type input "[PERSON_NAME]"
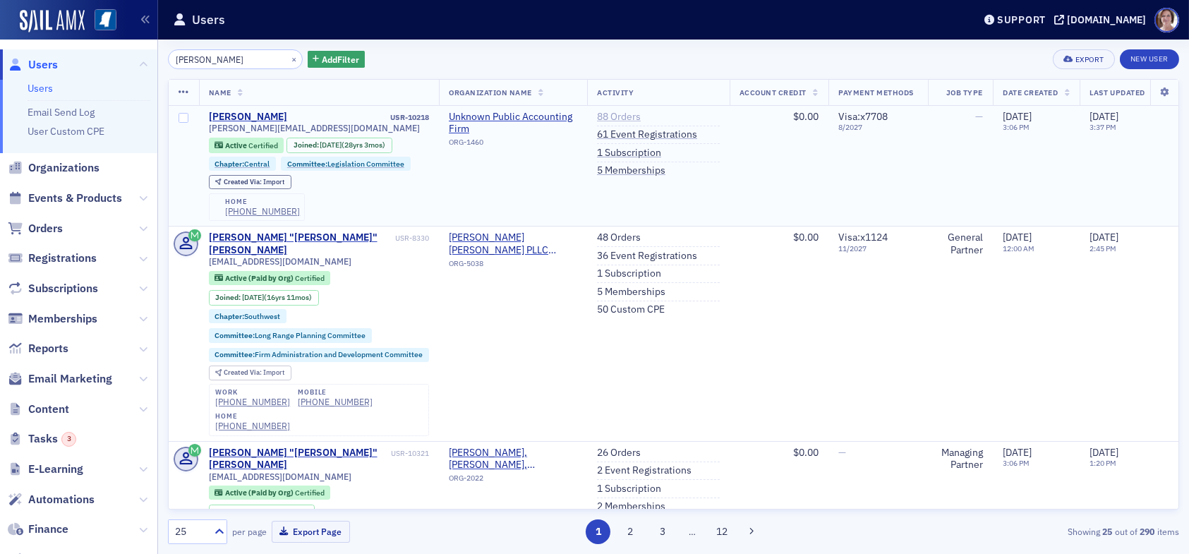
click at [619, 114] on link "88 Orders" at bounding box center [619, 117] width 44 height 13
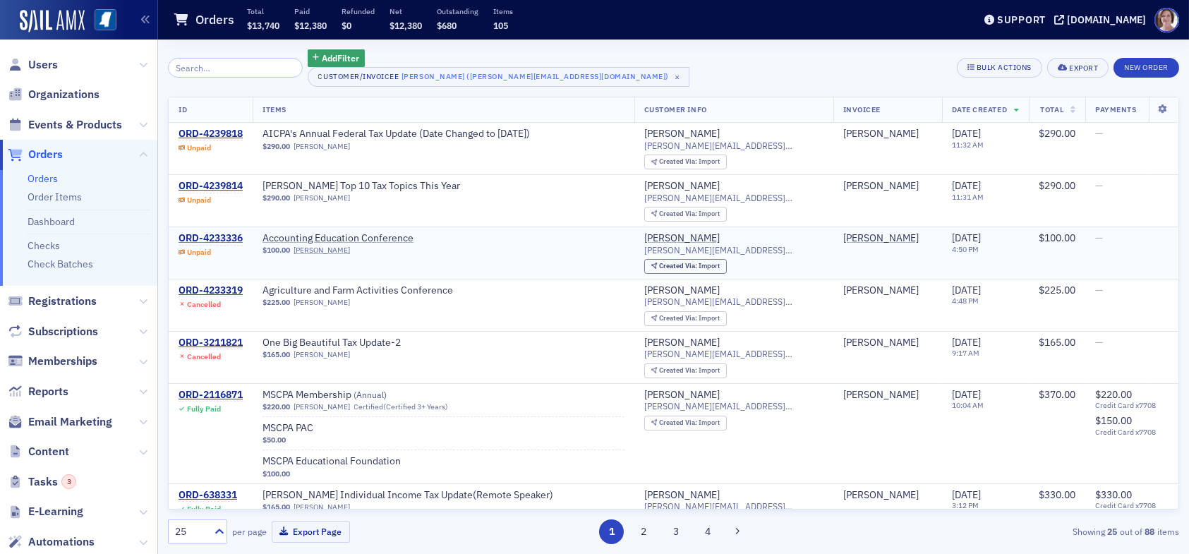
click at [222, 238] on div "ORD-4233336" at bounding box center [211, 238] width 64 height 13
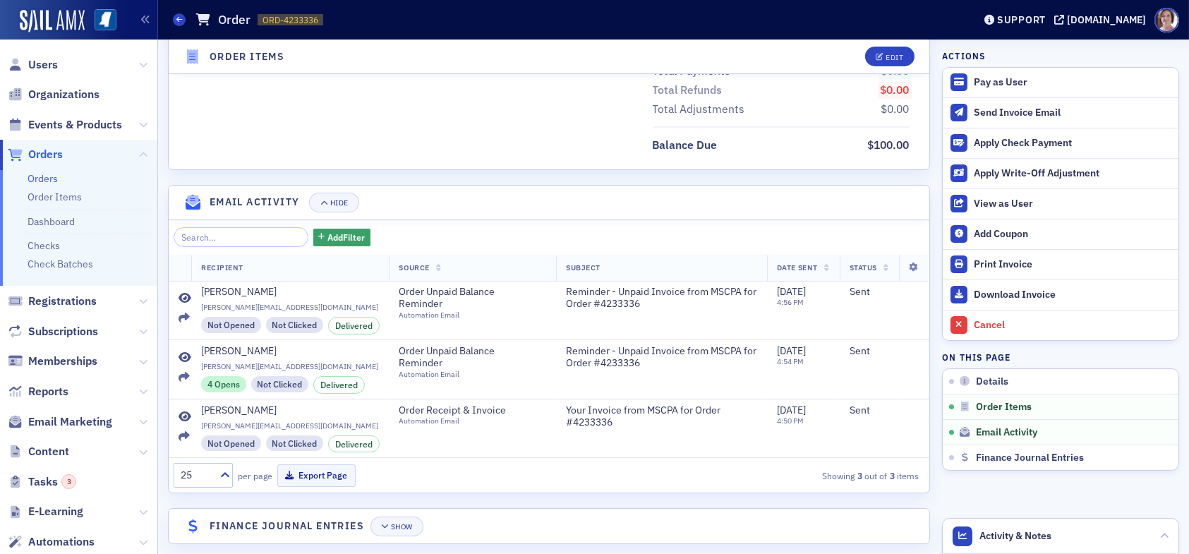
scroll to position [665, 0]
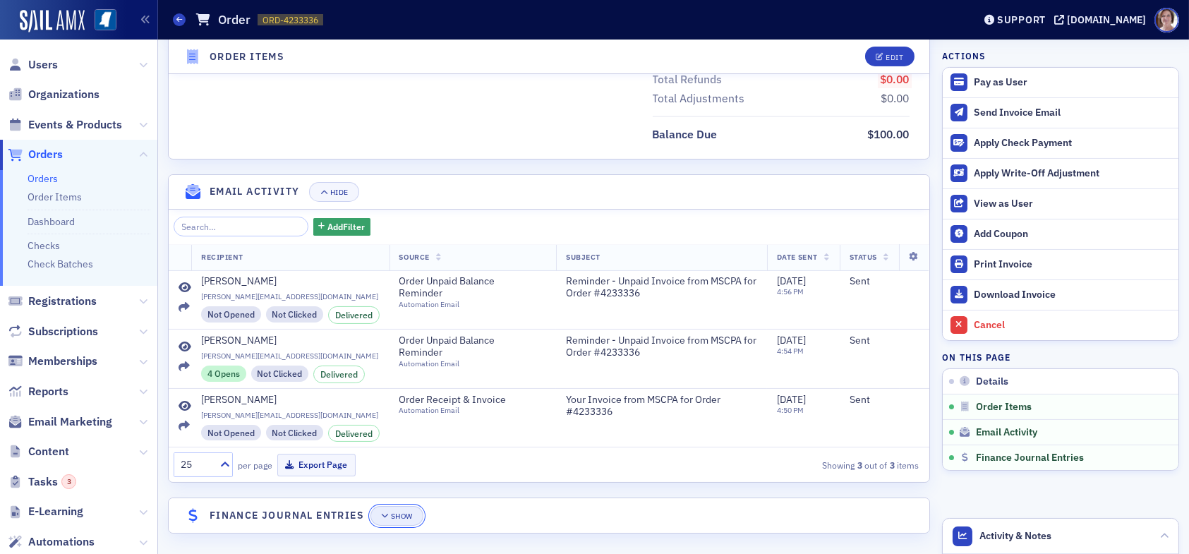
click at [407, 512] on div "Show" at bounding box center [402, 516] width 22 height 8
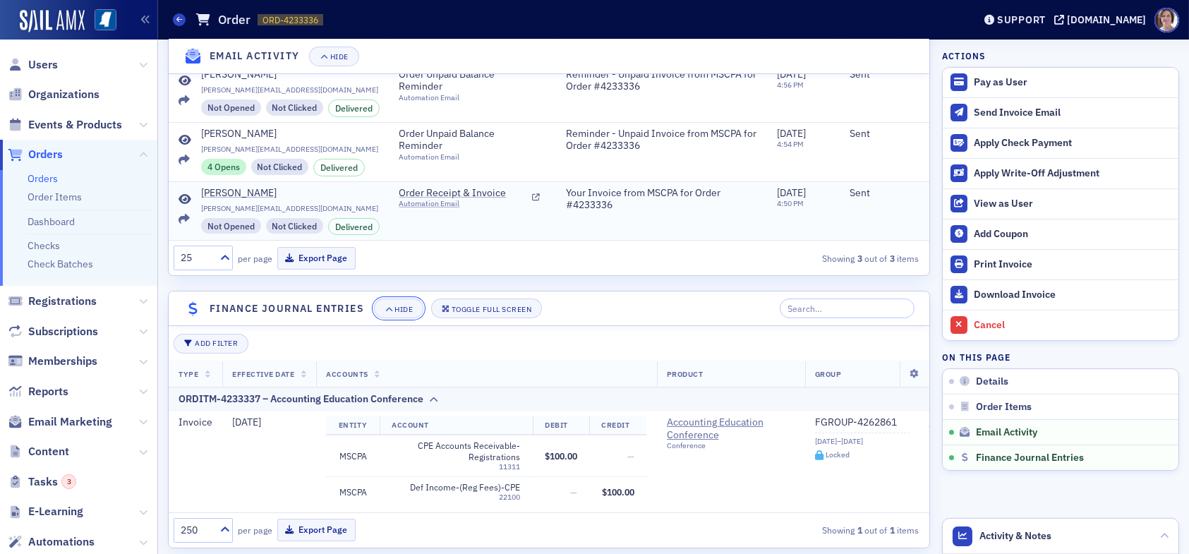
scroll to position [897, 0]
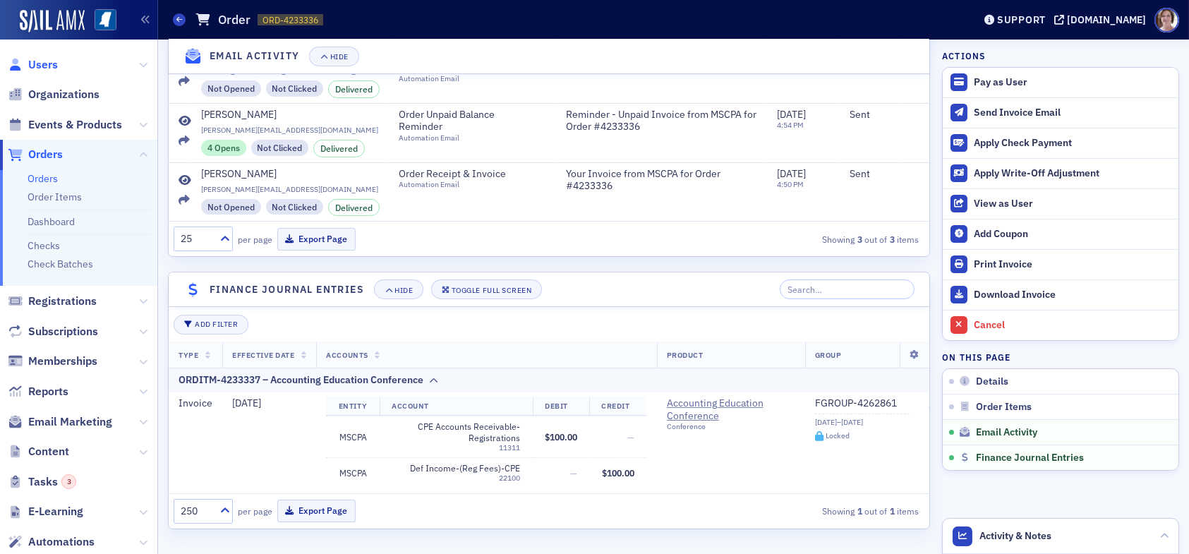
click at [42, 66] on span "Users" at bounding box center [43, 65] width 30 height 16
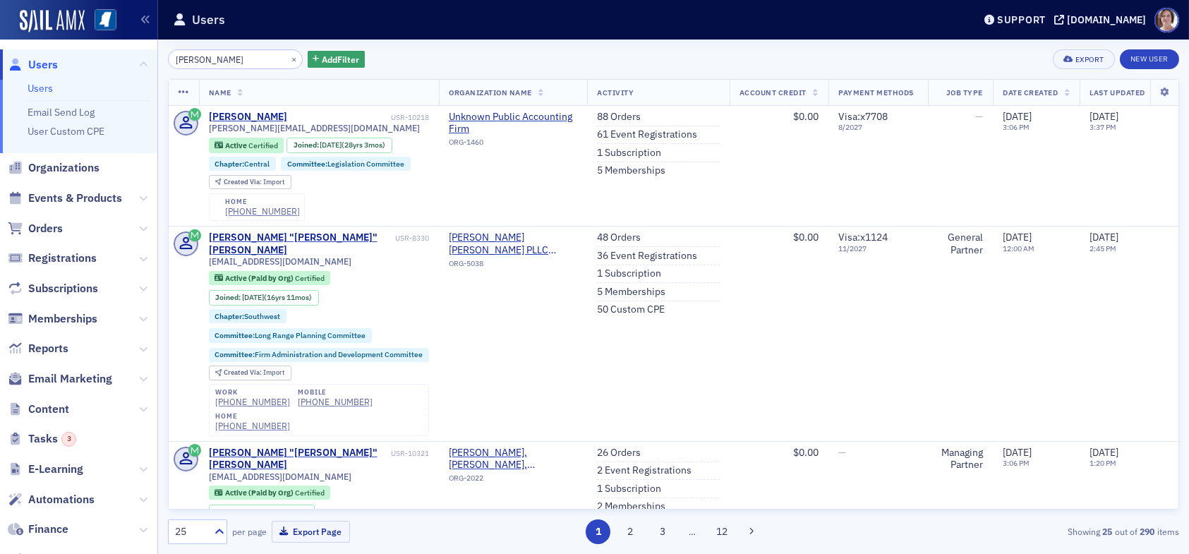
drag, startPoint x: 234, startPoint y: 62, endPoint x: 122, endPoint y: 61, distance: 112.2
click at [126, 64] on div "Users Users Email Send Log User Custom CPE Organizations Events & Products Orde…" at bounding box center [594, 277] width 1189 height 554
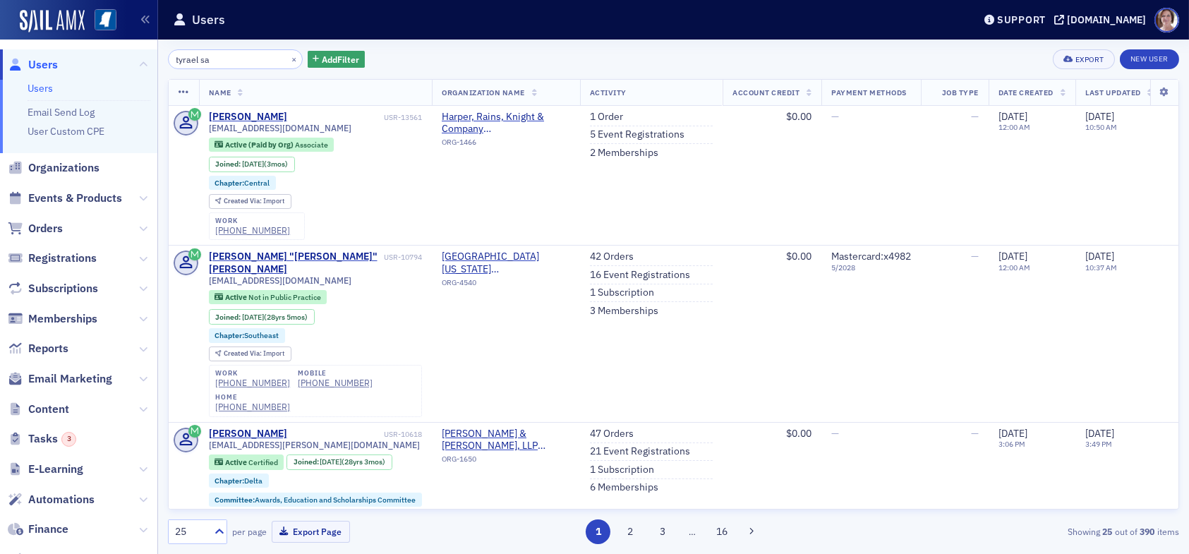
type input "tyrael sa"
click at [613, 116] on link "1 Order" at bounding box center [606, 117] width 33 height 13
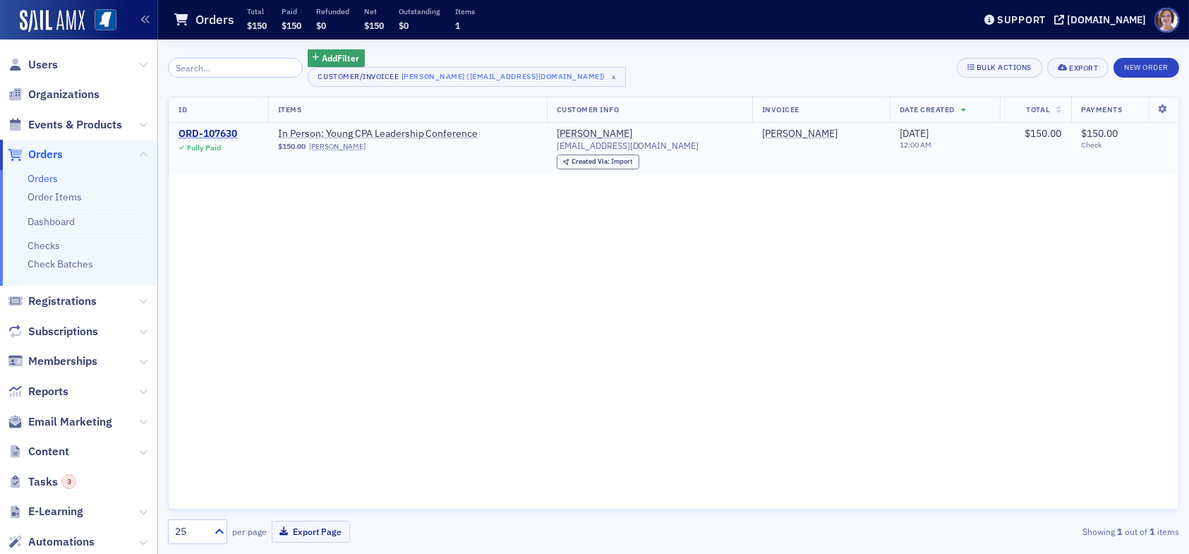
click at [207, 133] on div "ORD-107630" at bounding box center [208, 134] width 59 height 13
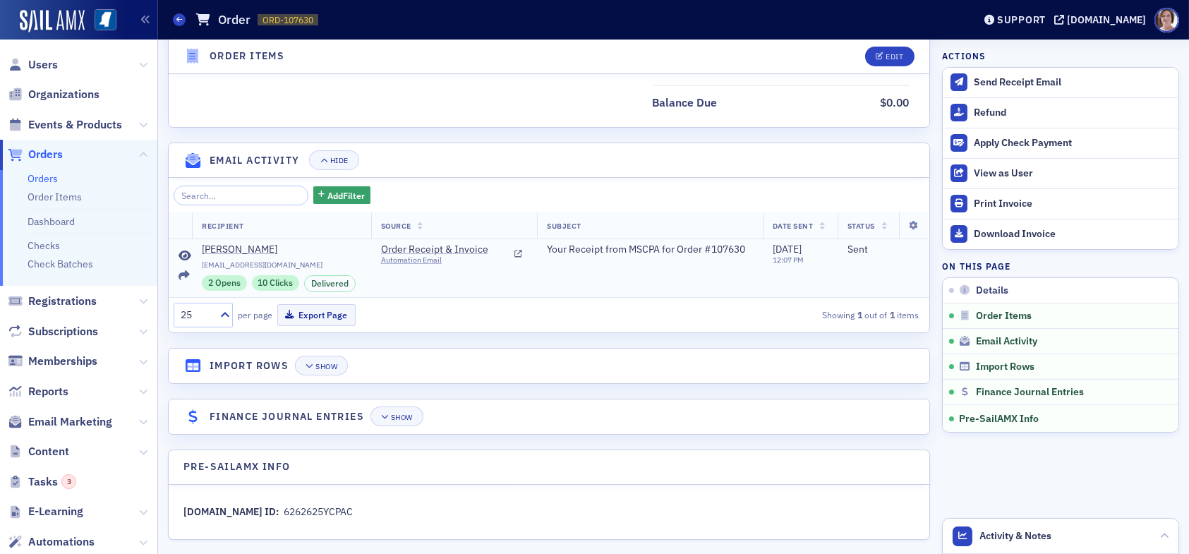
scroll to position [788, 0]
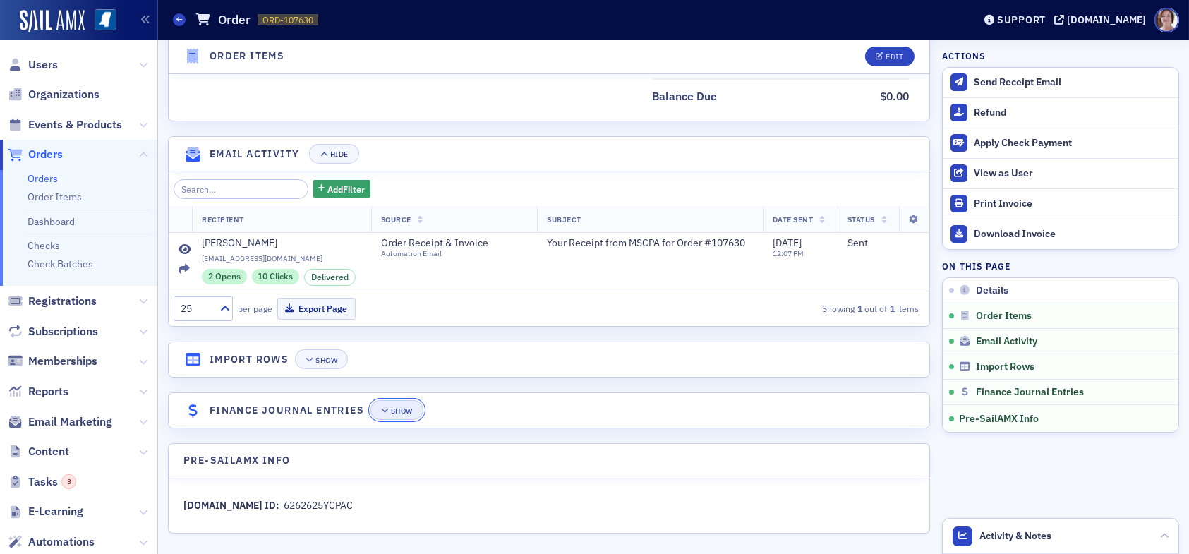
drag, startPoint x: 402, startPoint y: 406, endPoint x: 422, endPoint y: 403, distance: 20.0
click at [403, 407] on div "Show" at bounding box center [402, 411] width 22 height 8
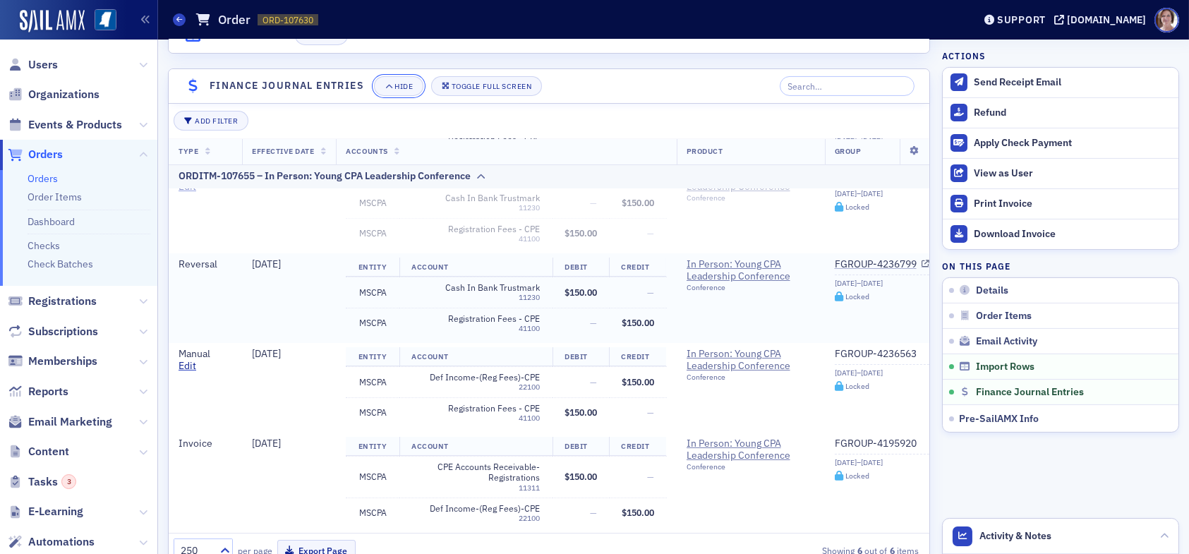
scroll to position [224, 0]
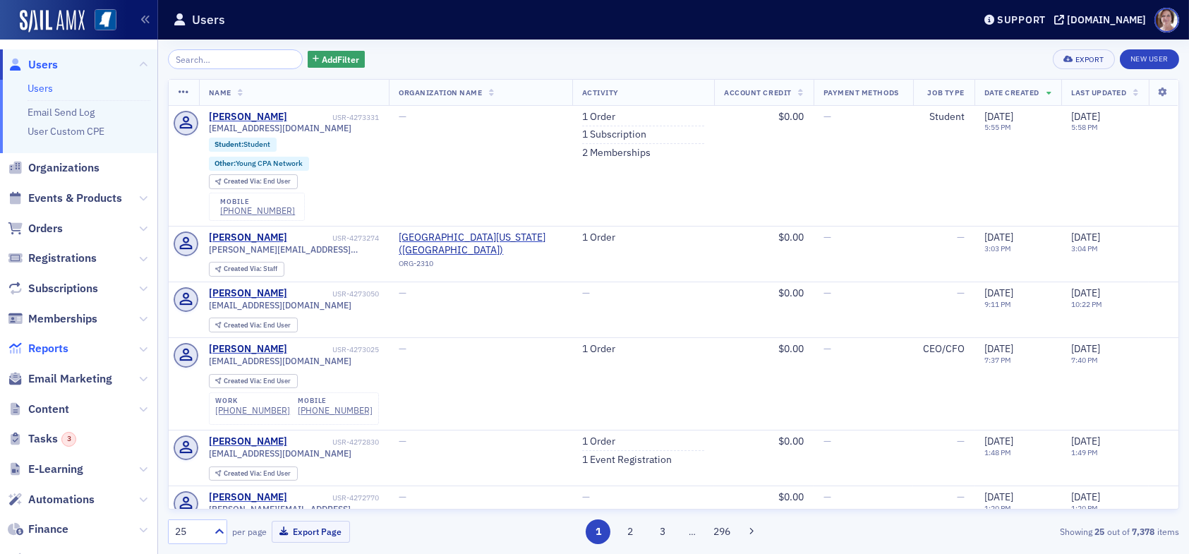
click at [55, 350] on span "Reports" at bounding box center [48, 349] width 40 height 16
click at [45, 227] on span "Orders" at bounding box center [45, 229] width 35 height 16
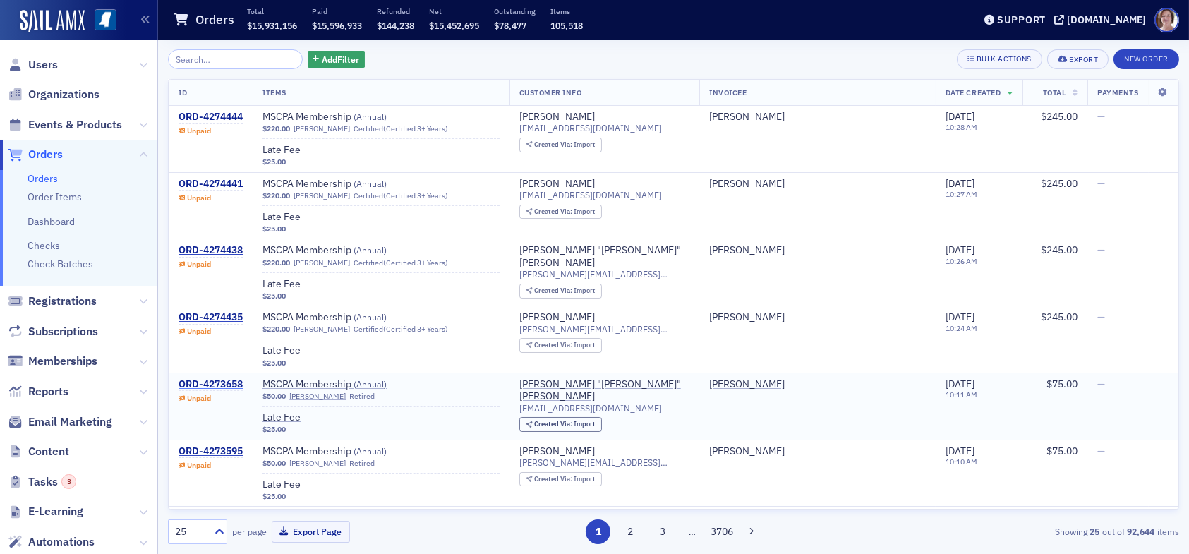
click at [220, 381] on div "ORD-4273658" at bounding box center [211, 384] width 64 height 13
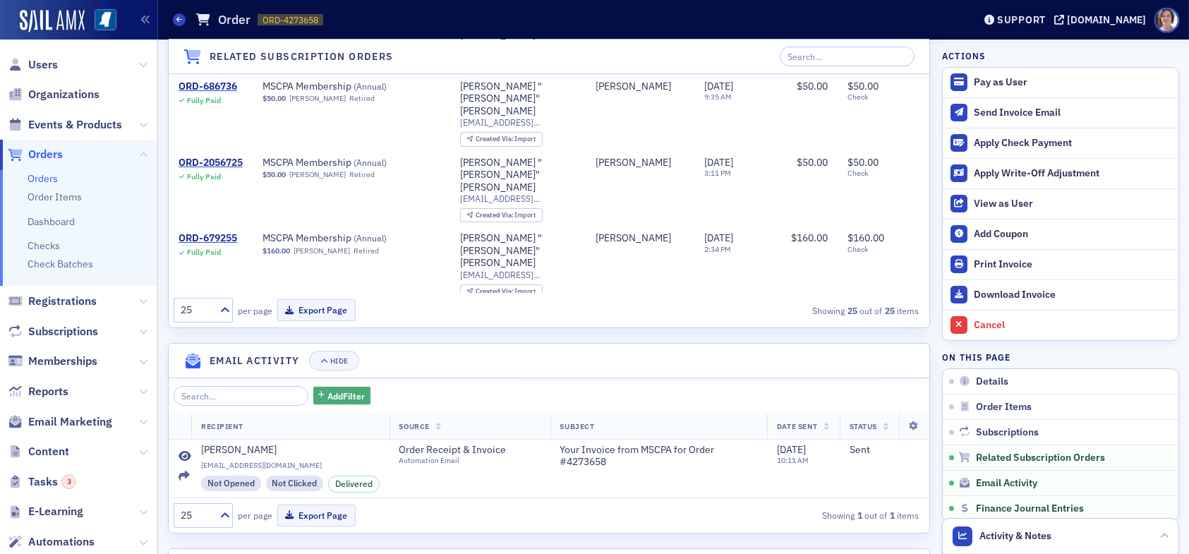
scroll to position [1196, 0]
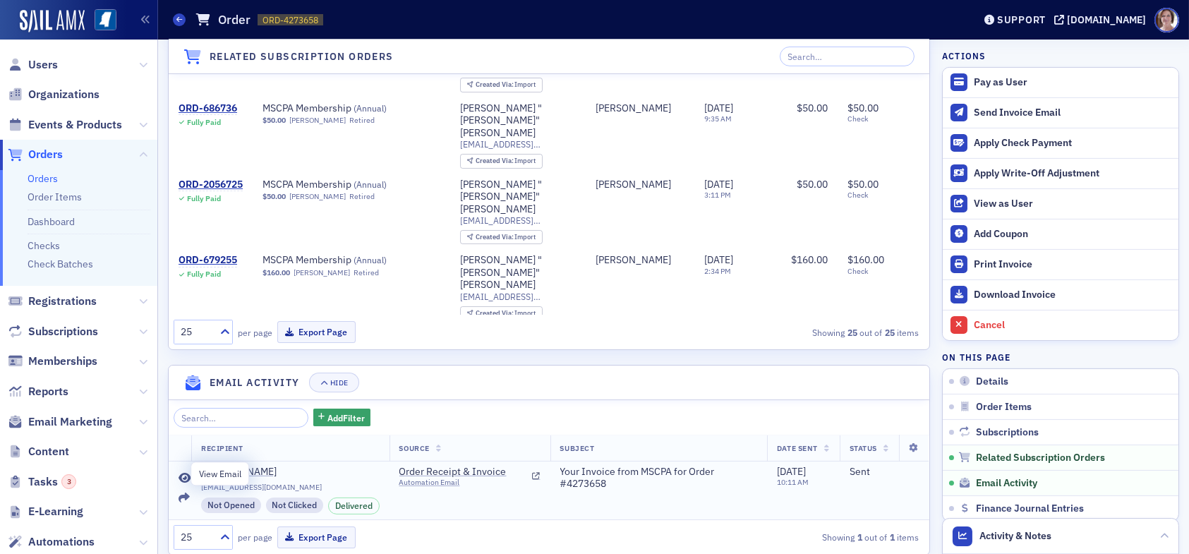
click at [183, 474] on icon at bounding box center [185, 478] width 13 height 11
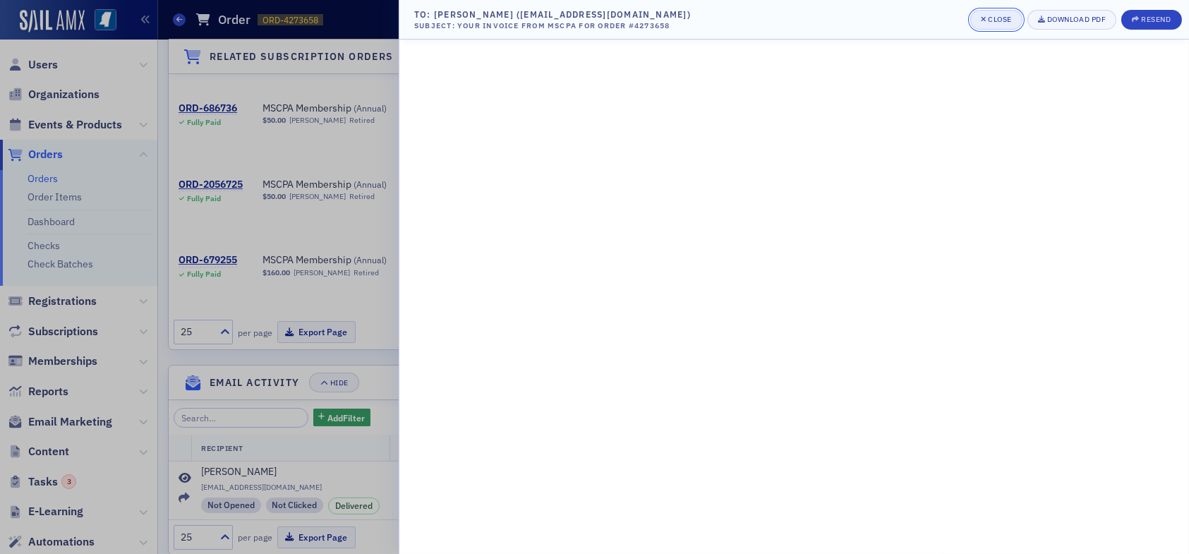
click at [998, 17] on div "Close" at bounding box center [1000, 20] width 24 height 8
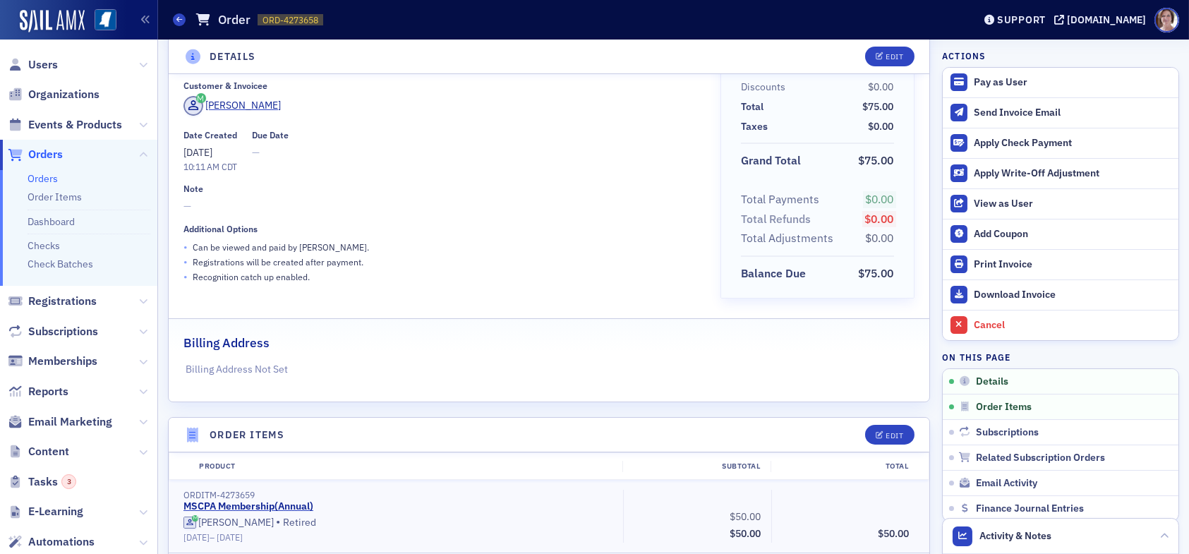
scroll to position [0, 0]
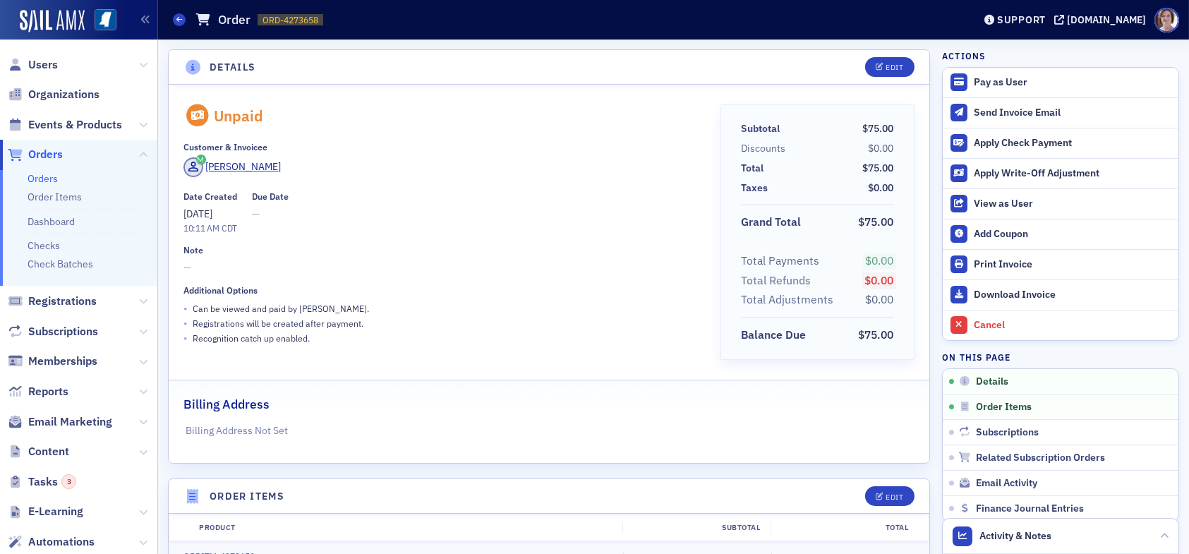
click at [52, 157] on span "Orders" at bounding box center [45, 155] width 35 height 16
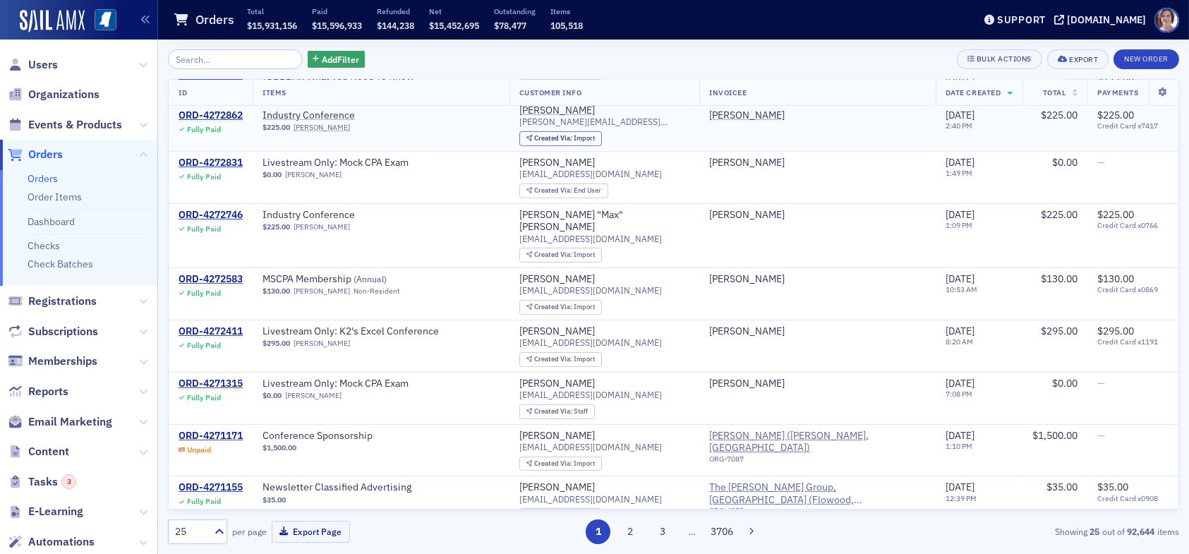
scroll to position [1148, 0]
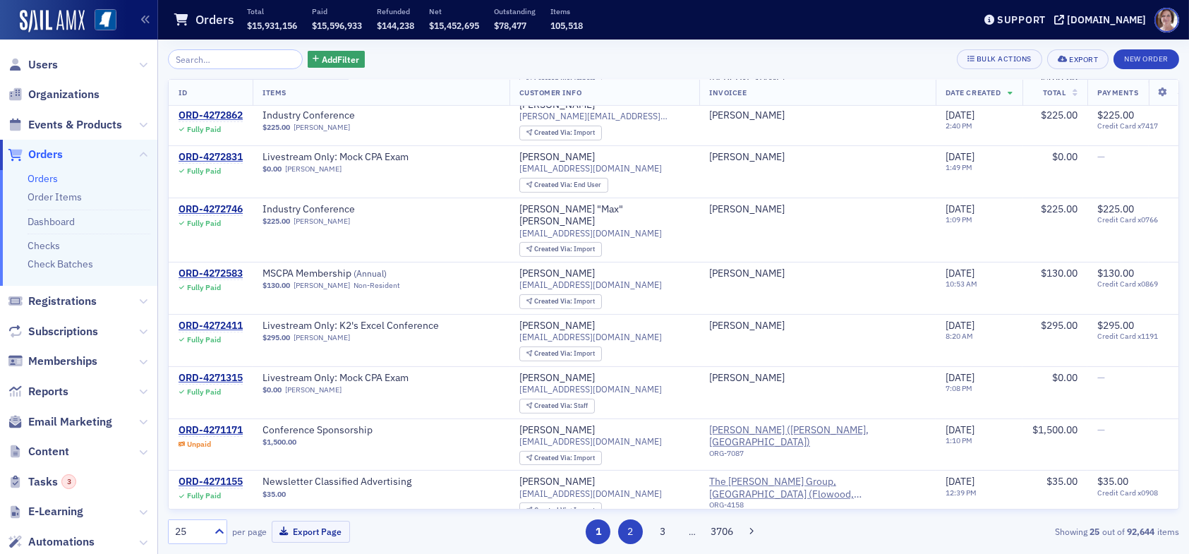
click at [635, 532] on button "2" at bounding box center [630, 531] width 25 height 25
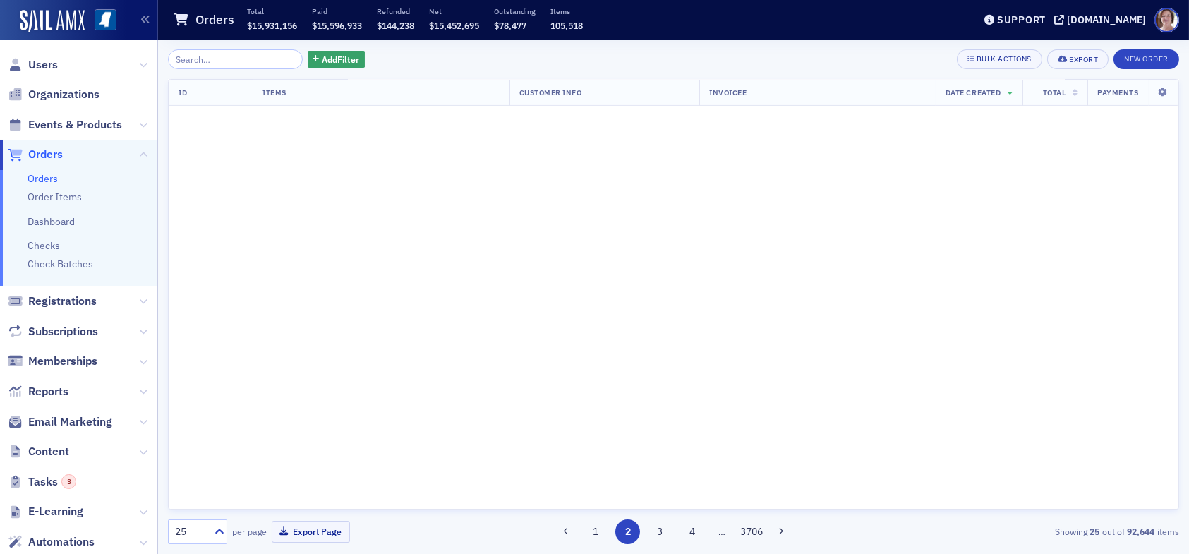
scroll to position [0, 0]
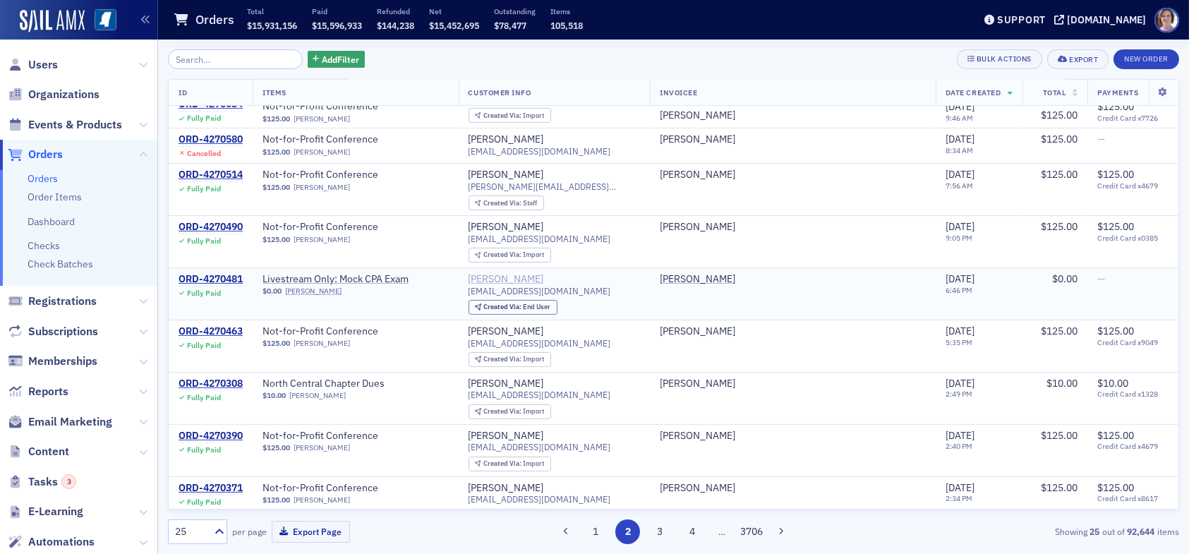
scroll to position [934, 0]
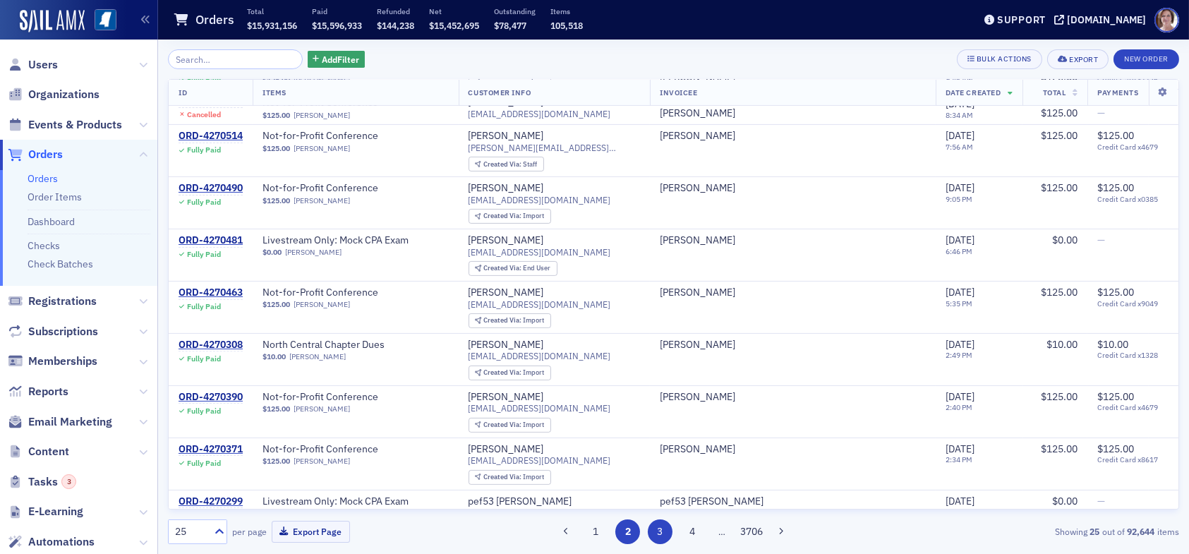
click at [657, 531] on button "3" at bounding box center [660, 531] width 25 height 25
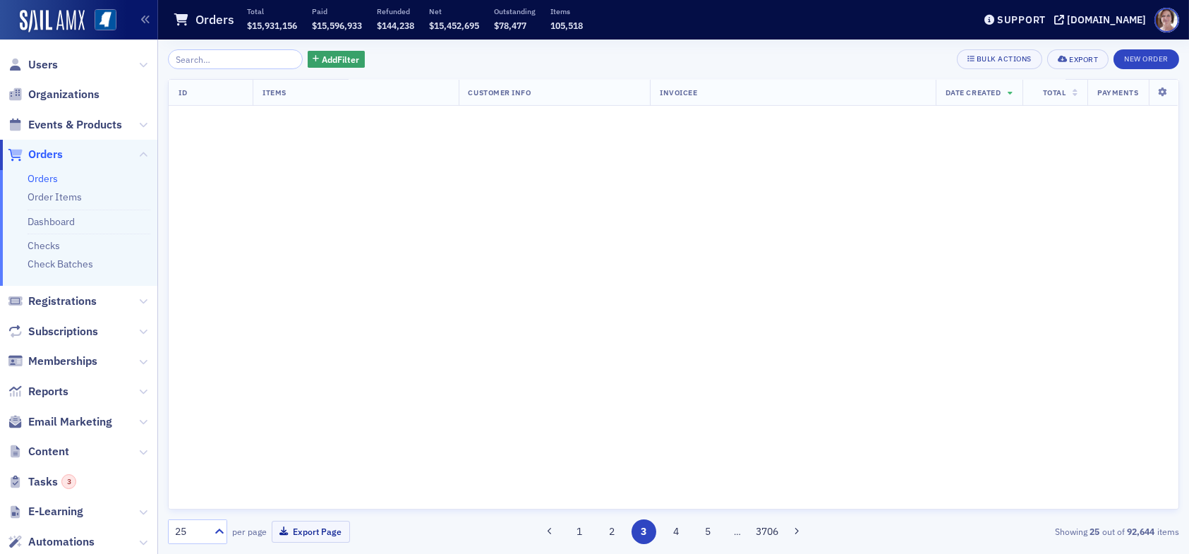
scroll to position [0, 0]
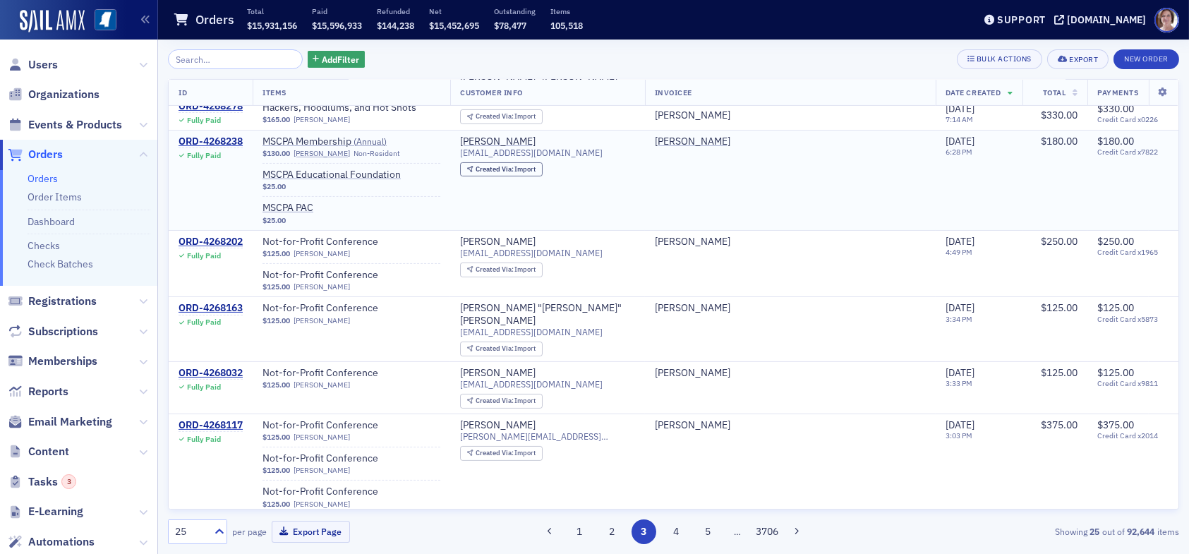
scroll to position [706, 0]
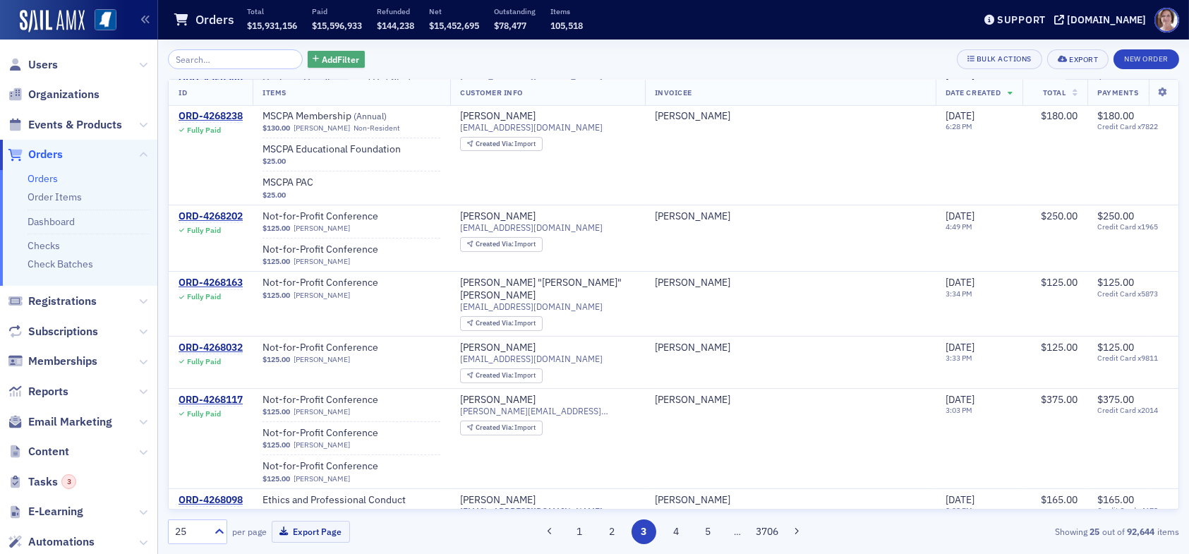
click at [330, 56] on span "Add Filter" at bounding box center [340, 59] width 37 height 13
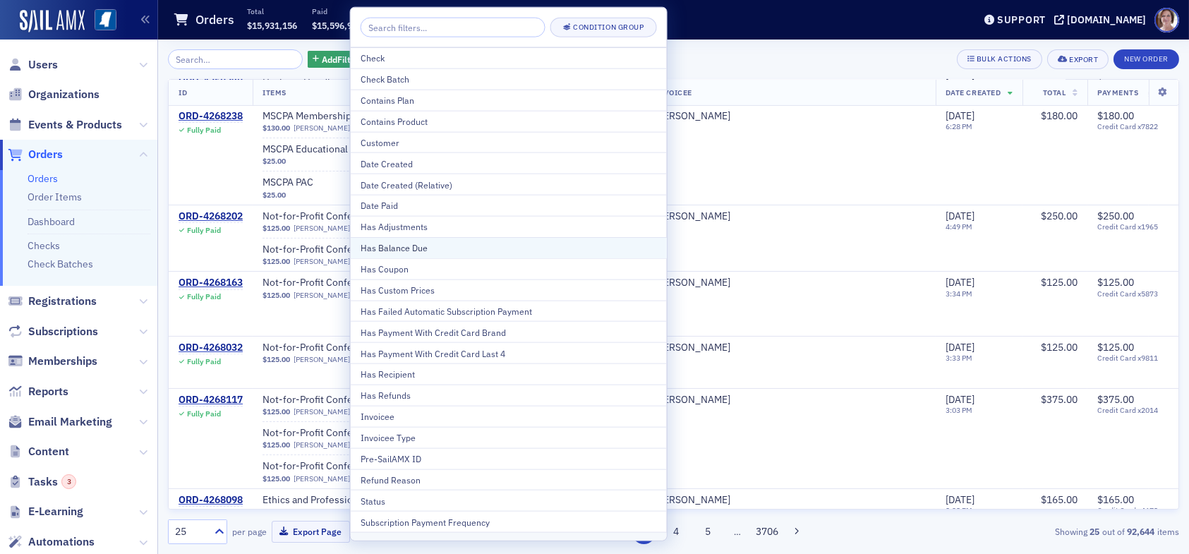
click at [416, 242] on div "Has Balance Due" at bounding box center [509, 247] width 296 height 13
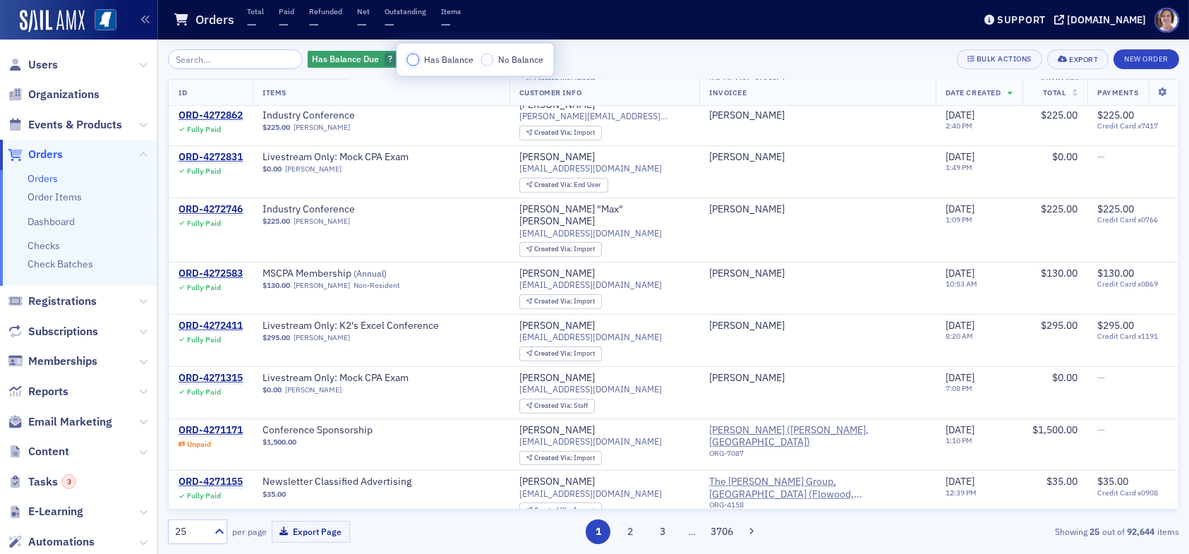
click at [414, 61] on input "Has Balance" at bounding box center [413, 60] width 13 height 13
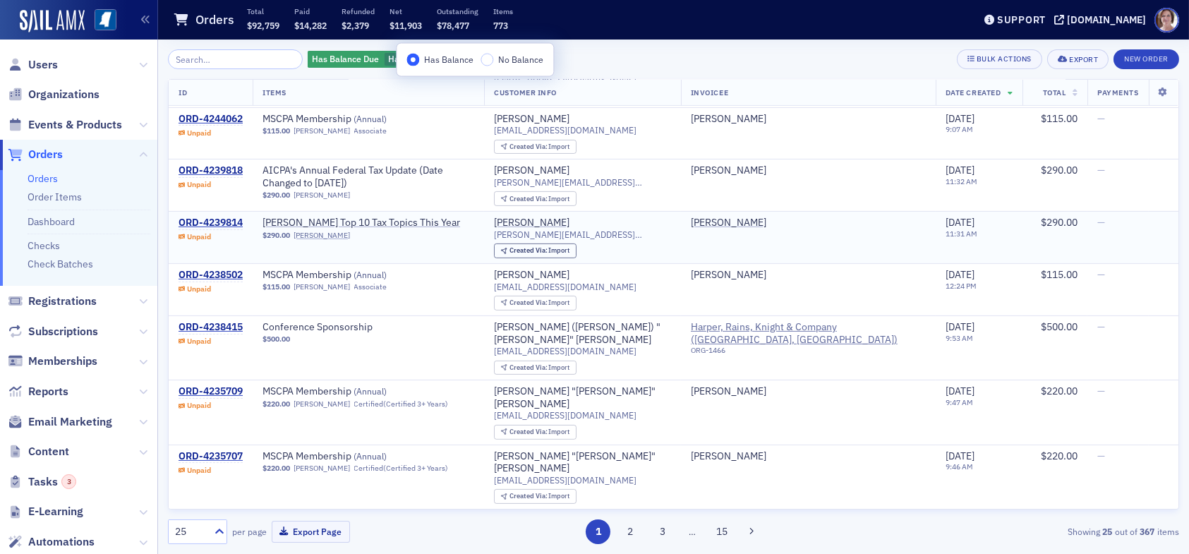
scroll to position [1143, 0]
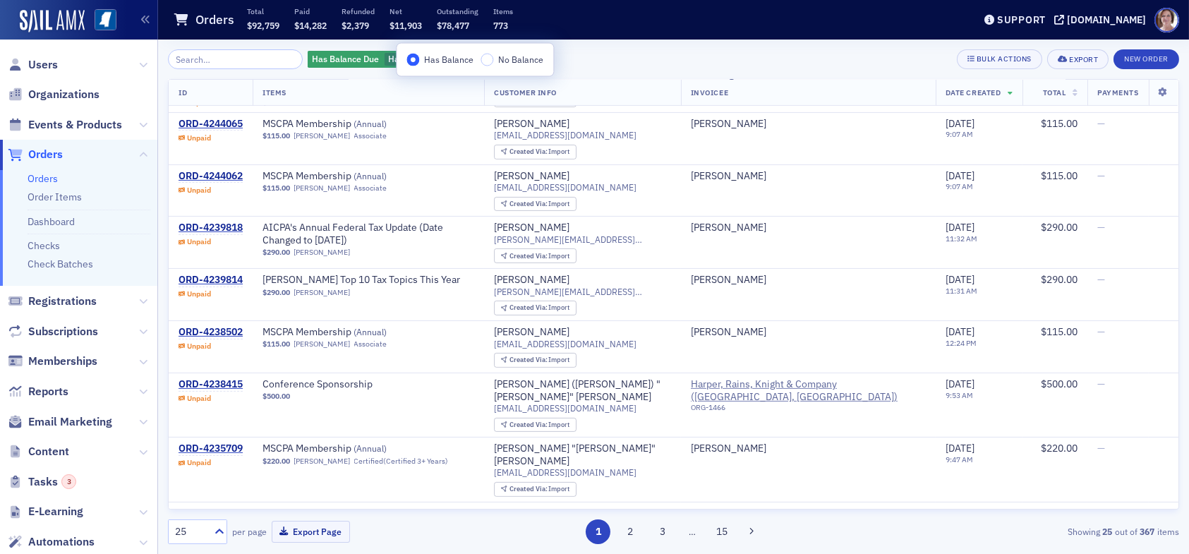
click at [591, 60] on div "Has Balance Due Has Balance Add Filter Bulk Actions Export New Order" at bounding box center [673, 59] width 1011 height 20
click at [232, 507] on div "ORD-4235707" at bounding box center [211, 513] width 64 height 13
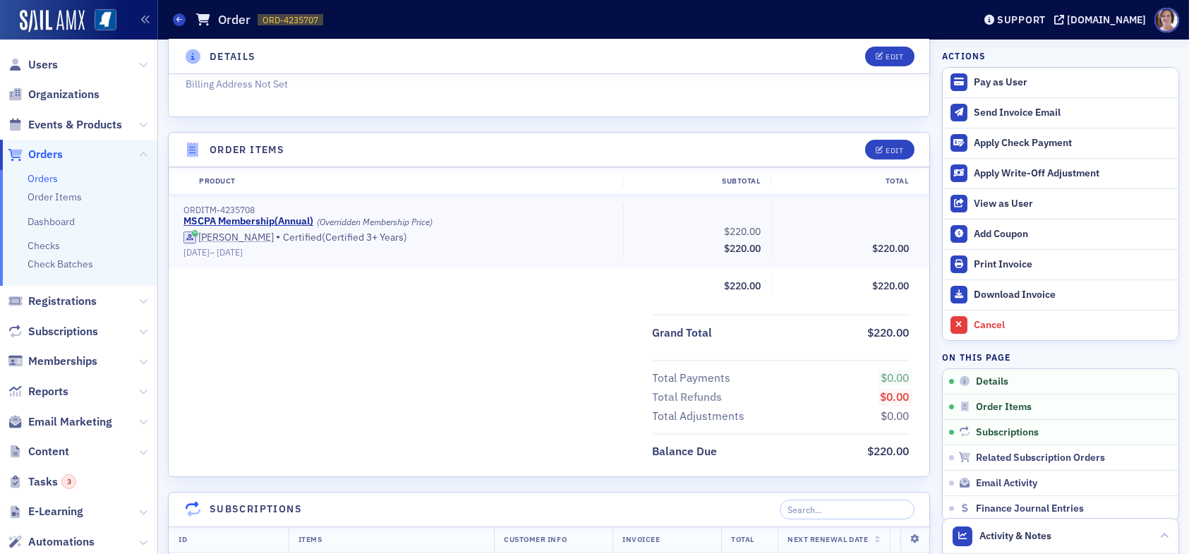
scroll to position [423, 0]
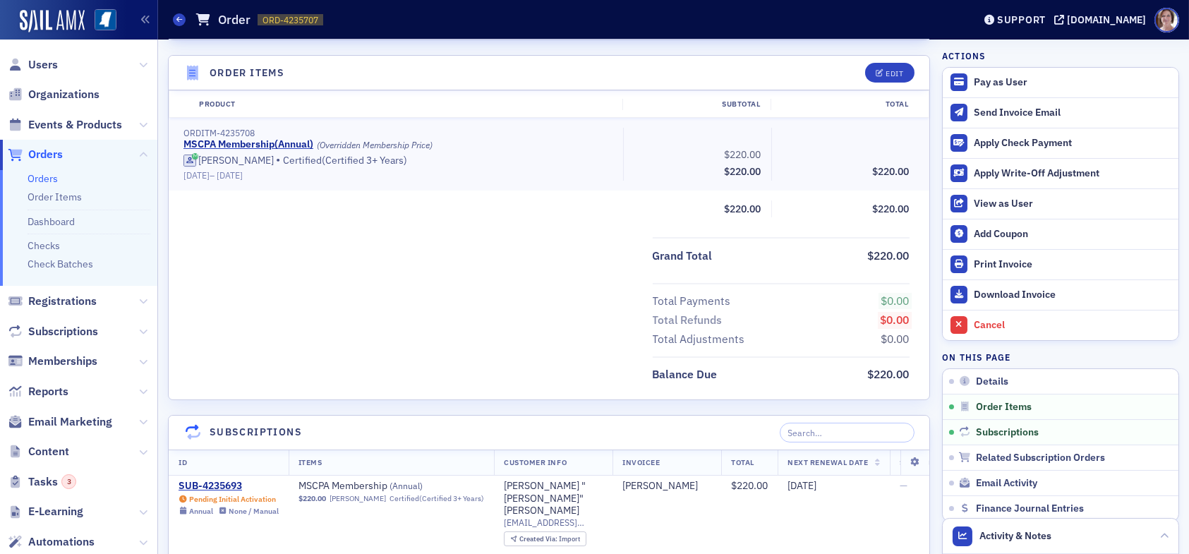
click at [47, 153] on span "Orders" at bounding box center [45, 155] width 35 height 16
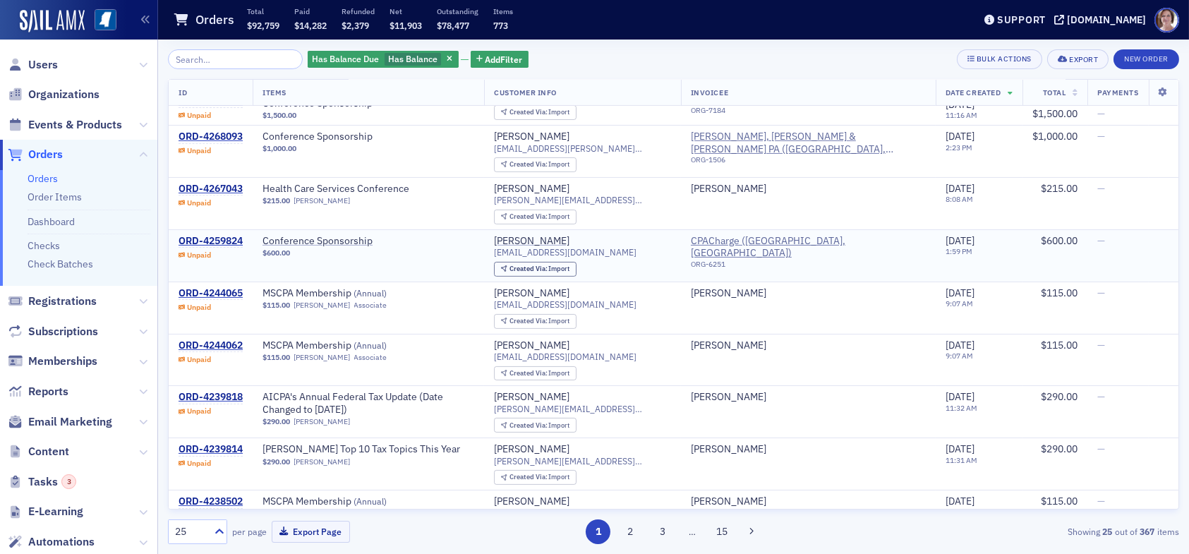
scroll to position [1143, 0]
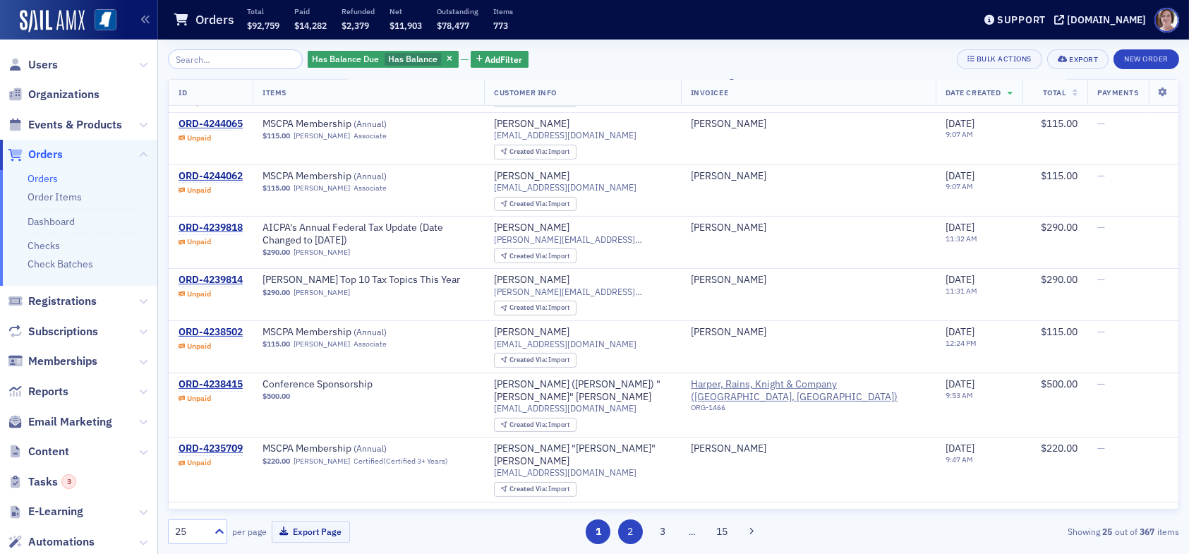
click at [629, 533] on button "2" at bounding box center [630, 531] width 25 height 25
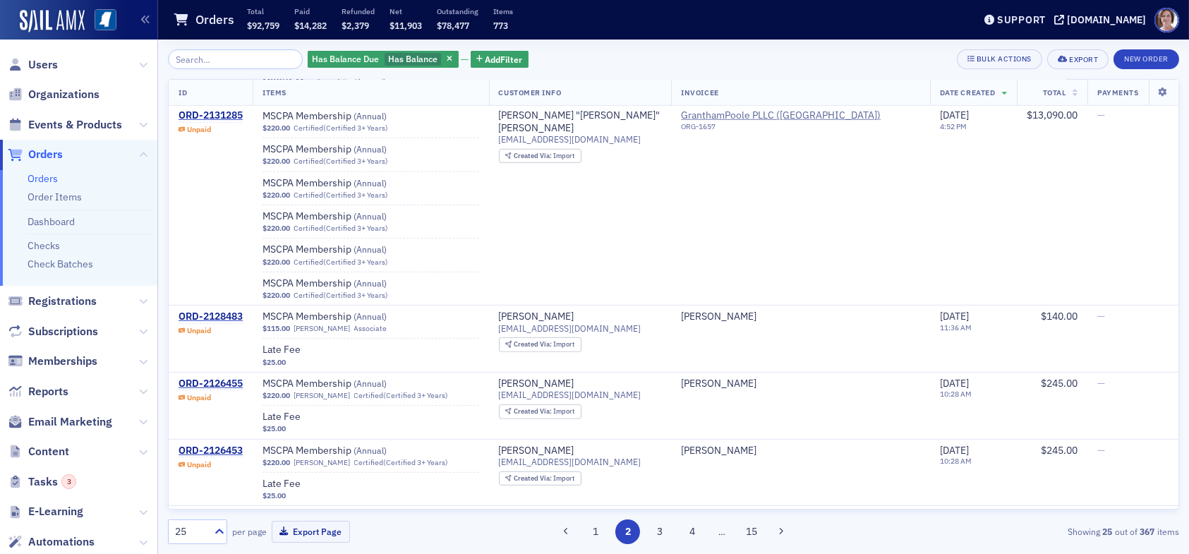
scroll to position [2470, 0]
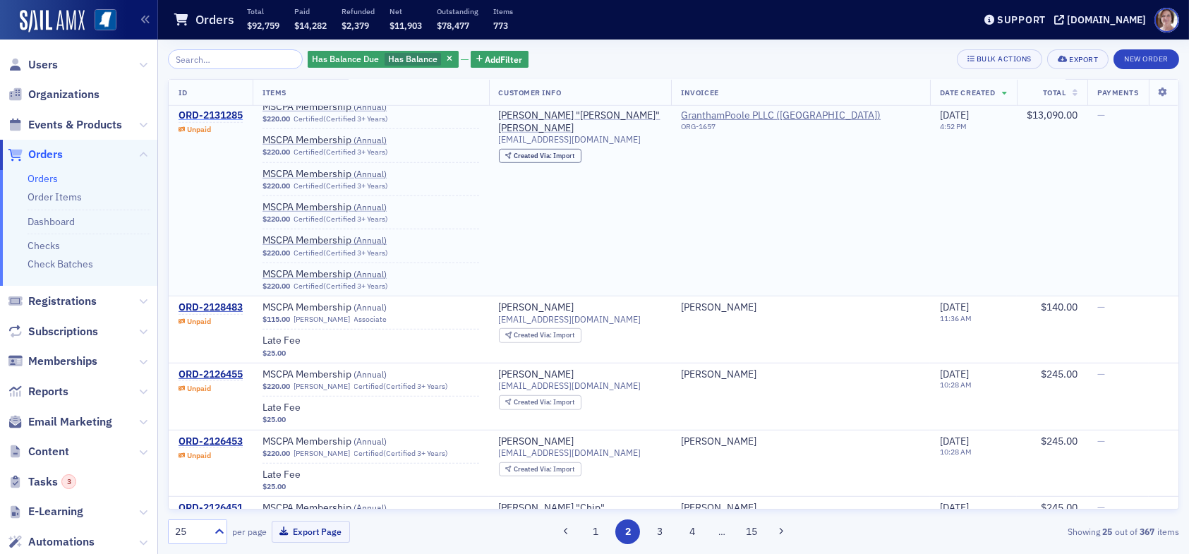
click at [208, 112] on div "ORD-2131285" at bounding box center [211, 115] width 64 height 13
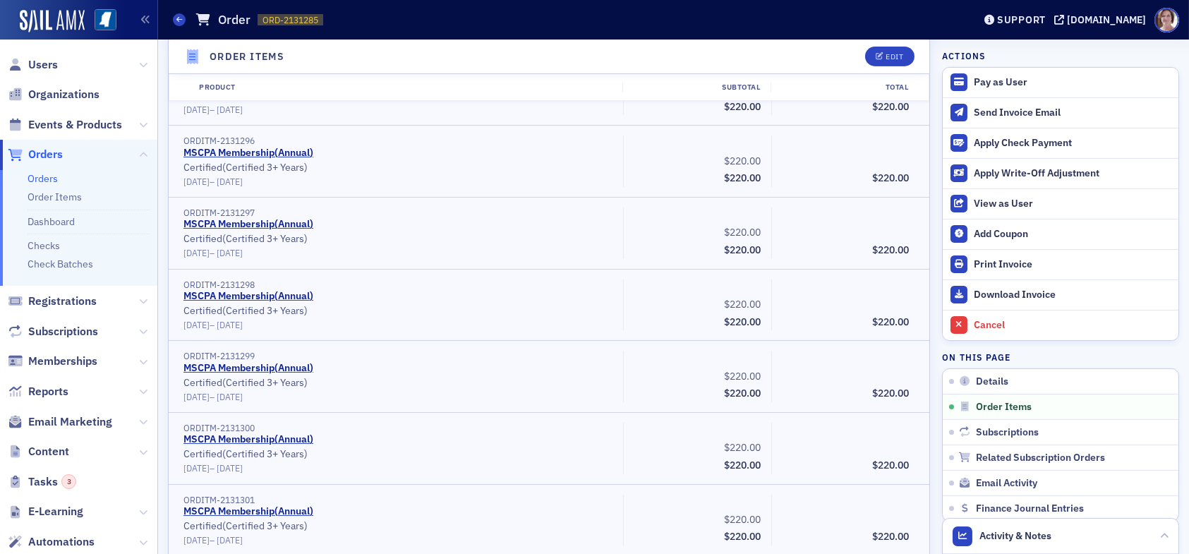
scroll to position [1270, 0]
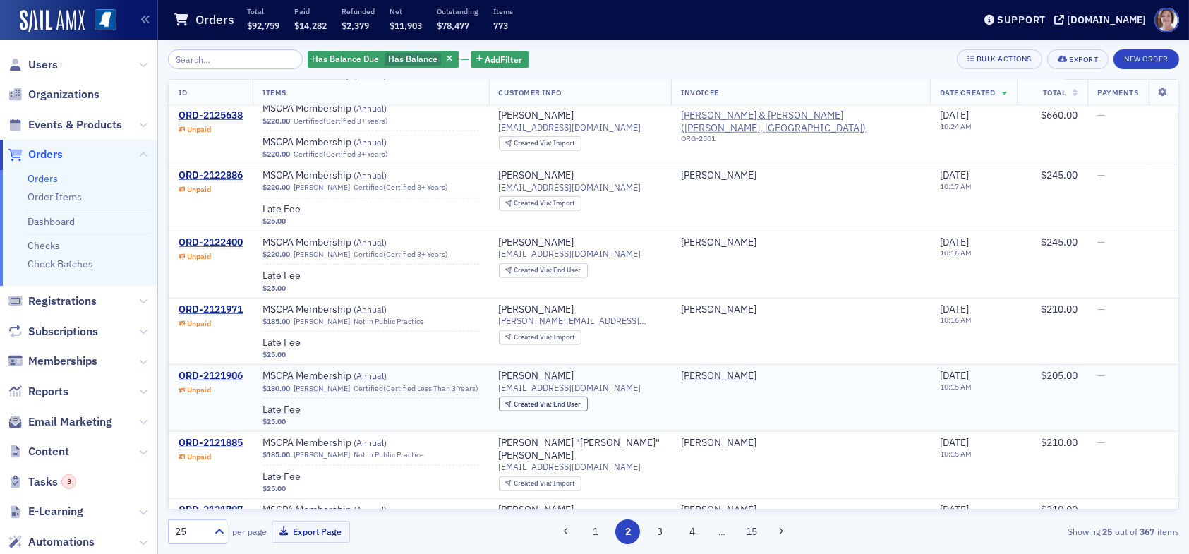
scroll to position [3195, 0]
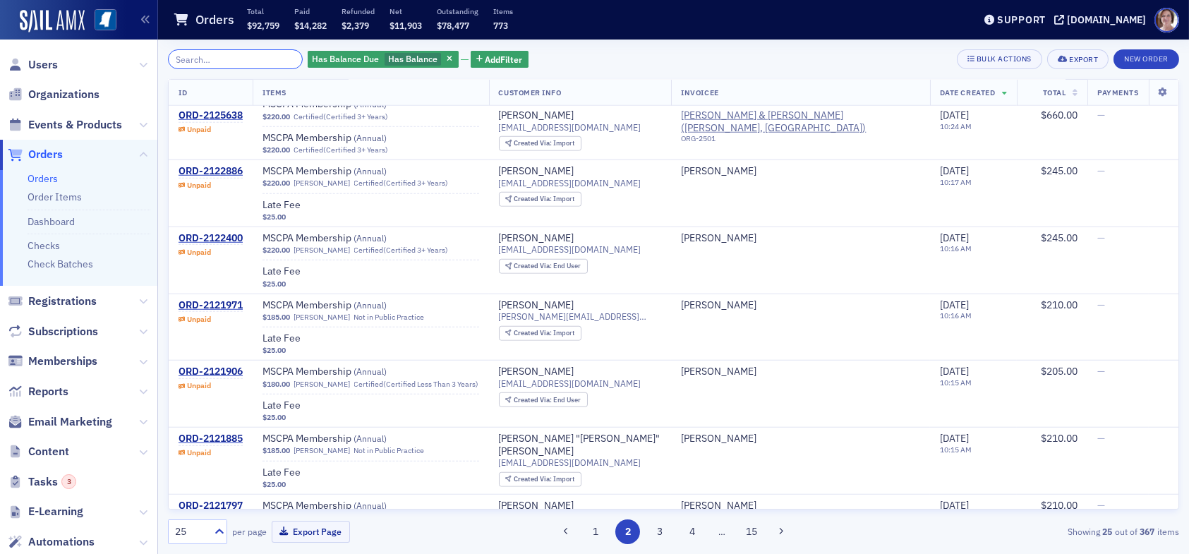
drag, startPoint x: 201, startPoint y: 60, endPoint x: 257, endPoint y: 63, distance: 55.8
click at [209, 59] on input "search" at bounding box center [235, 59] width 135 height 20
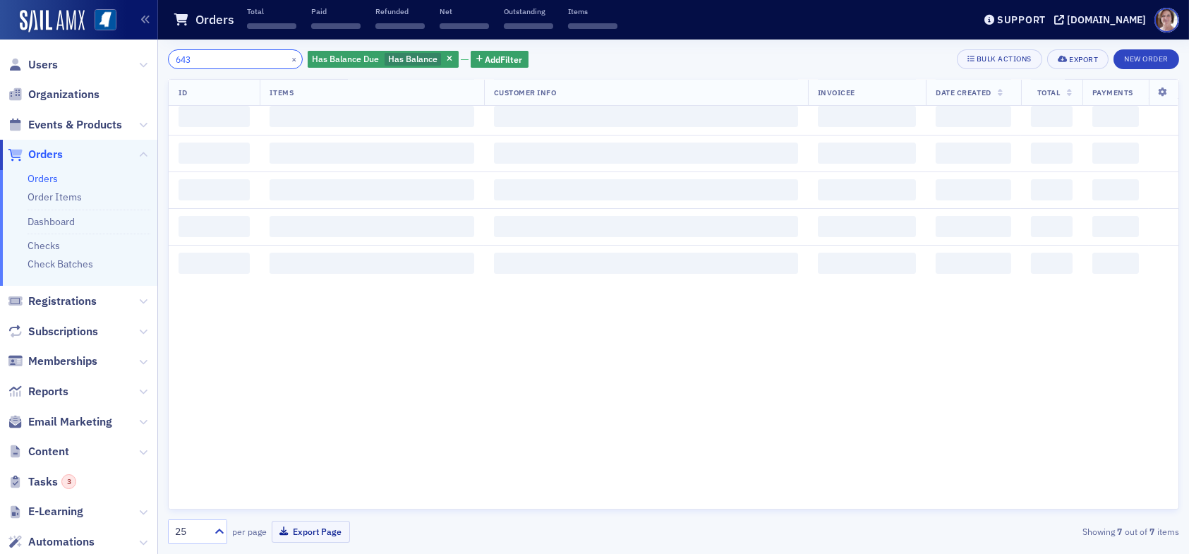
scroll to position [332, 0]
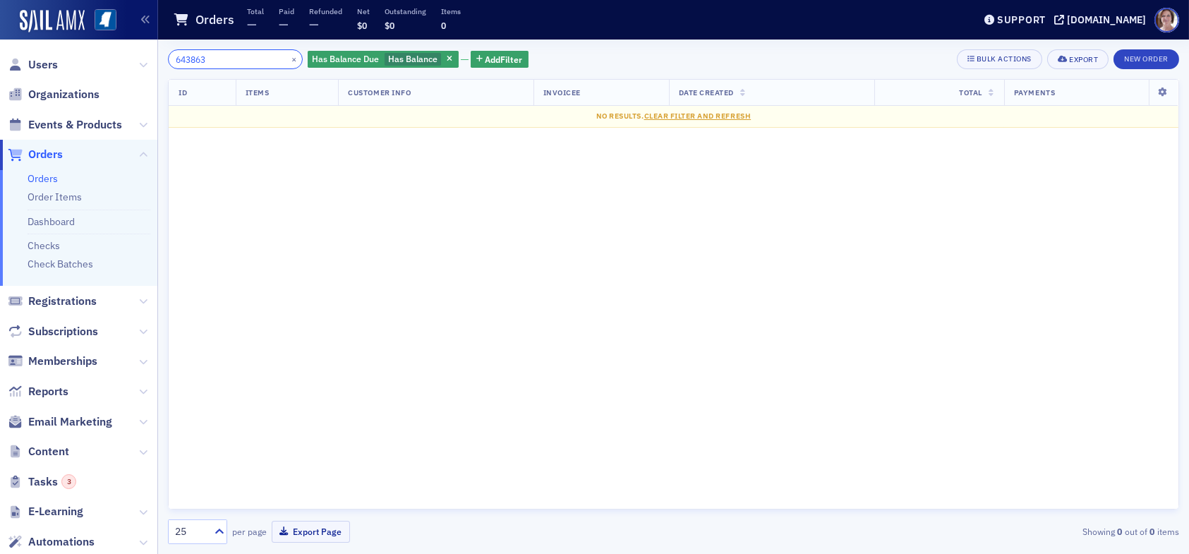
type input "643863"
click at [49, 155] on span "Orders" at bounding box center [45, 155] width 35 height 16
click at [447, 62] on icon "button" at bounding box center [450, 60] width 6 height 8
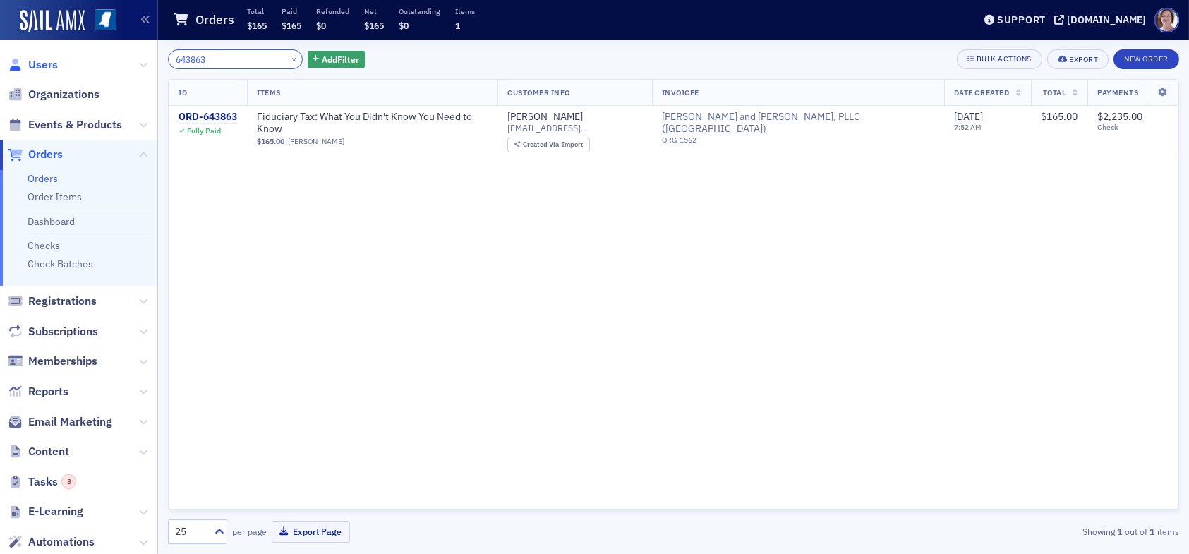
drag, startPoint x: 236, startPoint y: 60, endPoint x: 35, endPoint y: 71, distance: 201.4
click at [35, 71] on div "Users Organizations Events & Products Orders Orders Order Items Dashboard Check…" at bounding box center [594, 277] width 1189 height 554
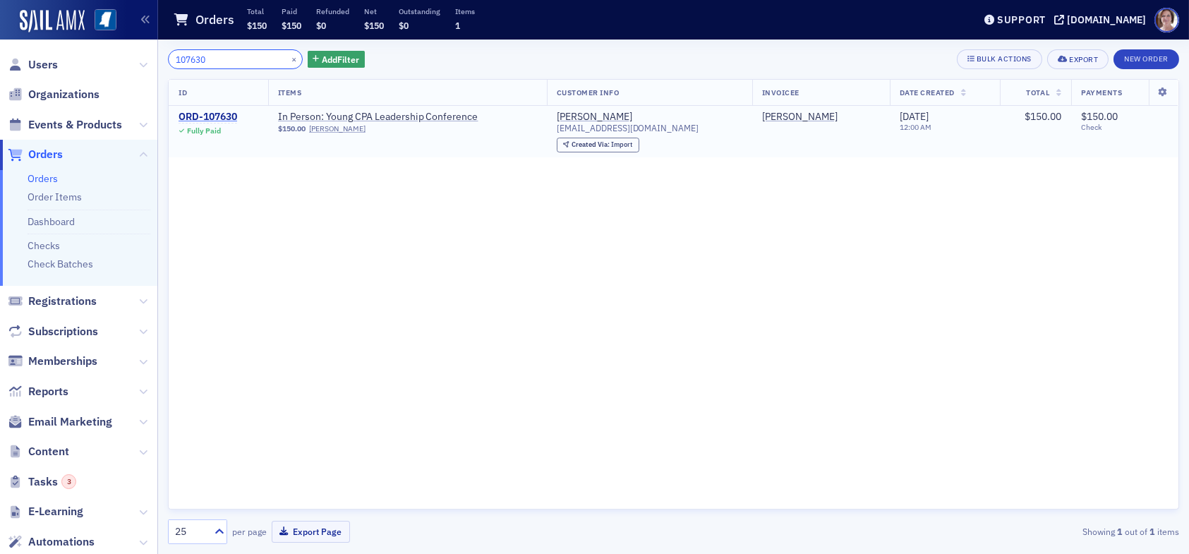
type input "107630"
click at [200, 118] on div "ORD-107630" at bounding box center [208, 117] width 59 height 13
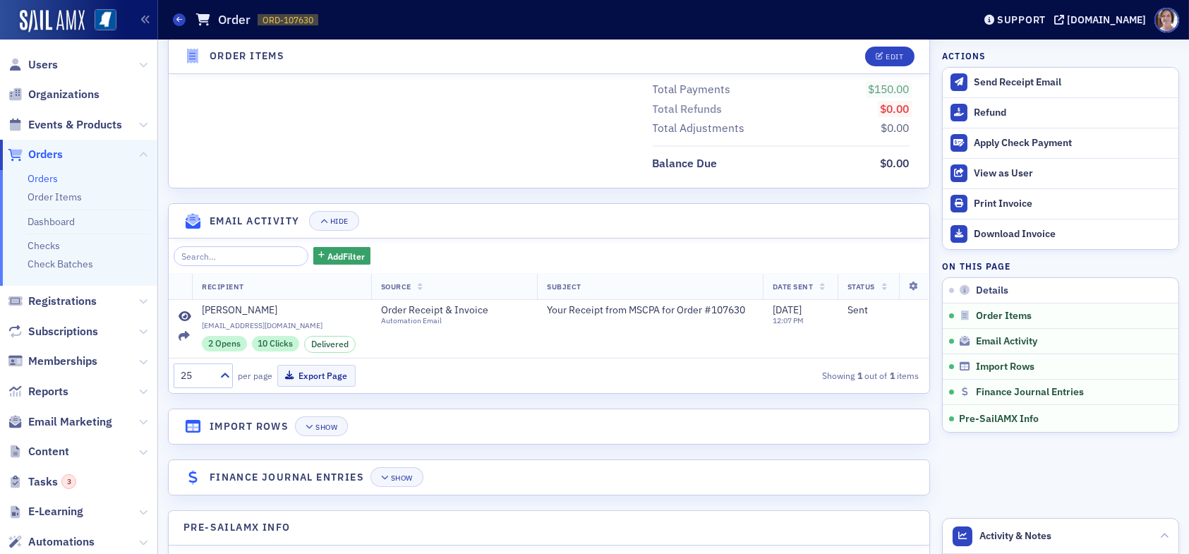
scroll to position [788, 0]
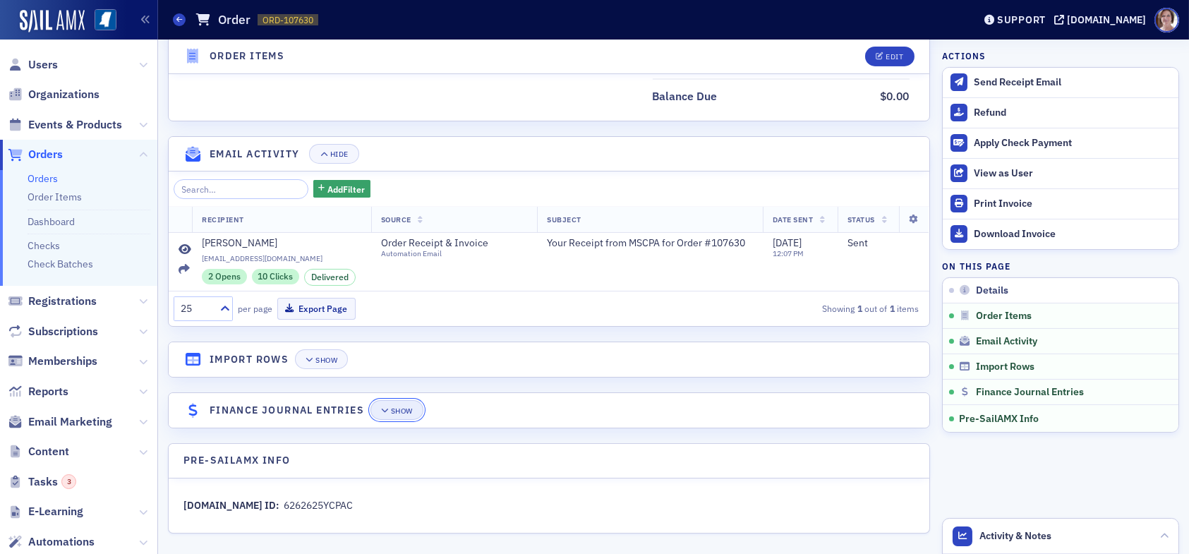
click at [400, 409] on div "Show" at bounding box center [402, 411] width 22 height 8
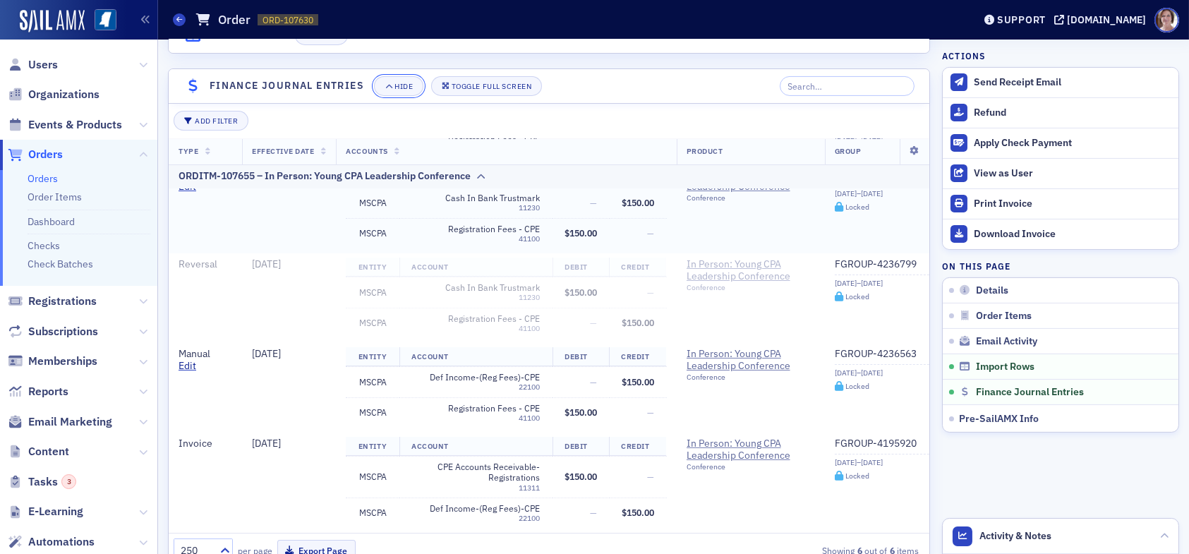
scroll to position [0, 0]
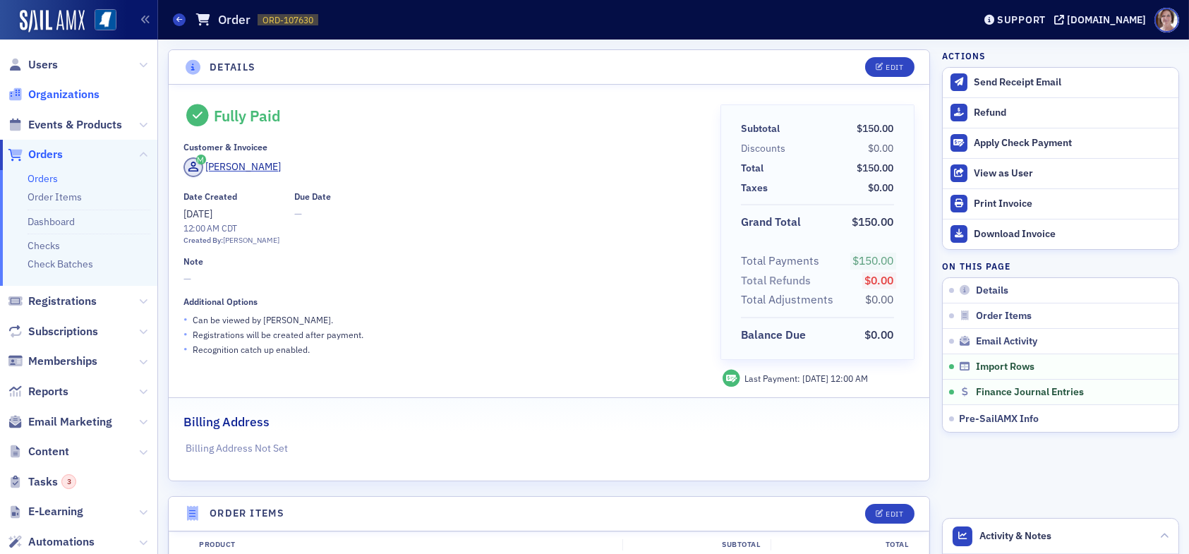
scroll to position [224, 0]
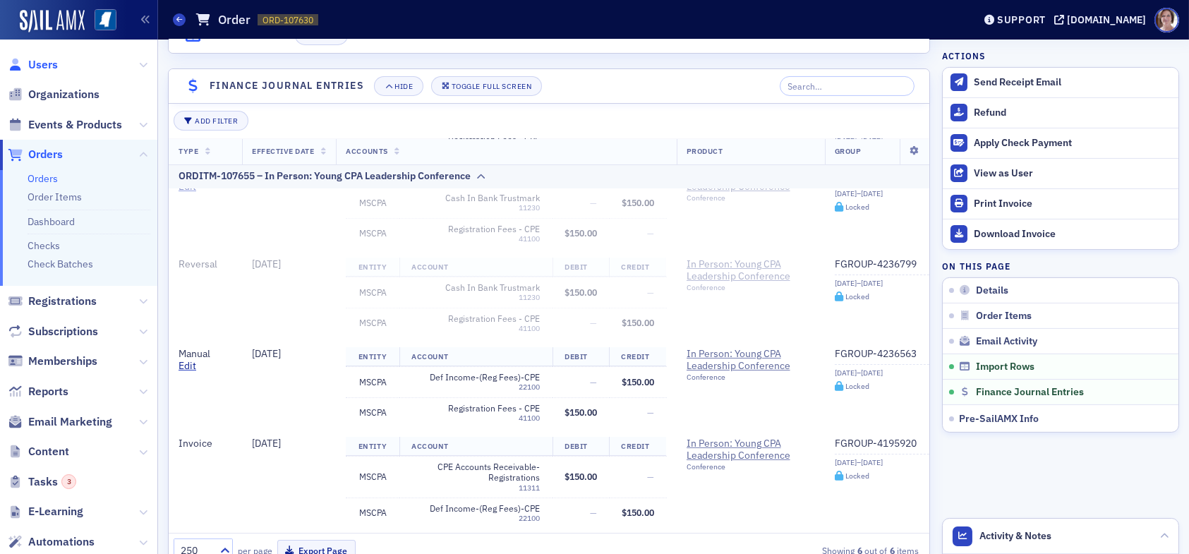
click at [47, 61] on span "Users" at bounding box center [43, 65] width 30 height 16
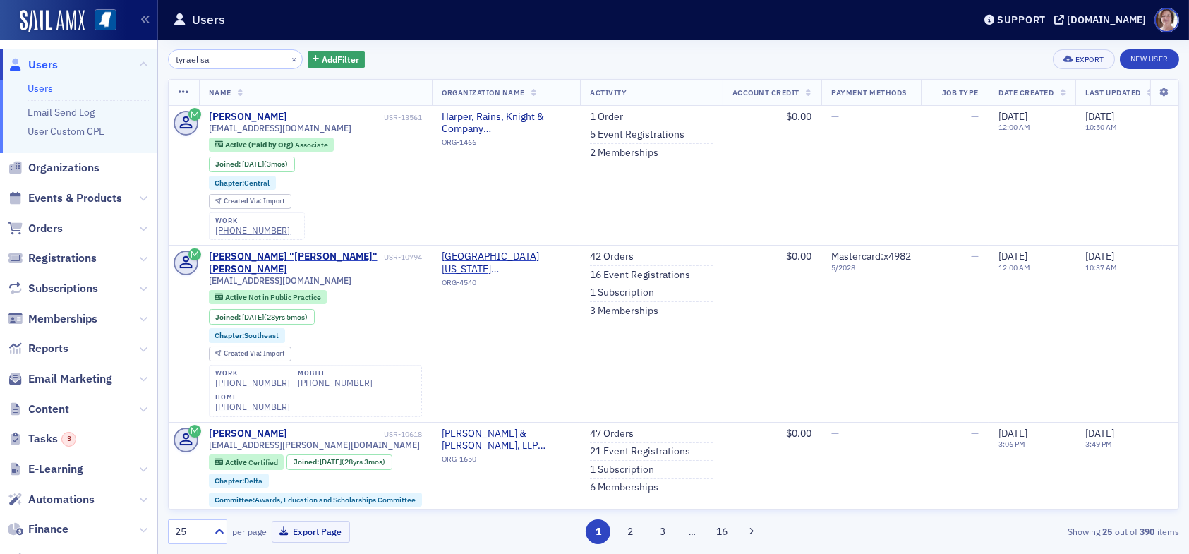
drag, startPoint x: 197, startPoint y: 60, endPoint x: 106, endPoint y: 56, distance: 91.1
click at [106, 56] on div "Users Users Email Send Log User Custom CPE Organizations Events & Products Orde…" at bounding box center [594, 277] width 1189 height 554
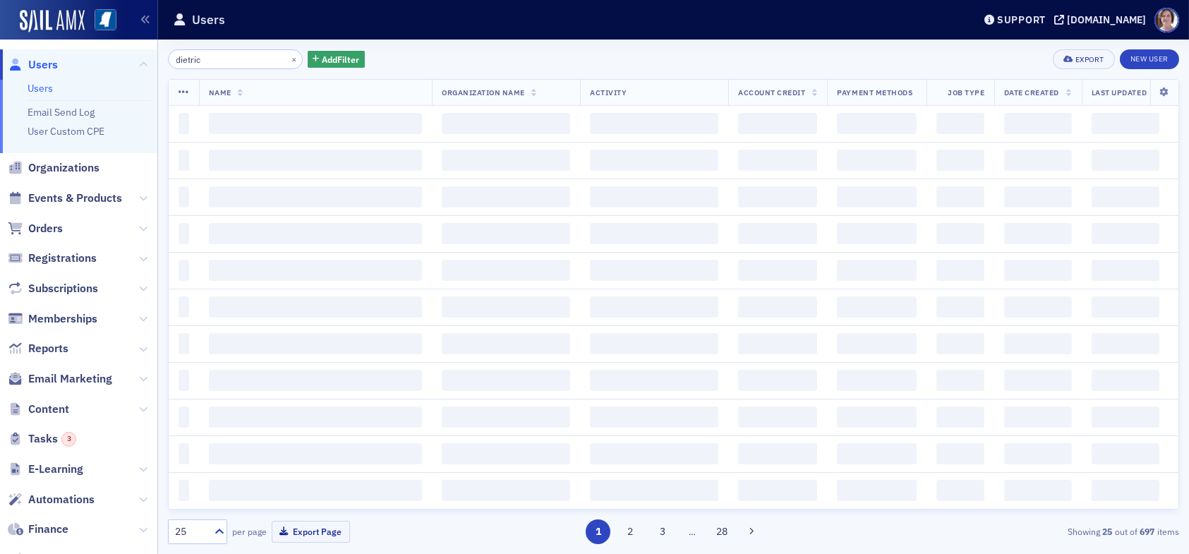
type input "dietrick"
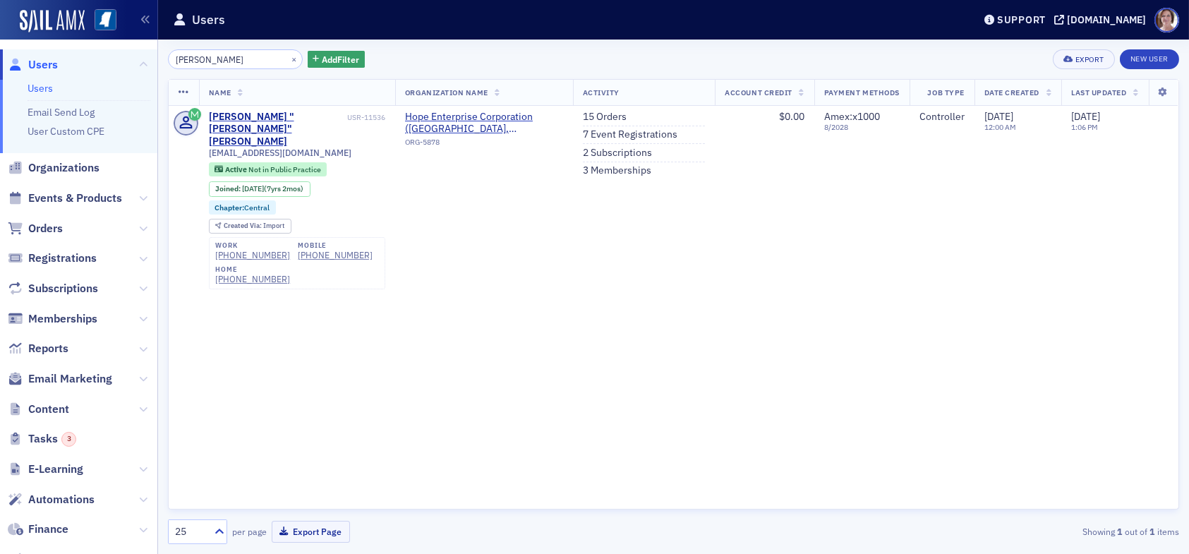
drag, startPoint x: 215, startPoint y: 56, endPoint x: 106, endPoint y: 61, distance: 109.5
click at [107, 61] on div "Users Users Email Send Log User Custom CPE Organizations Events & Products Orde…" at bounding box center [594, 277] width 1189 height 554
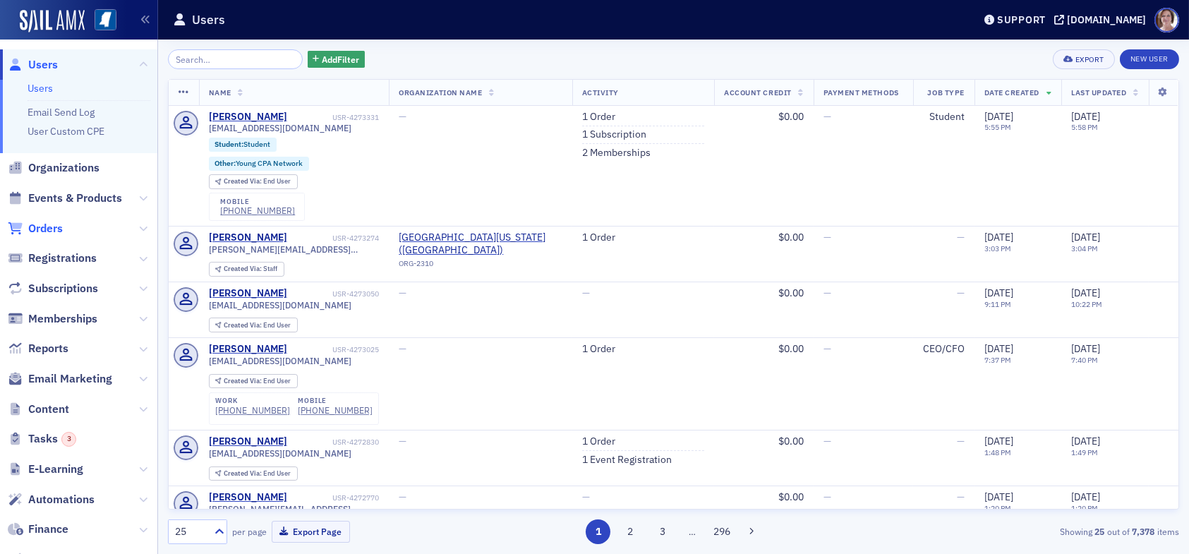
click at [52, 227] on span "Orders" at bounding box center [45, 229] width 35 height 16
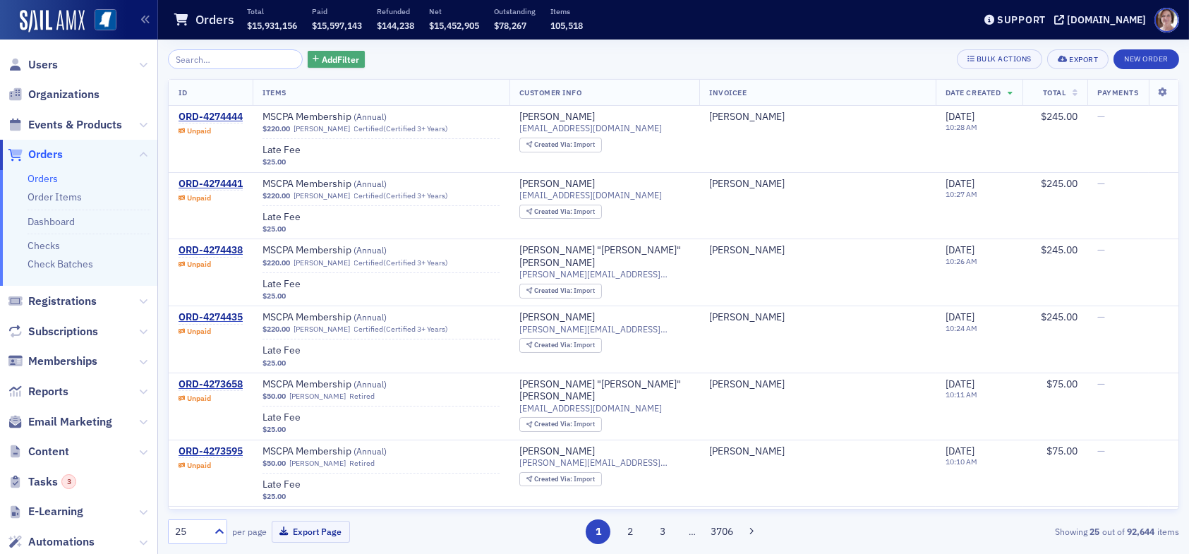
click at [332, 59] on span "Add Filter" at bounding box center [340, 59] width 37 height 13
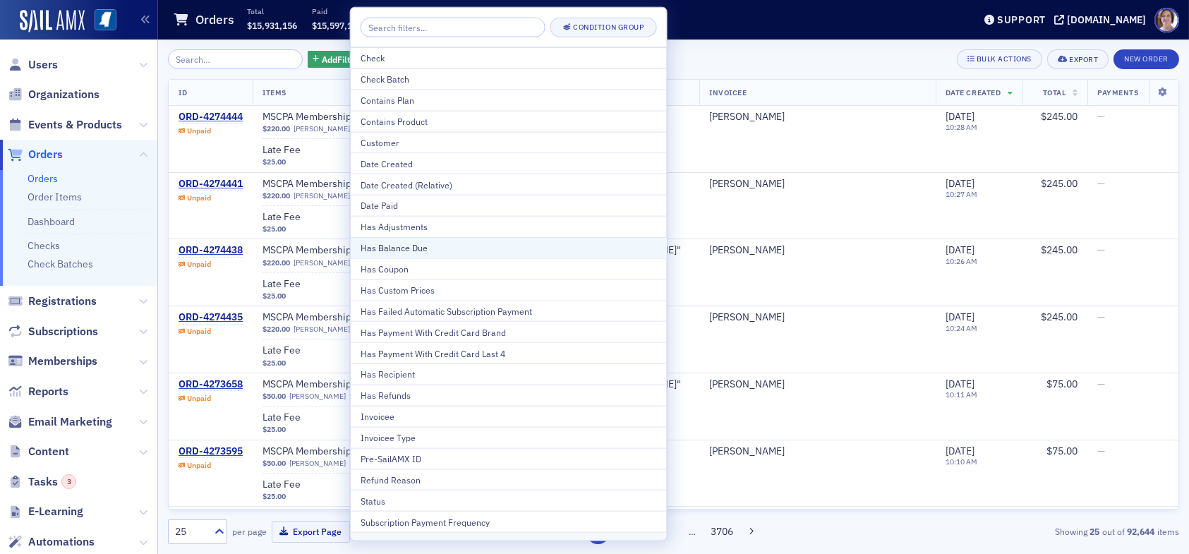
click at [408, 246] on div "Has Balance Due" at bounding box center [509, 247] width 296 height 13
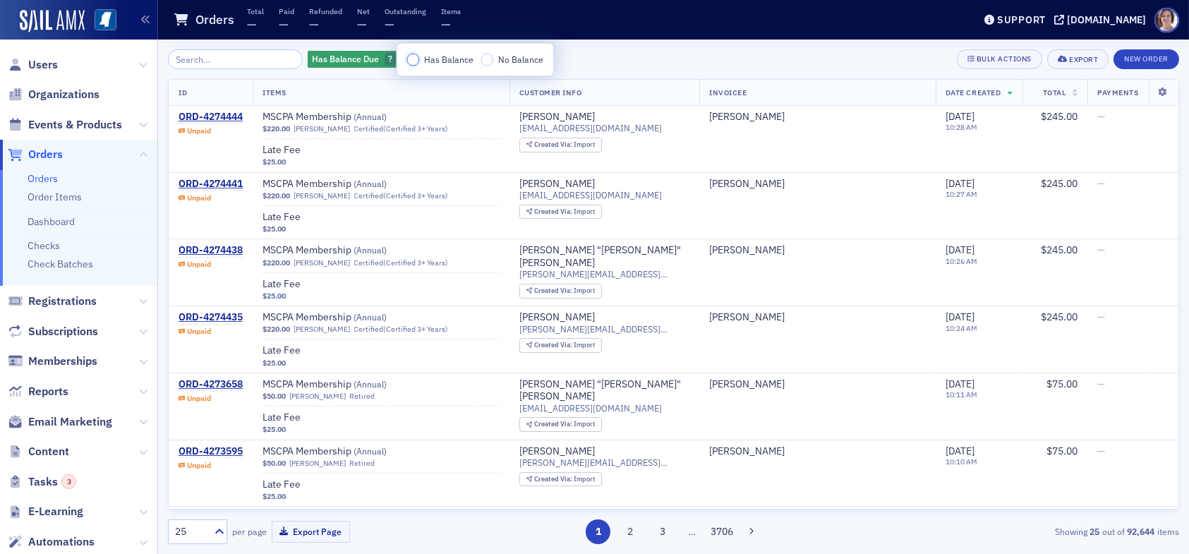
click at [412, 56] on input "Has Balance" at bounding box center [413, 60] width 13 height 13
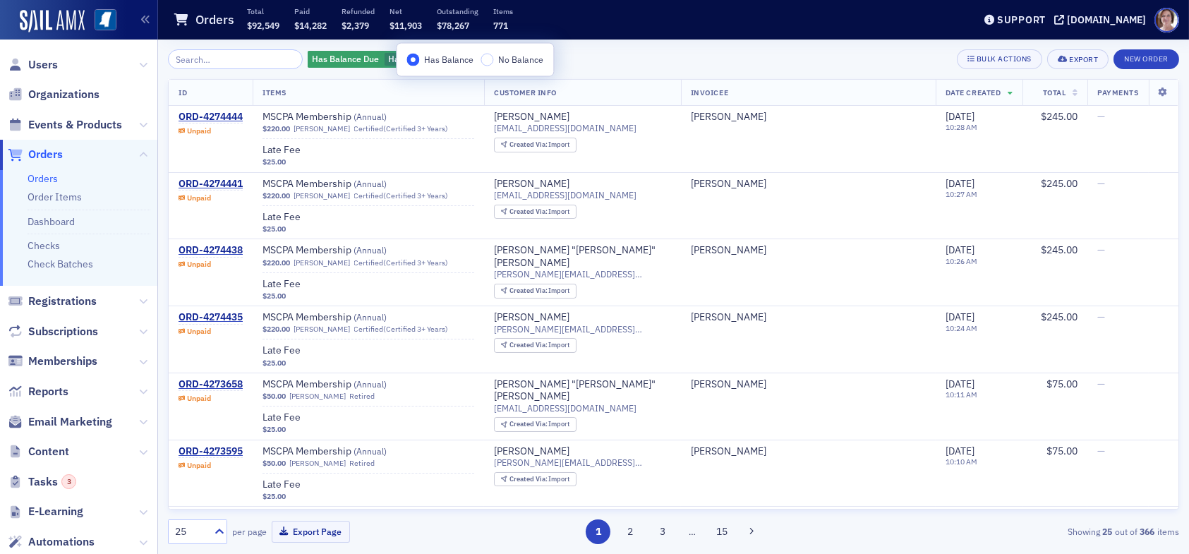
click at [656, 61] on div "Has Balance Due Has Balance Add Filter Bulk Actions Export New Order" at bounding box center [673, 59] width 1011 height 20
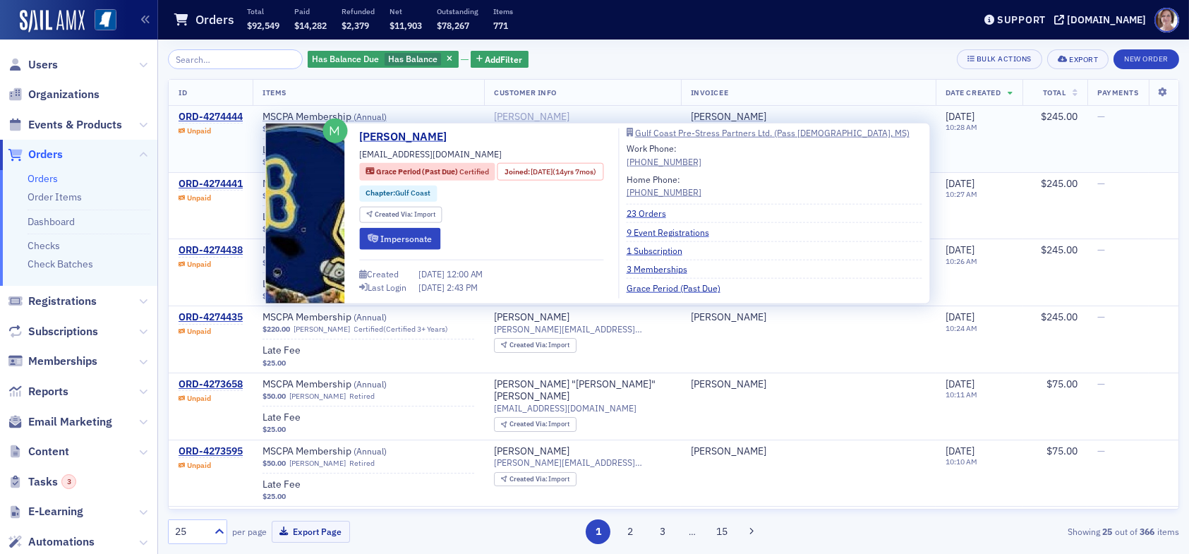
click at [570, 117] on div "[PERSON_NAME]" at bounding box center [532, 117] width 76 height 13
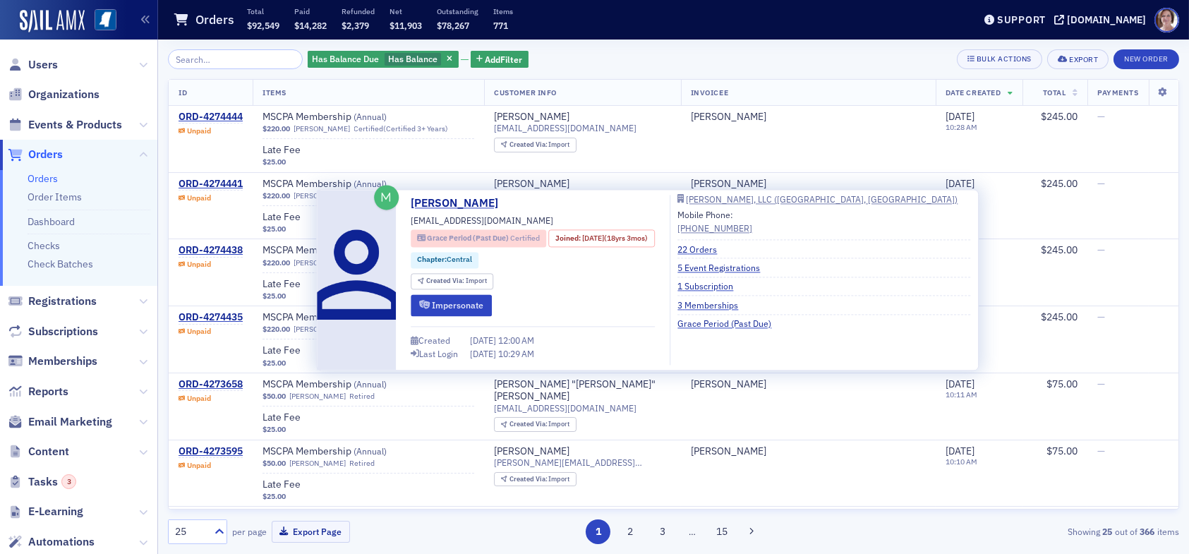
click at [523, 239] on span "Certified" at bounding box center [525, 239] width 30 height 10
click at [525, 237] on span "Certified" at bounding box center [525, 239] width 30 height 10
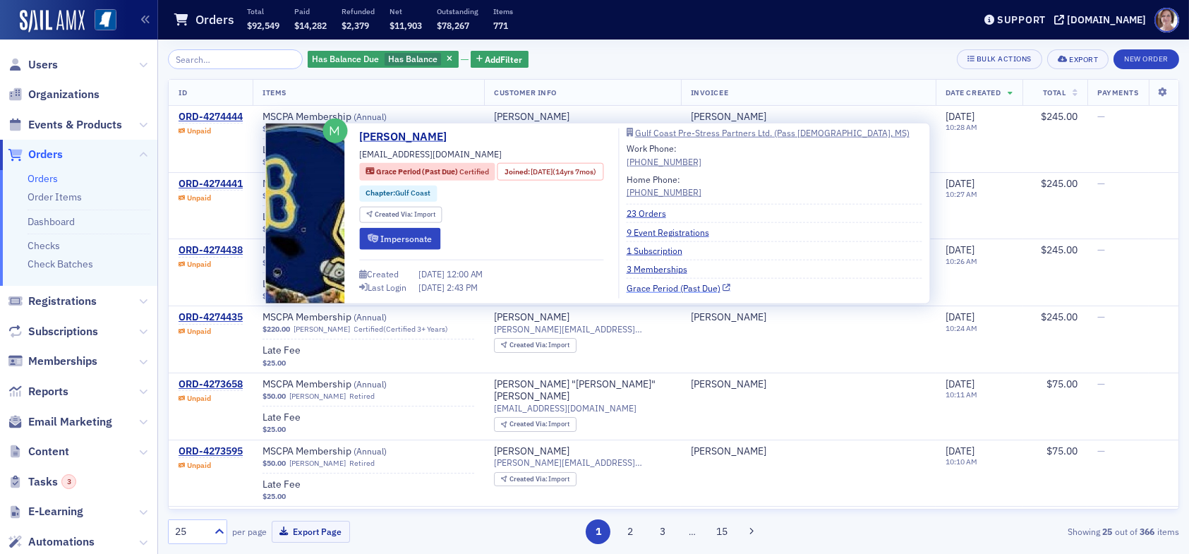
click at [694, 286] on link "Grace Period (Past Due)" at bounding box center [679, 287] width 104 height 13
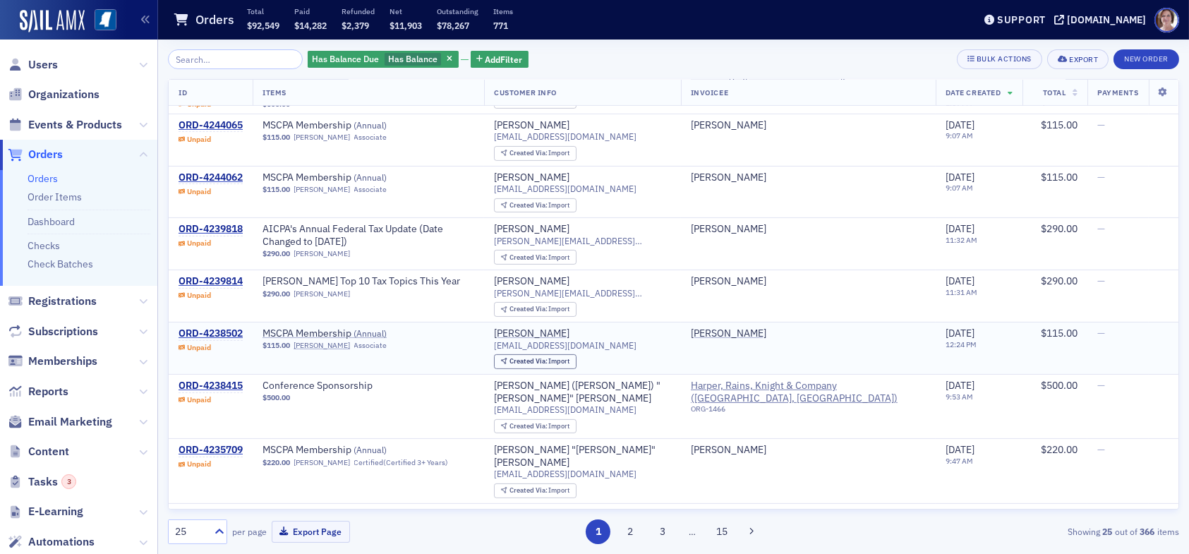
scroll to position [1143, 0]
click at [223, 443] on div "ORD-4235709" at bounding box center [211, 449] width 64 height 13
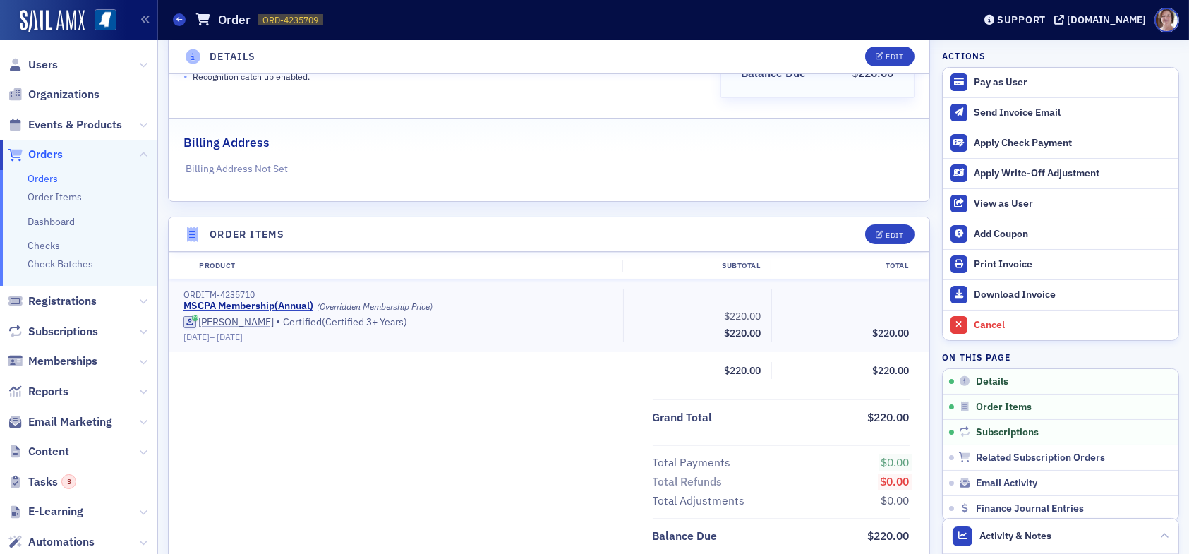
scroll to position [282, 0]
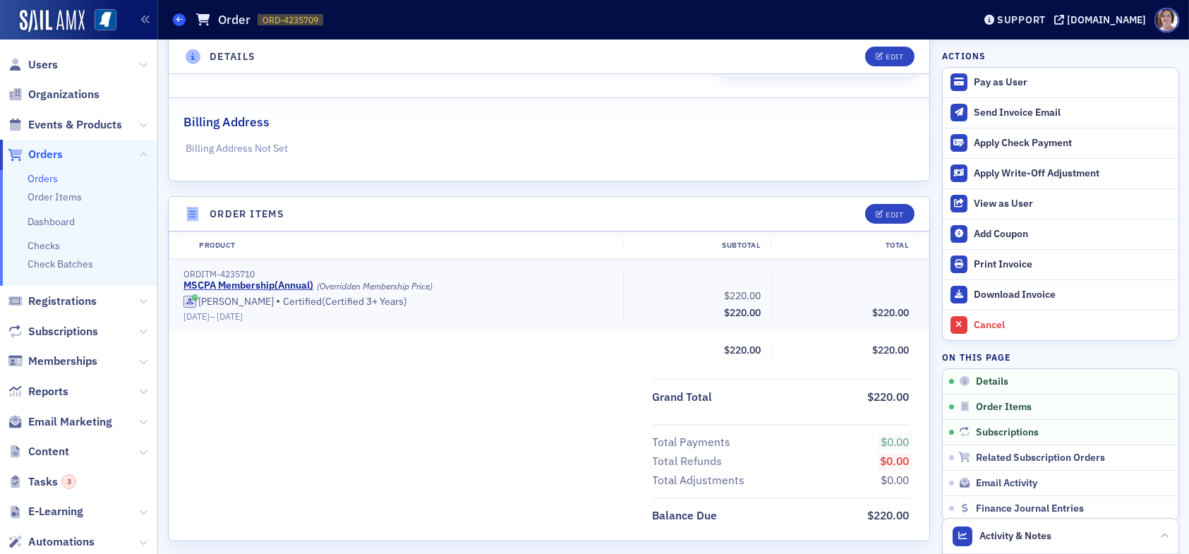
click at [180, 16] on icon at bounding box center [179, 19] width 6 height 6
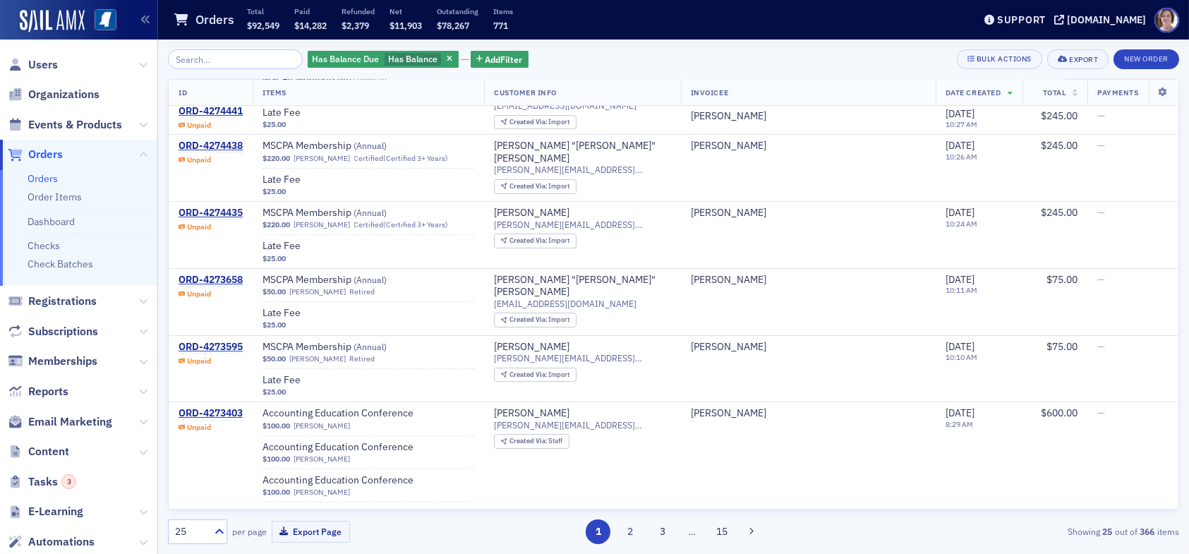
scroll to position [635, 0]
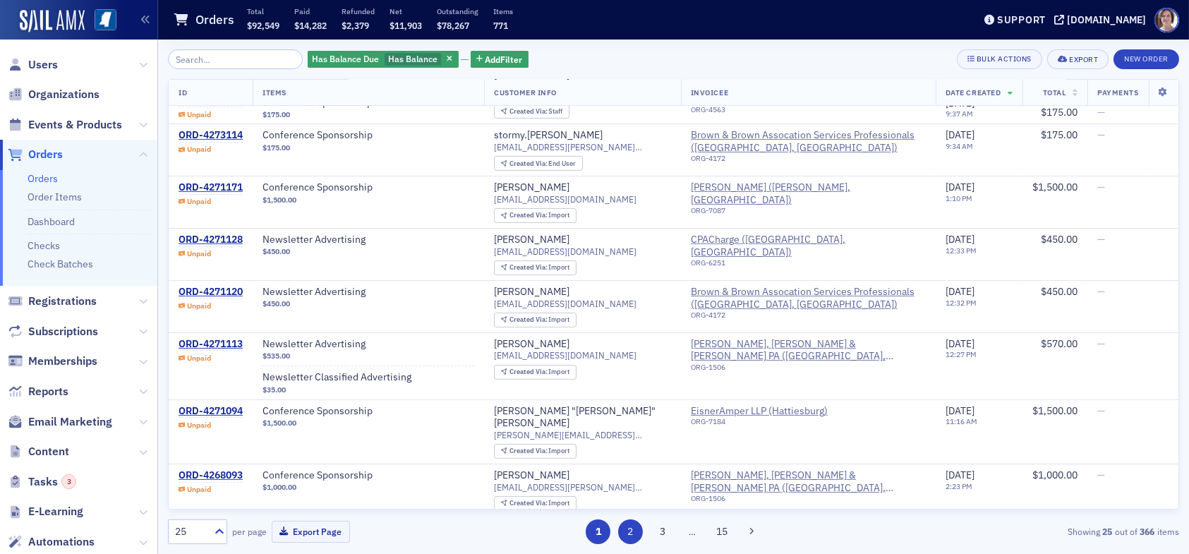
click at [630, 533] on button "2" at bounding box center [630, 531] width 25 height 25
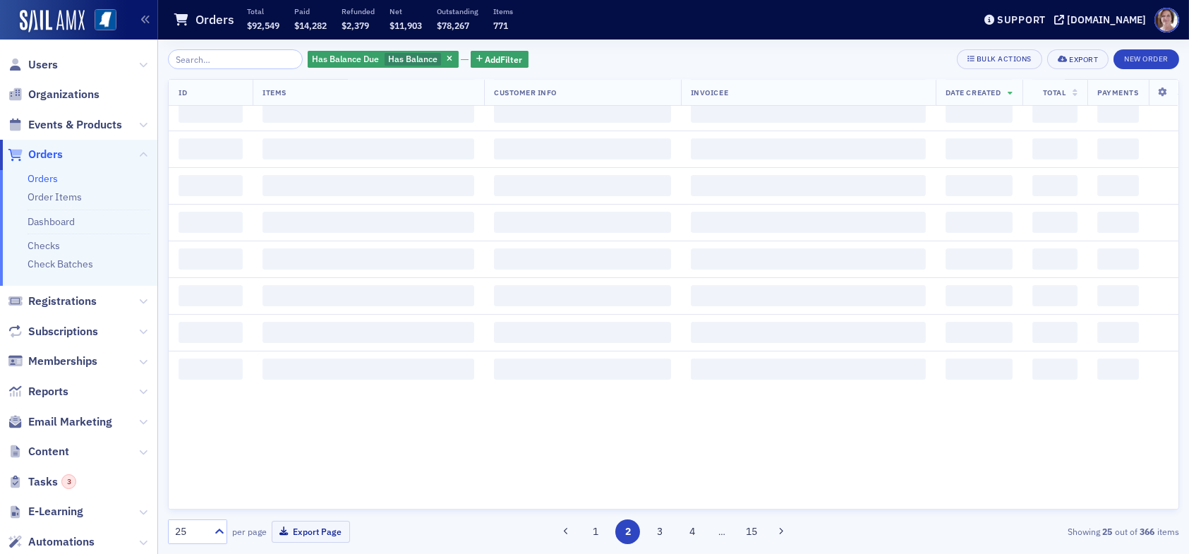
scroll to position [0, 0]
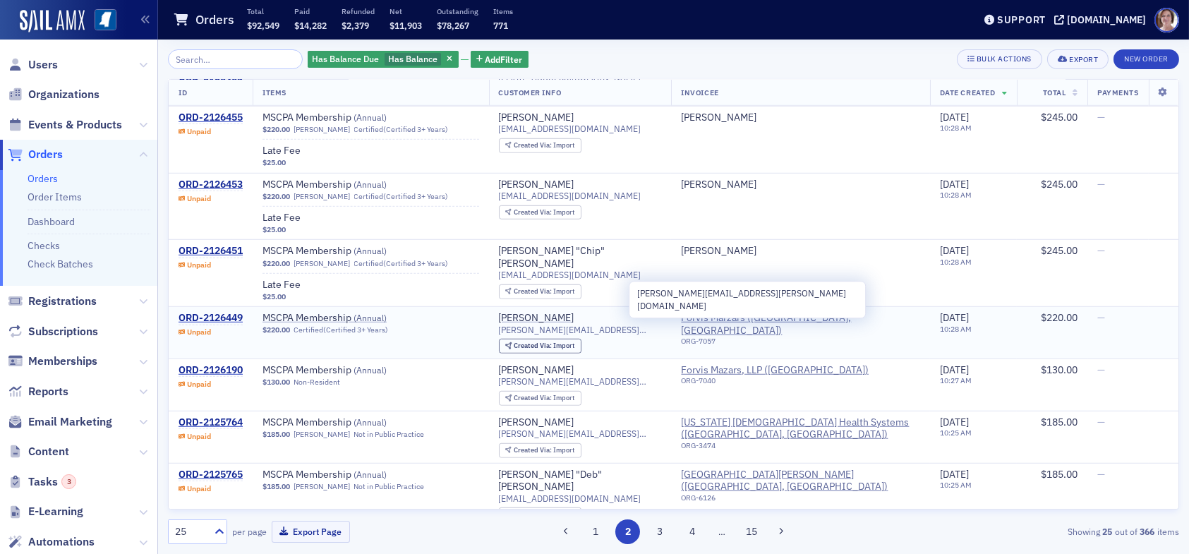
scroll to position [2753, 0]
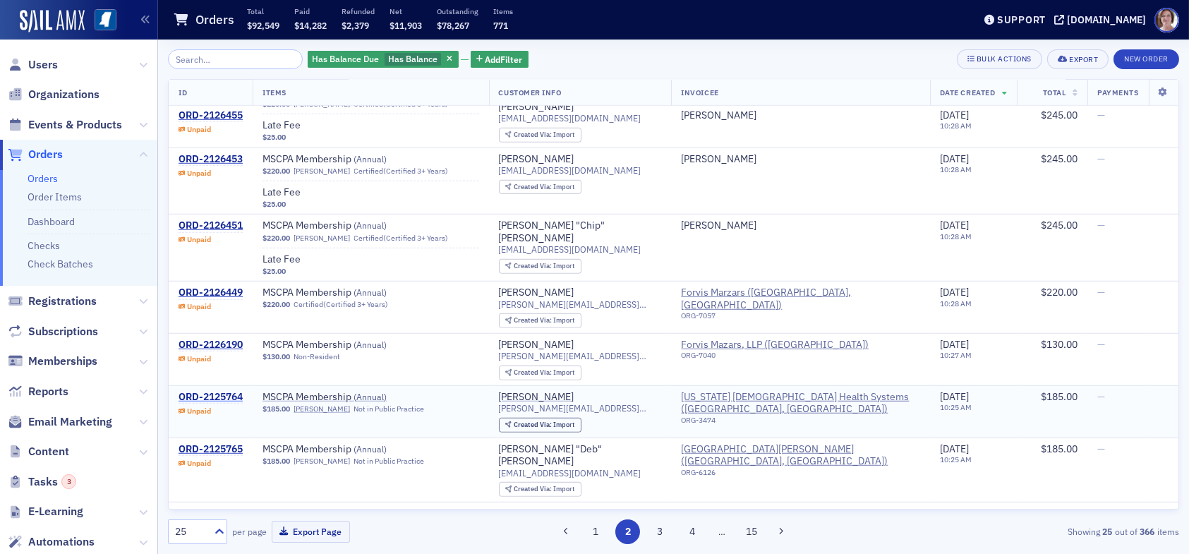
click at [217, 391] on div "ORD-2125764" at bounding box center [211, 397] width 64 height 13
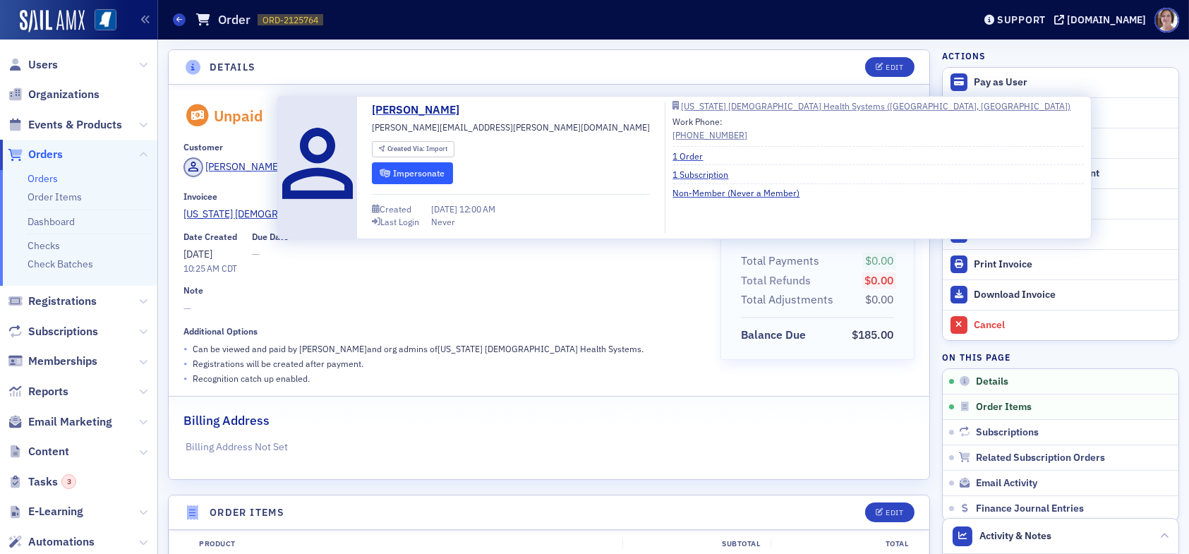
click at [437, 173] on button "Impersonate" at bounding box center [412, 173] width 81 height 22
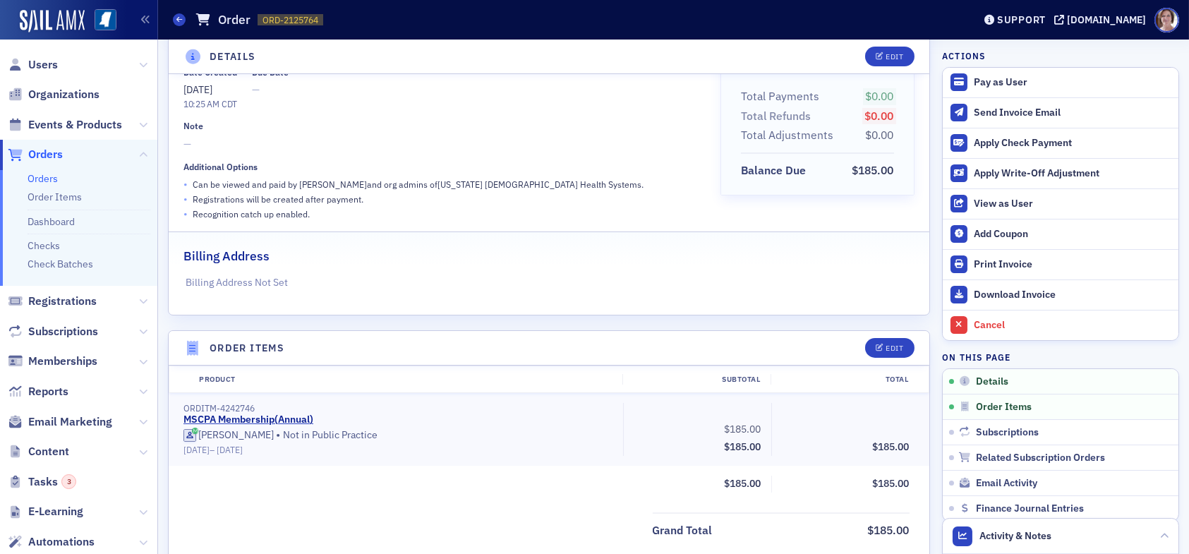
scroll to position [141, 0]
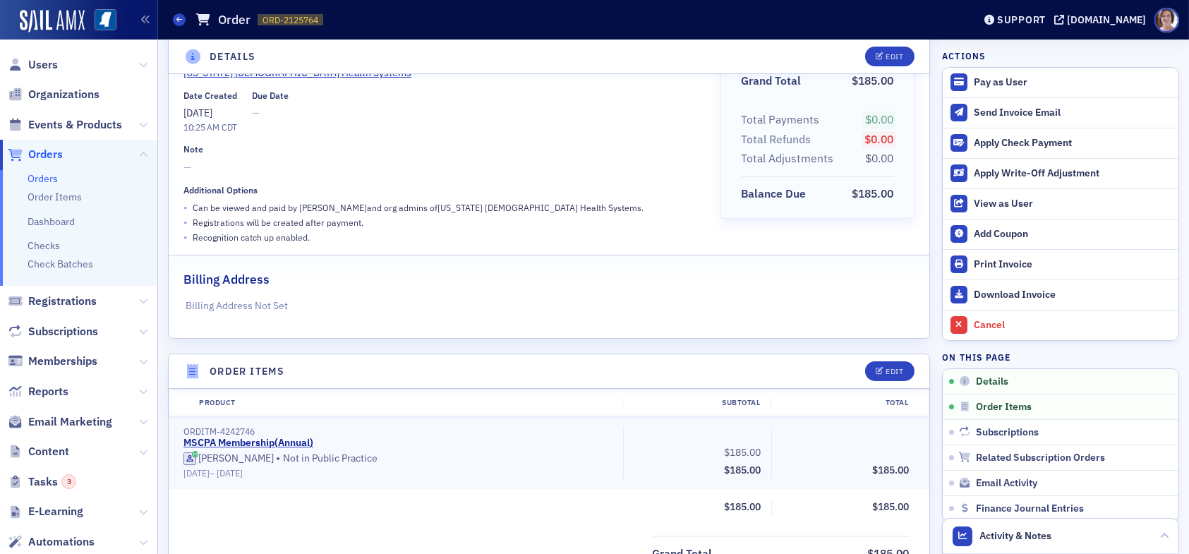
click at [53, 156] on span "Orders" at bounding box center [45, 155] width 35 height 16
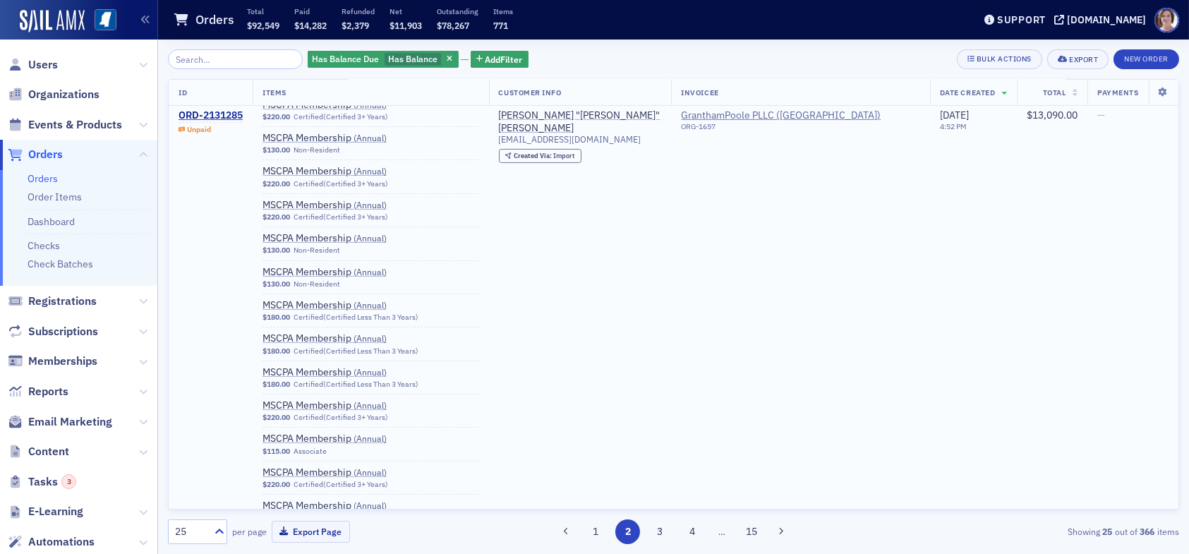
scroll to position [1129, 0]
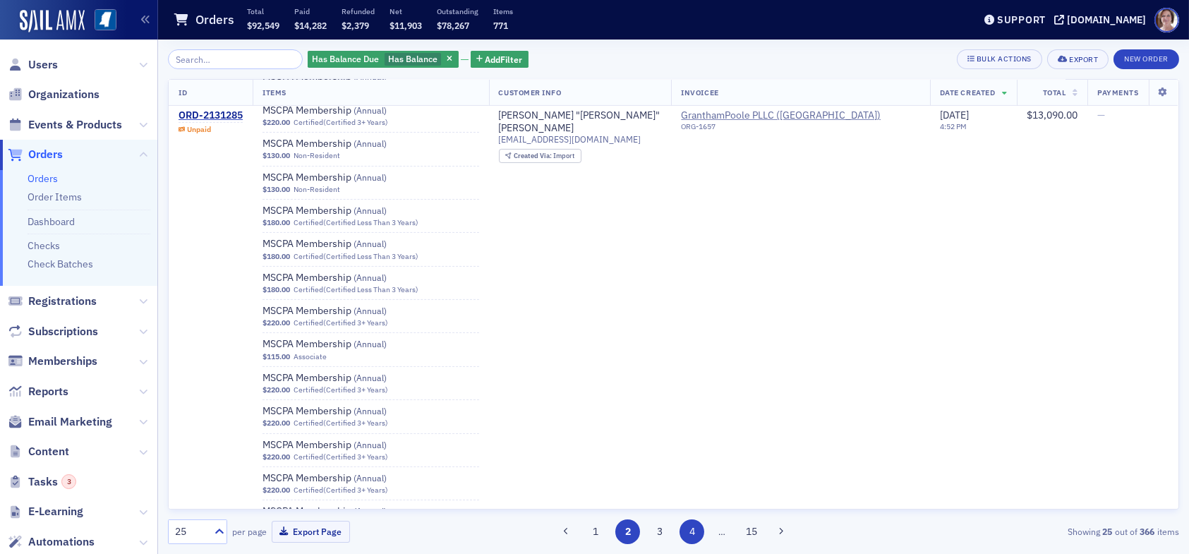
click at [699, 527] on button "4" at bounding box center [692, 531] width 25 height 25
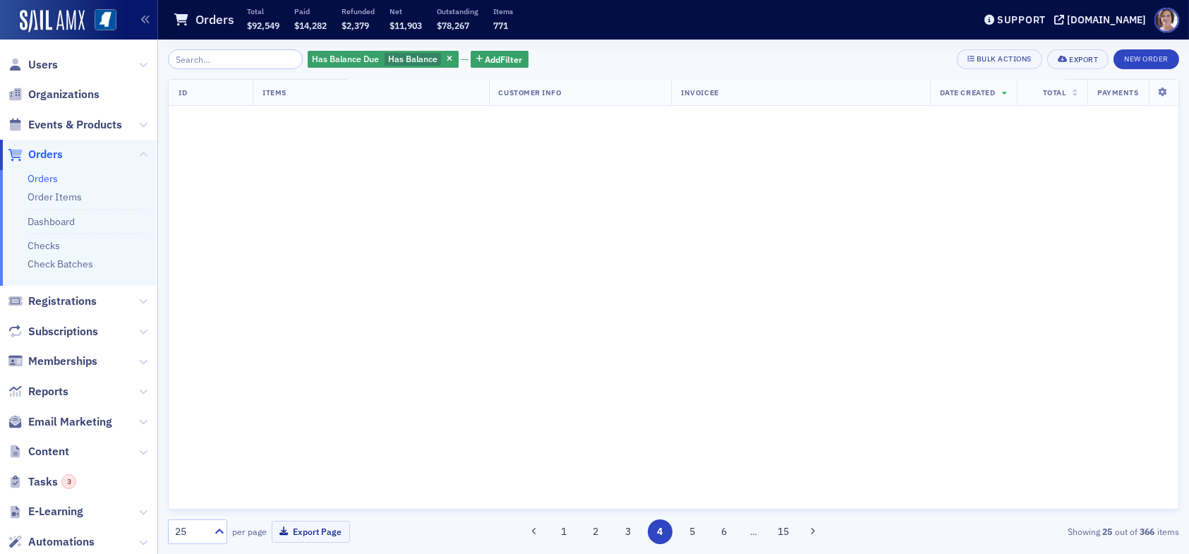
scroll to position [0, 0]
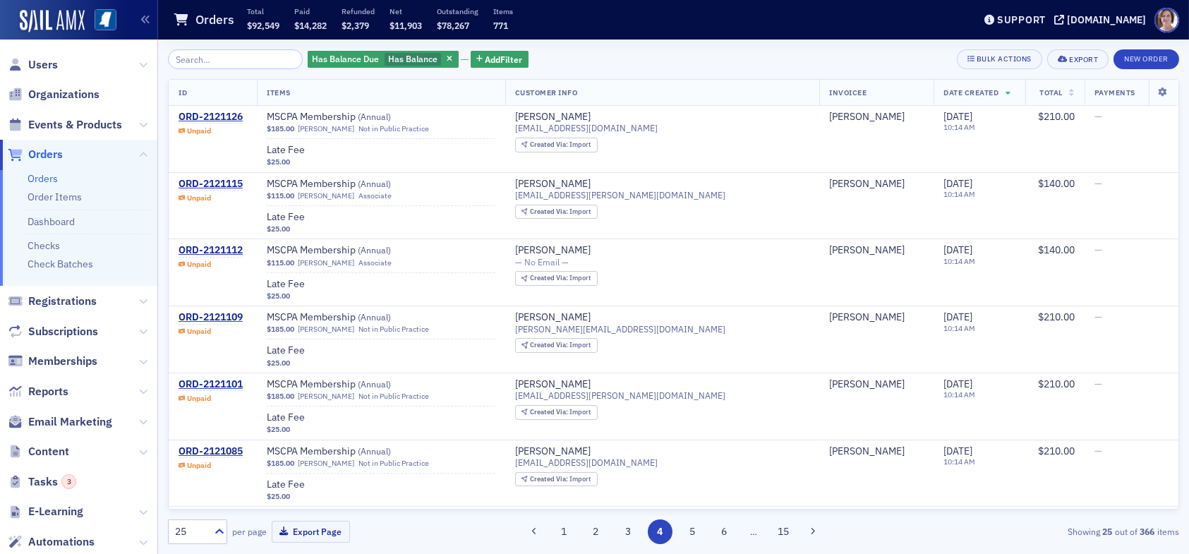
click at [559, 532] on button "1" at bounding box center [563, 531] width 25 height 25
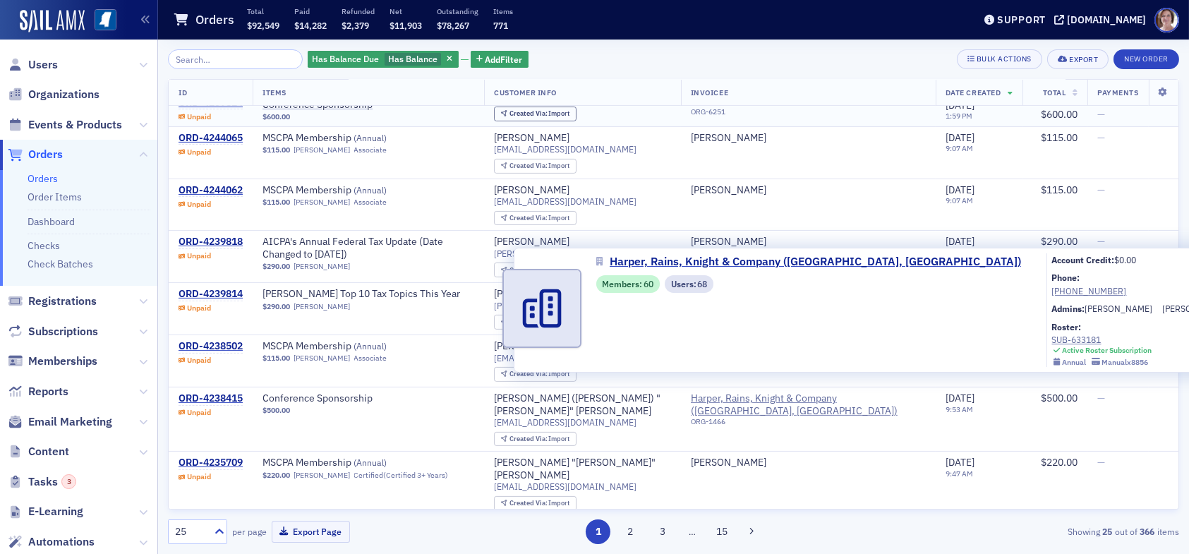
scroll to position [1143, 0]
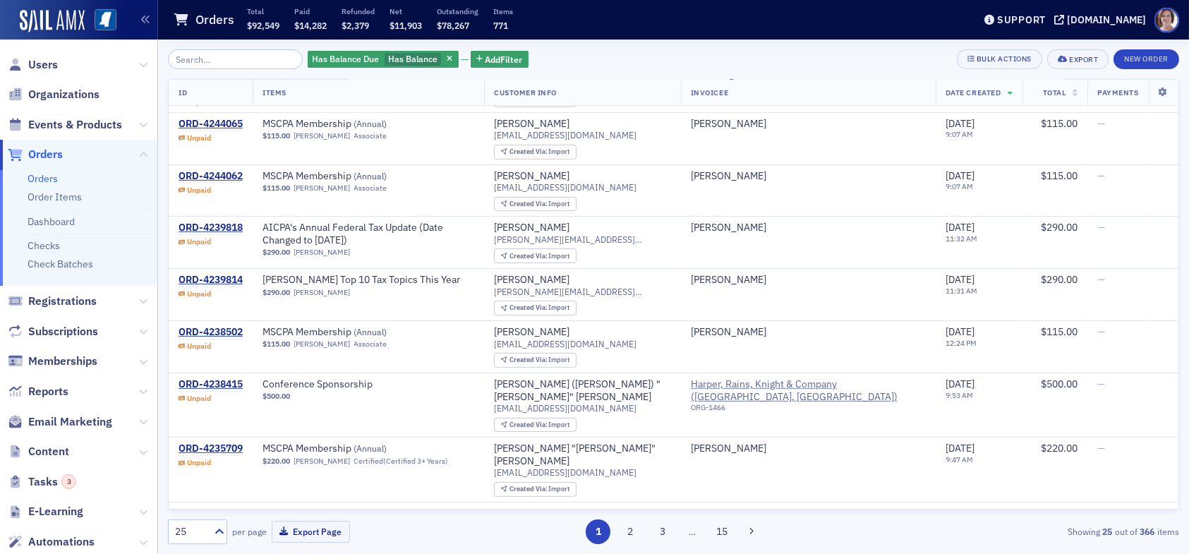
click at [801, 50] on div "Has Balance Due Has Balance Add Filter Bulk Actions Export New Order" at bounding box center [673, 59] width 1011 height 20
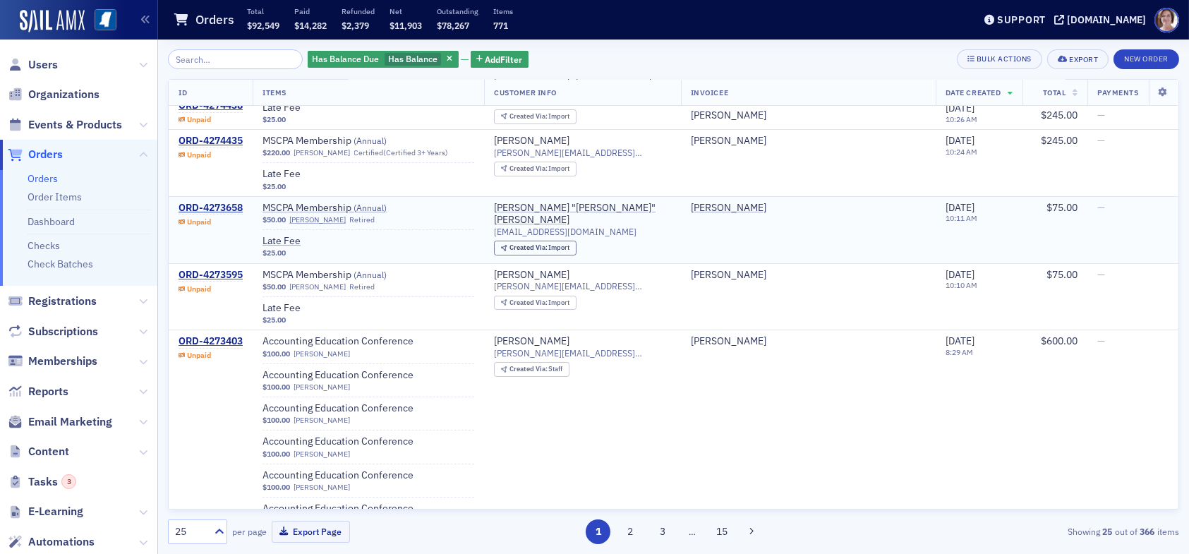
scroll to position [0, 0]
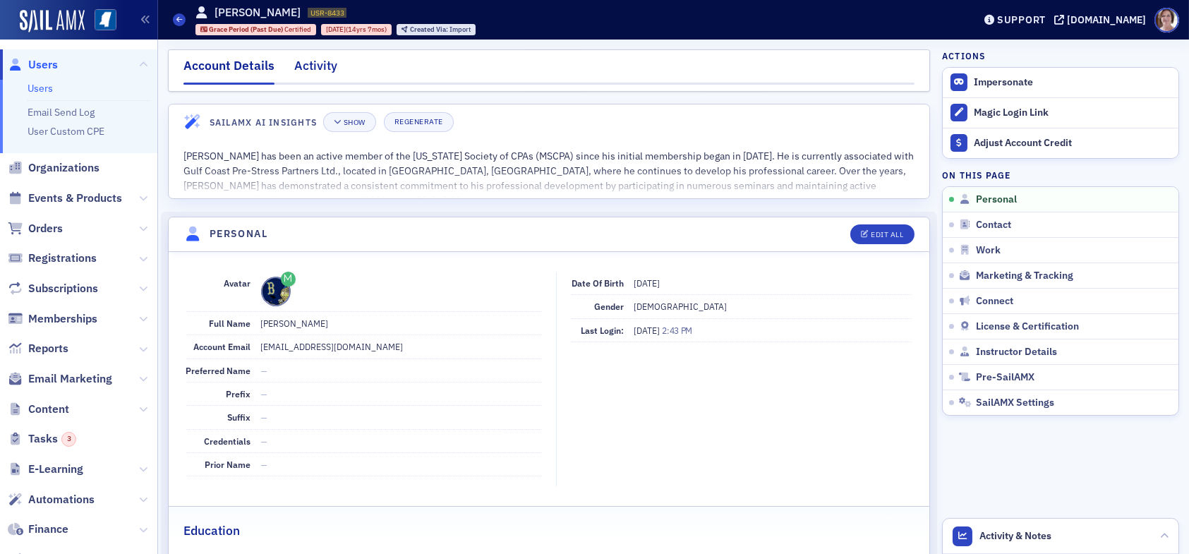
click at [318, 66] on div "Activity" at bounding box center [315, 69] width 43 height 26
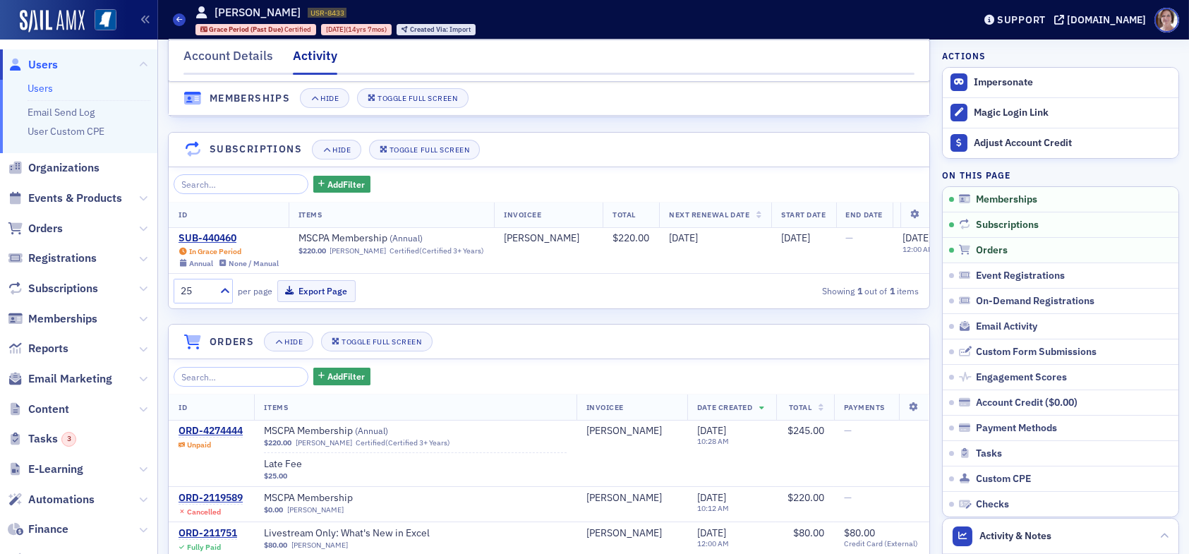
scroll to position [71, 0]
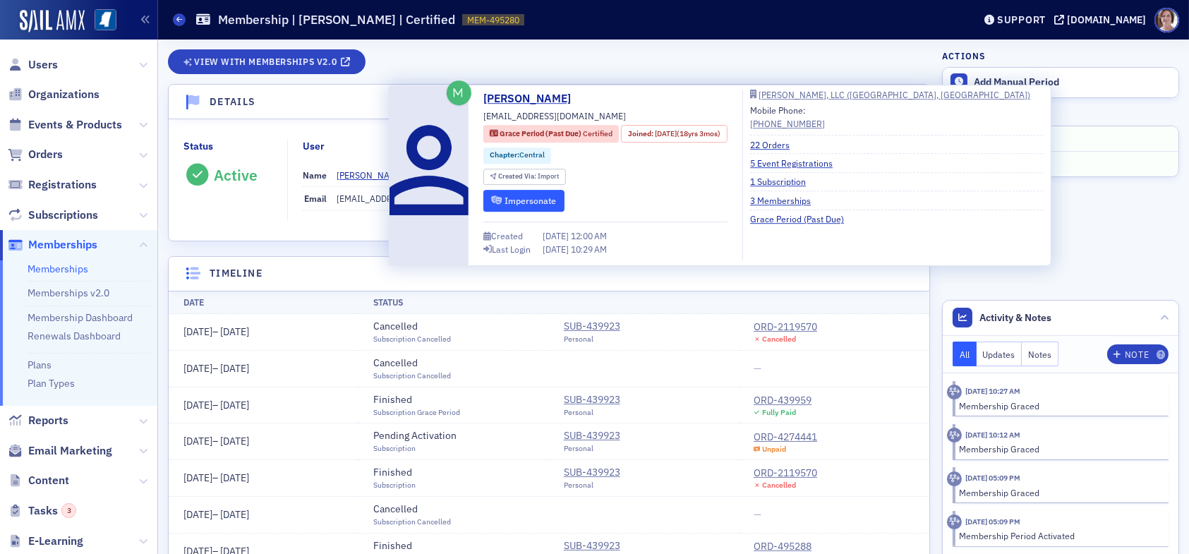
click at [542, 202] on button "Impersonate" at bounding box center [523, 201] width 81 height 22
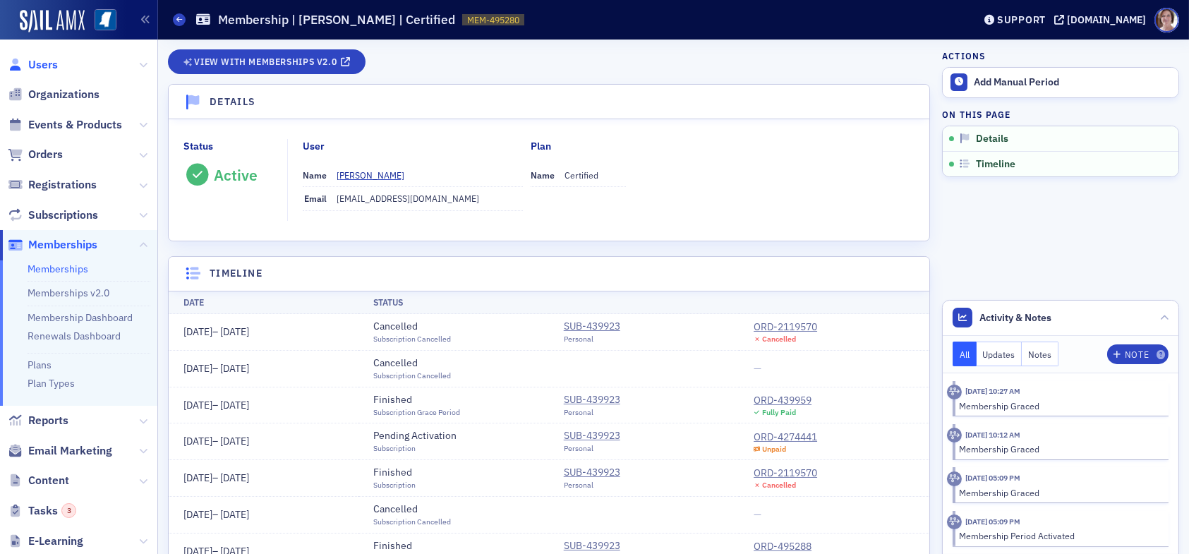
click at [42, 61] on span "Users" at bounding box center [43, 65] width 30 height 16
